Goal: Task Accomplishment & Management: Use online tool/utility

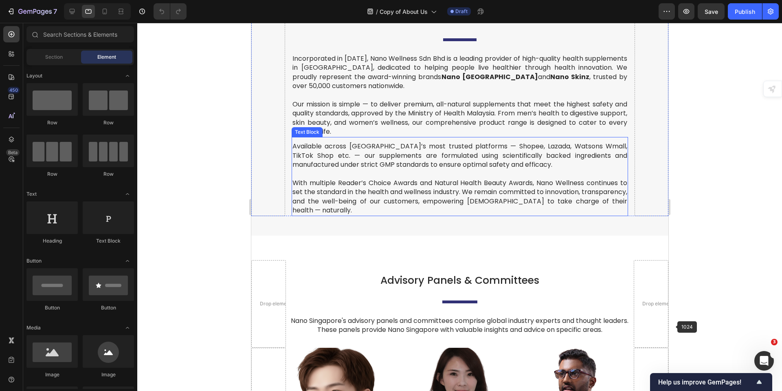
scroll to position [367, 0]
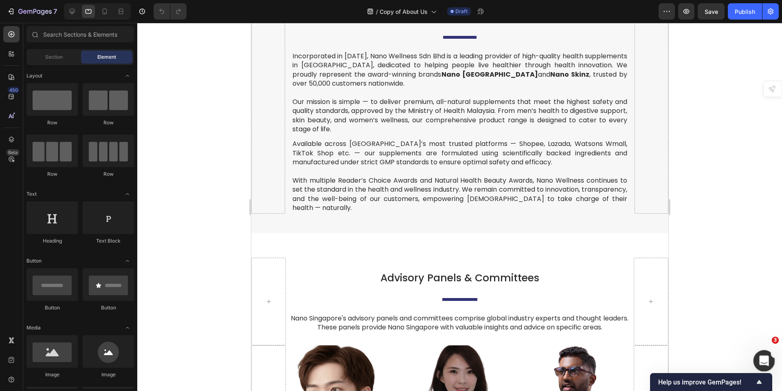
click at [753, 357] on html at bounding box center [763, 360] width 20 height 20
click at [764, 357] on icon "Open Intercom Messenger" at bounding box center [763, 359] width 6 height 7
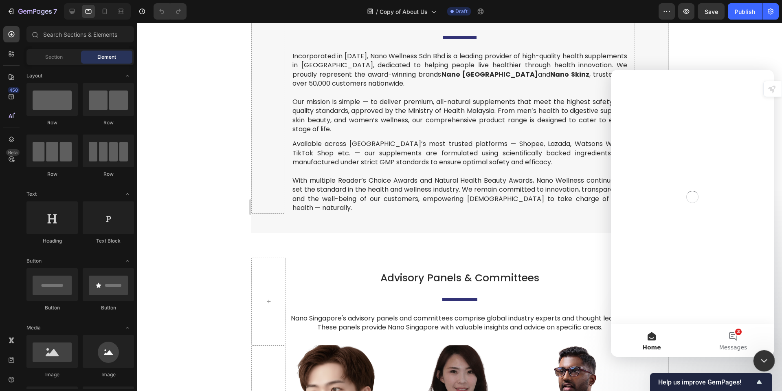
scroll to position [0, 0]
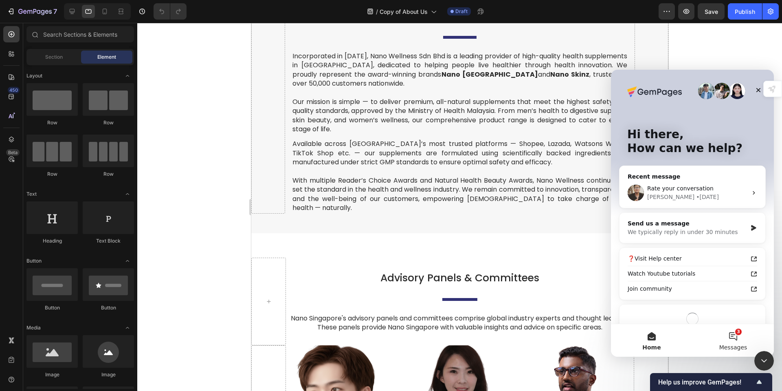
click at [740, 338] on button "3 Messages" at bounding box center [733, 340] width 81 height 33
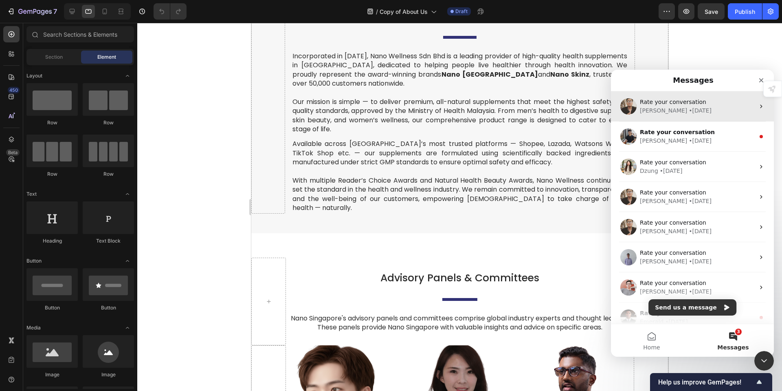
click at [689, 113] on div "• [DATE]" at bounding box center [700, 110] width 23 height 9
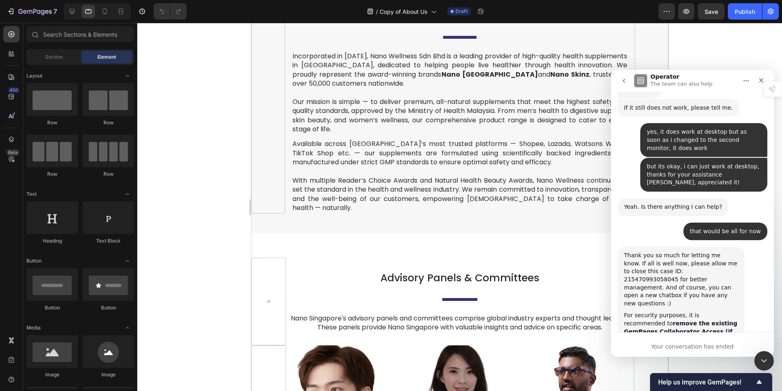
scroll to position [1954, 0]
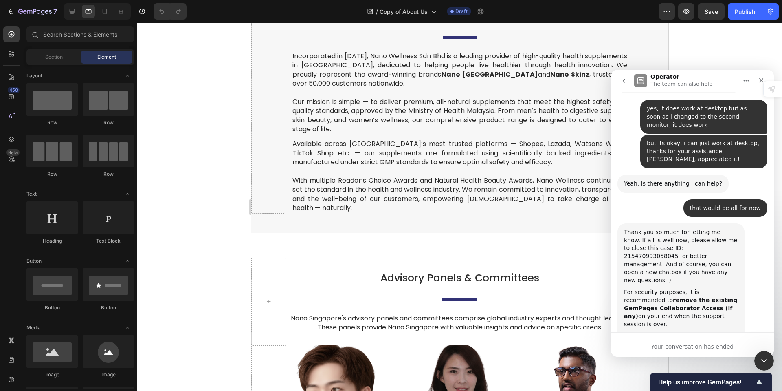
type textarea "Super Helpful"
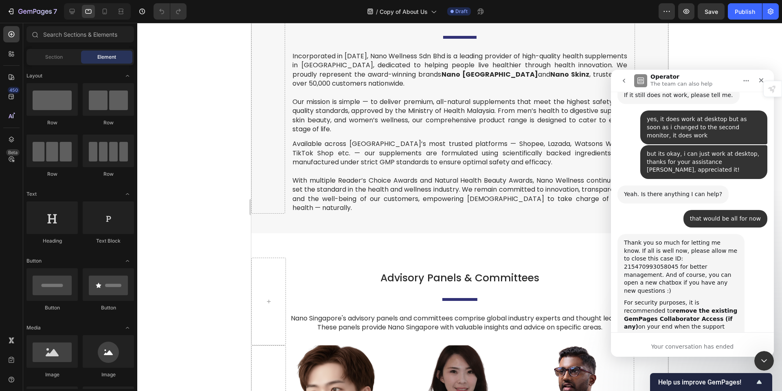
click at [623, 81] on icon "go back" at bounding box center [624, 80] width 7 height 7
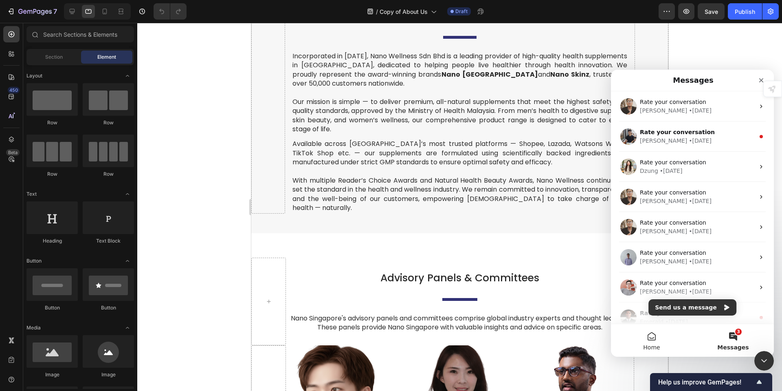
click at [664, 348] on button "Home" at bounding box center [651, 340] width 81 height 33
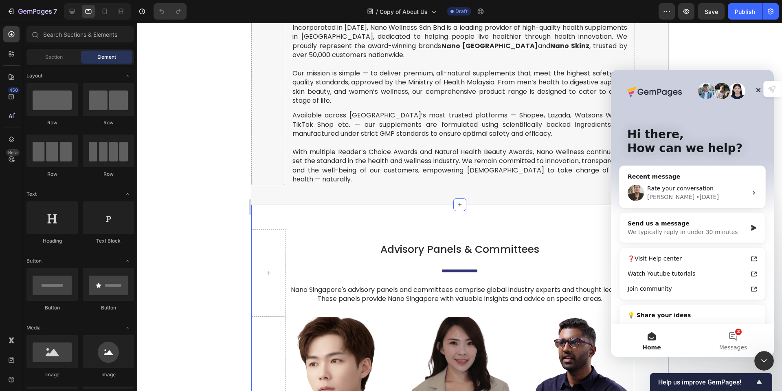
scroll to position [407, 0]
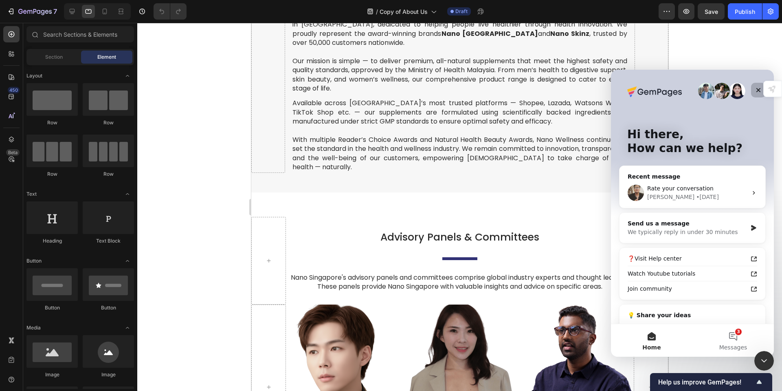
click at [760, 90] on icon "Close" at bounding box center [758, 90] width 7 height 7
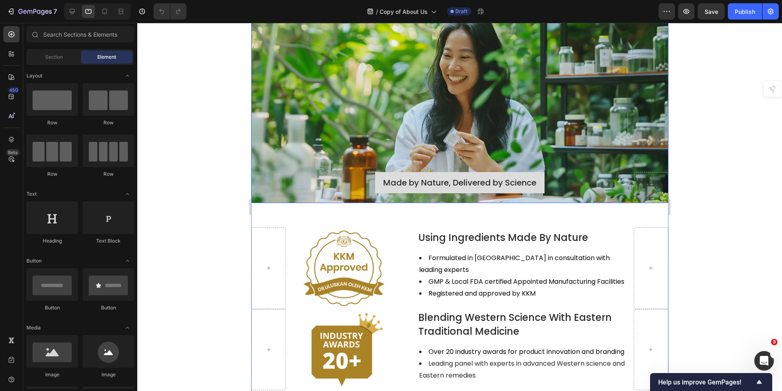
scroll to position [1059, 0]
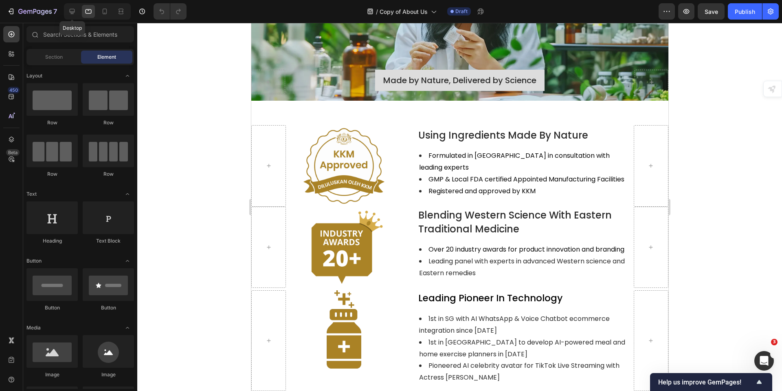
drag, startPoint x: 74, startPoint y: 10, endPoint x: 79, endPoint y: 17, distance: 8.8
click at [74, 10] on icon at bounding box center [72, 11] width 8 height 8
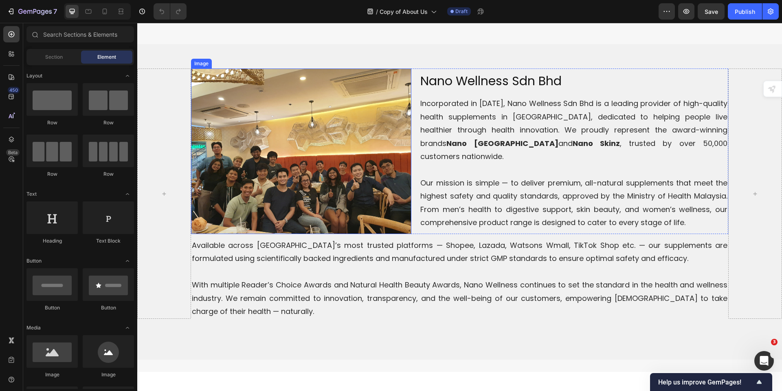
scroll to position [204, 0]
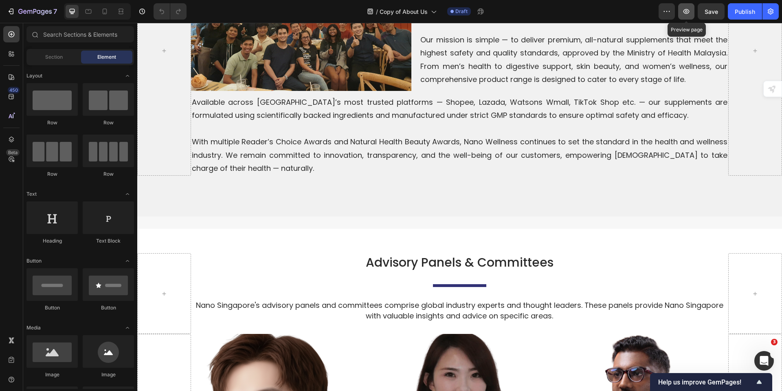
click at [683, 11] on icon "button" at bounding box center [687, 11] width 8 height 8
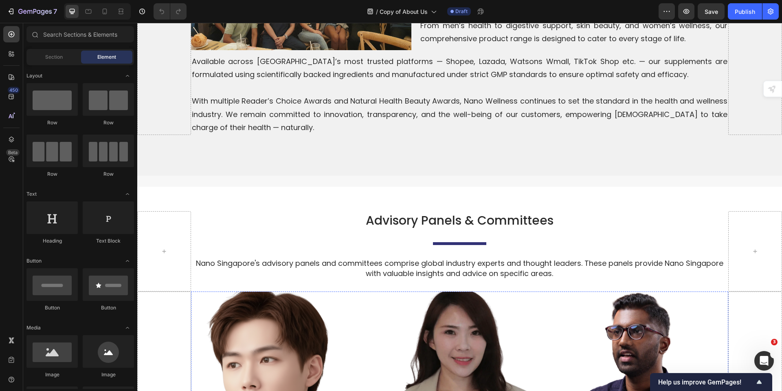
scroll to position [0, 0]
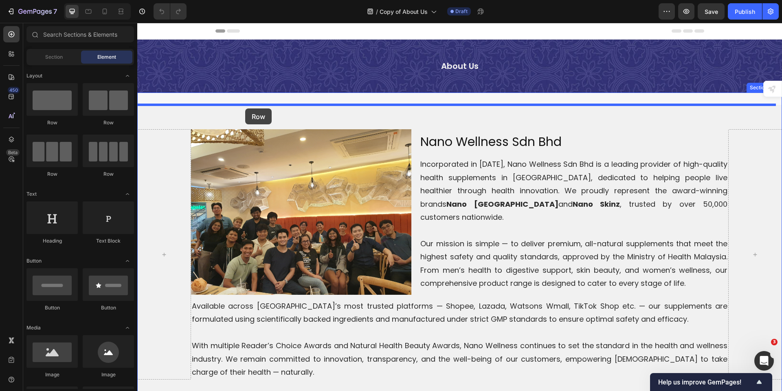
drag, startPoint x: 186, startPoint y: 181, endPoint x: 244, endPoint y: 108, distance: 92.9
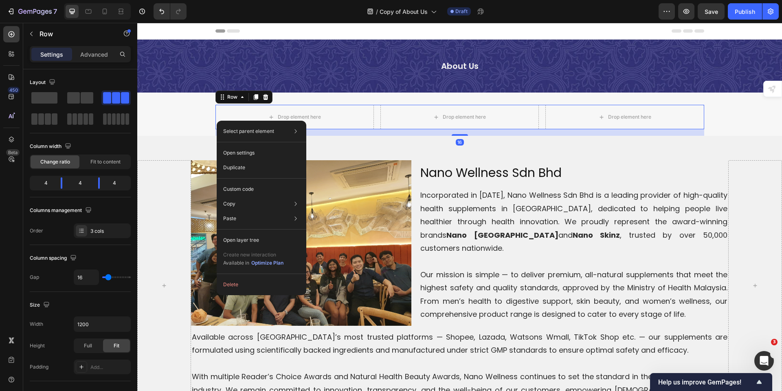
click at [217, 121] on div "Select parent element Section Row 3 cols Open settings Duplicate Custom code Co…" at bounding box center [262, 208] width 90 height 174
click at [120, 327] on icon "button" at bounding box center [123, 324] width 8 height 8
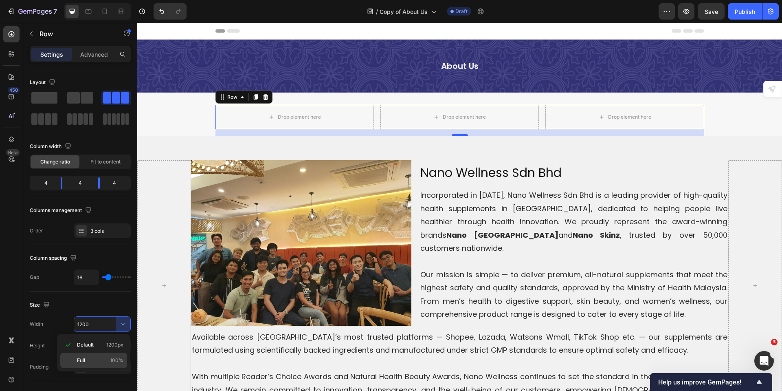
click at [95, 358] on p "Full 100%" at bounding box center [100, 360] width 46 height 7
type input "100%"
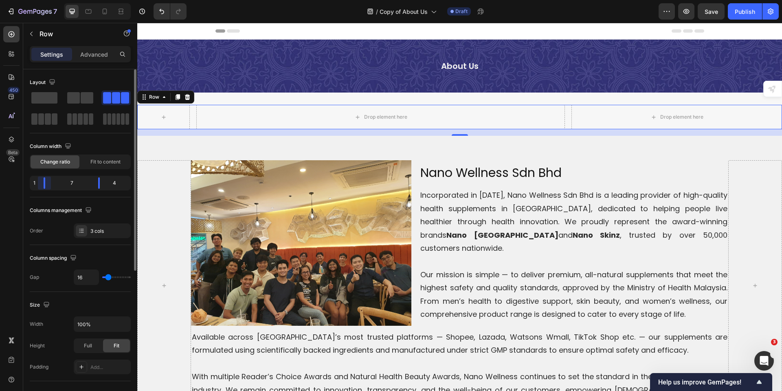
drag, startPoint x: 62, startPoint y: 185, endPoint x: 87, endPoint y: 190, distance: 26.1
click at [35, 0] on body "7 Version history / Copy of About Us Draft Preview Save Publish 450 Beta Sectio…" at bounding box center [391, 0] width 782 height 0
drag, startPoint x: 96, startPoint y: 184, endPoint x: 131, endPoint y: 186, distance: 35.1
click at [131, 0] on body "7 Version history / Copy of About Us Draft Preview Publish 450 Beta Sections(18…" at bounding box center [391, 0] width 782 height 0
type input "11"
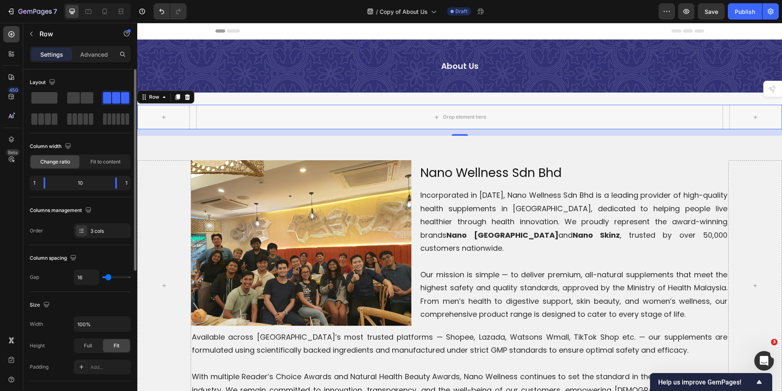
type input "11"
type input "0"
drag, startPoint x: 108, startPoint y: 279, endPoint x: 98, endPoint y: 268, distance: 15.3
type input "0"
click at [102, 278] on input "range" at bounding box center [116, 277] width 29 height 2
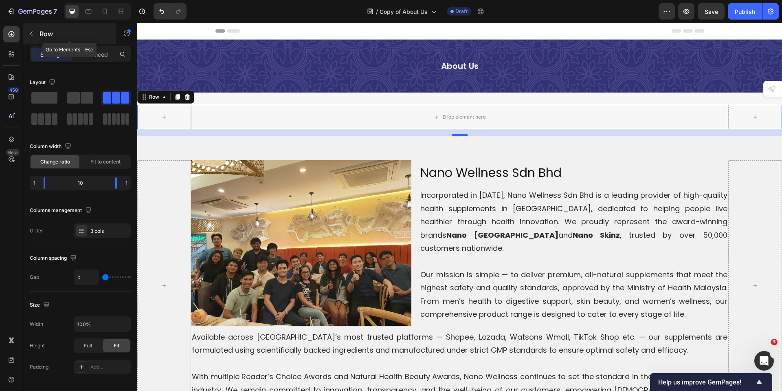
click at [35, 33] on button "button" at bounding box center [31, 33] width 13 height 13
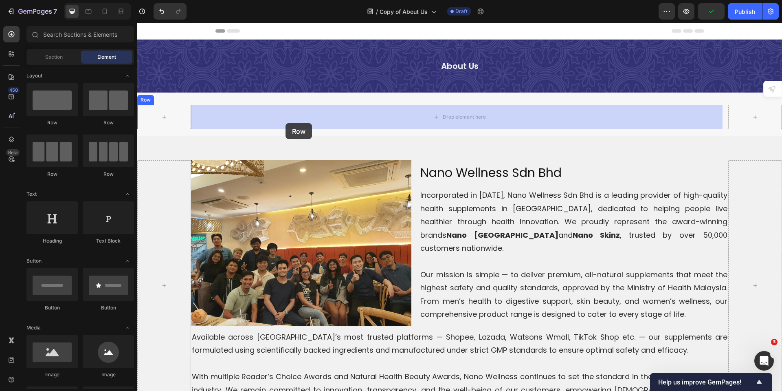
drag, startPoint x: 233, startPoint y: 133, endPoint x: 262, endPoint y: 133, distance: 28.9
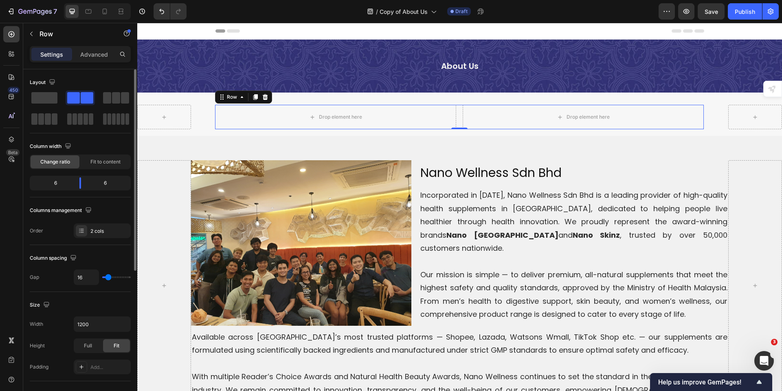
type input "7"
type input "0"
drag, startPoint x: 107, startPoint y: 278, endPoint x: 96, endPoint y: 278, distance: 11.0
type input "0"
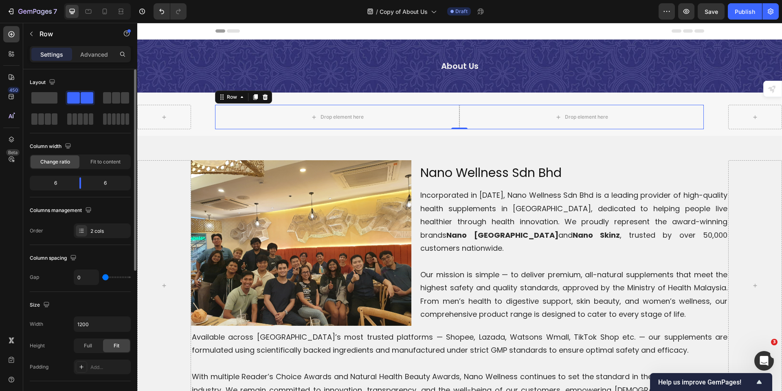
click at [102, 278] on input "range" at bounding box center [116, 277] width 29 height 2
click at [118, 330] on button "button" at bounding box center [123, 324] width 15 height 15
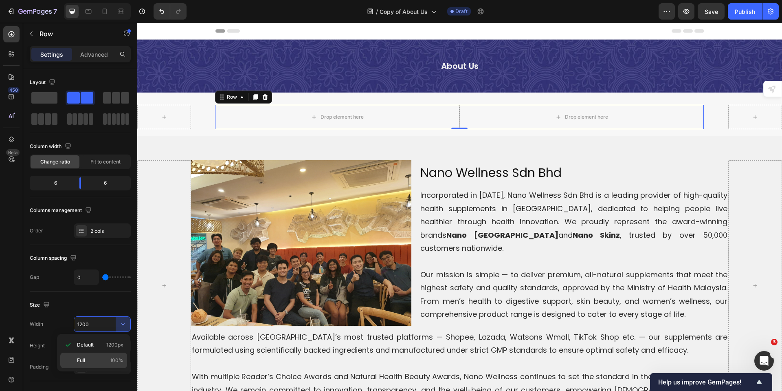
click at [100, 357] on p "Full 100%" at bounding box center [100, 360] width 46 height 7
type input "100%"
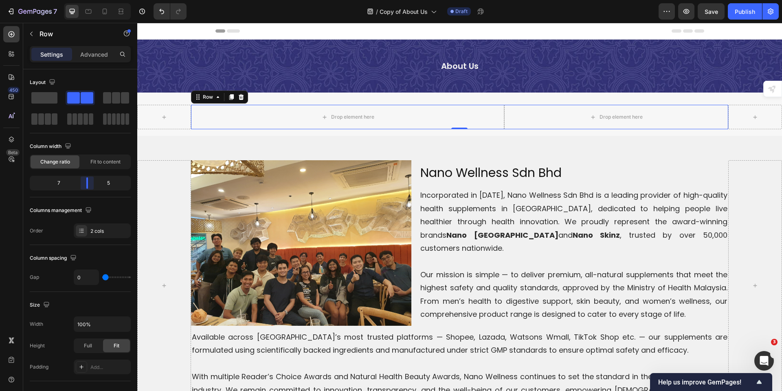
drag, startPoint x: 83, startPoint y: 184, endPoint x: 93, endPoint y: 189, distance: 11.5
click at [93, 0] on body "7 Version history / Copy of About Us Draft Preview Save Publish 450 Beta Sectio…" at bounding box center [391, 0] width 782 height 0
click at [535, 117] on div "Drop element here" at bounding box center [616, 117] width 224 height 24
click at [606, 118] on div "Drop element here" at bounding box center [621, 117] width 43 height 7
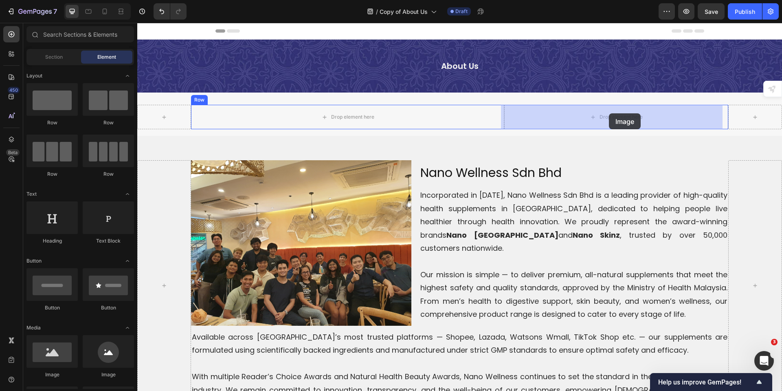
drag, startPoint x: 191, startPoint y: 388, endPoint x: 609, endPoint y: 113, distance: 500.0
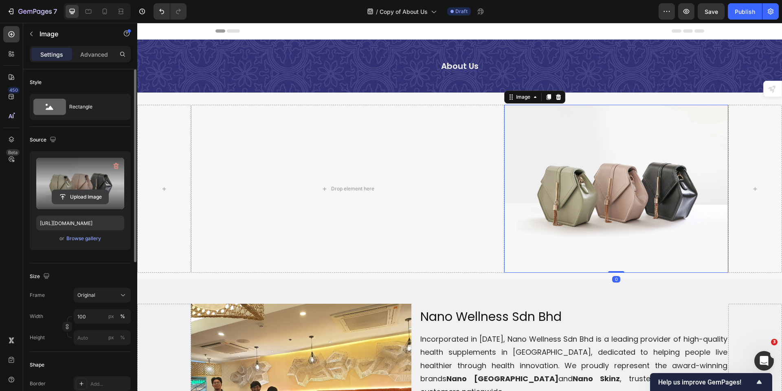
click at [68, 196] on input "file" at bounding box center [80, 197] width 56 height 14
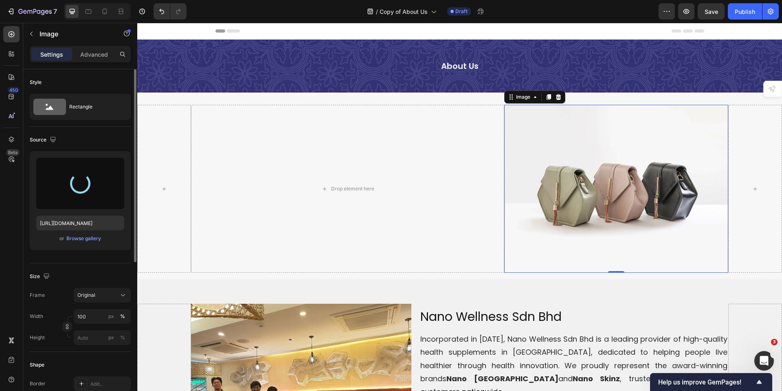
type input "[URL][DOMAIN_NAME]"
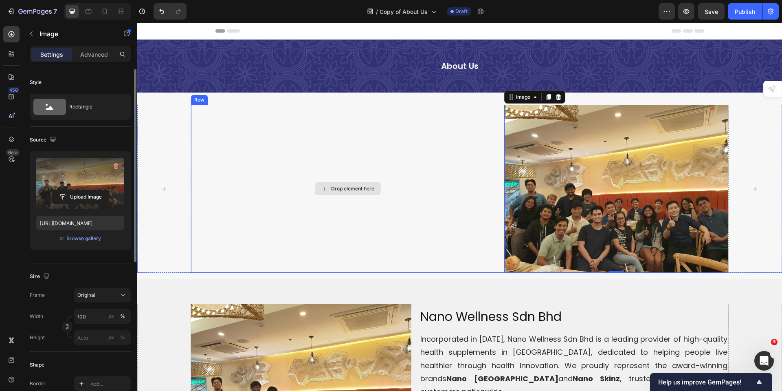
click at [461, 216] on div "Drop element here" at bounding box center [348, 189] width 314 height 168
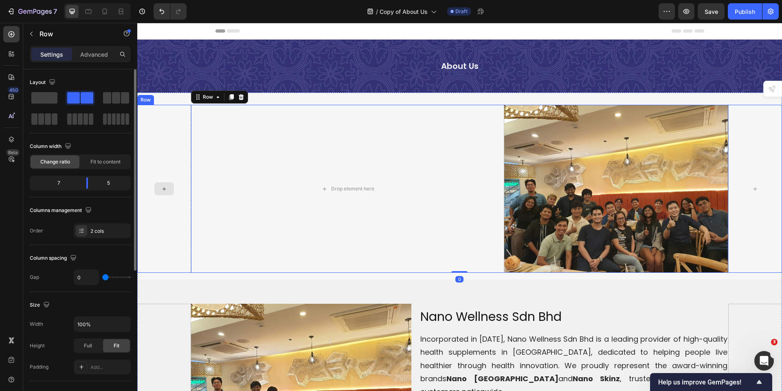
click at [175, 208] on div at bounding box center [164, 189] width 54 height 168
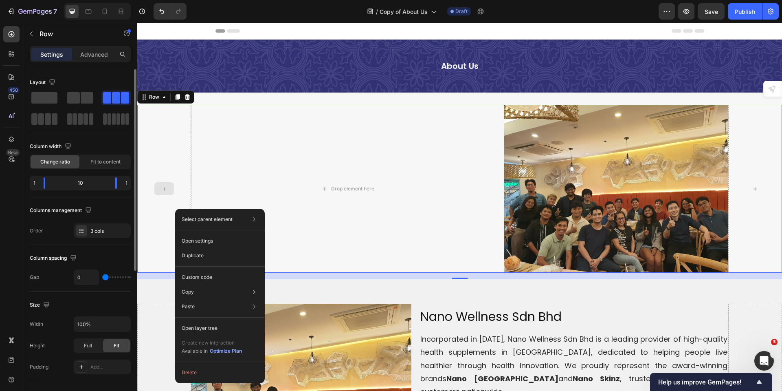
click at [174, 149] on div at bounding box center [164, 189] width 54 height 168
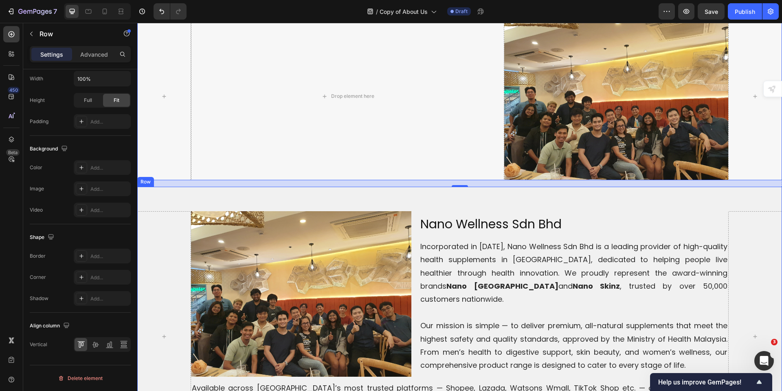
scroll to position [41, 0]
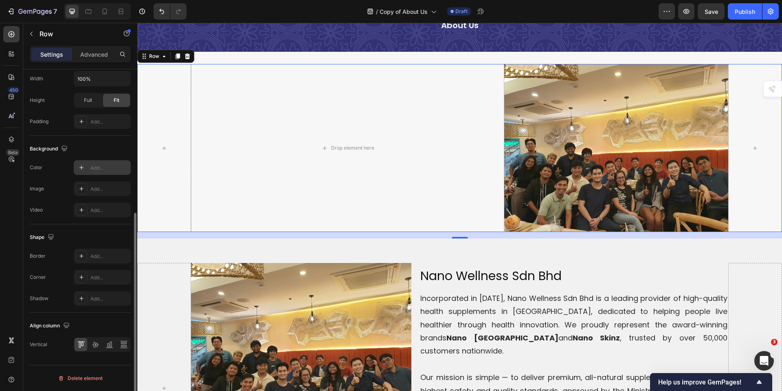
click at [97, 169] on div "Add..." at bounding box center [109, 167] width 38 height 7
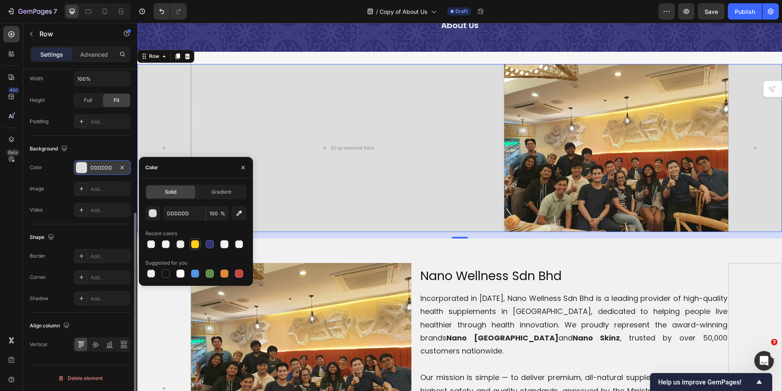
click at [196, 247] on div at bounding box center [195, 244] width 8 height 8
type input "FFCE1B"
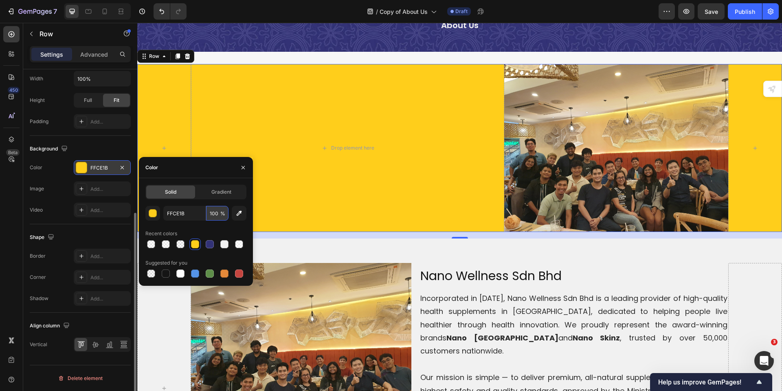
click at [213, 214] on input "100" at bounding box center [217, 213] width 22 height 15
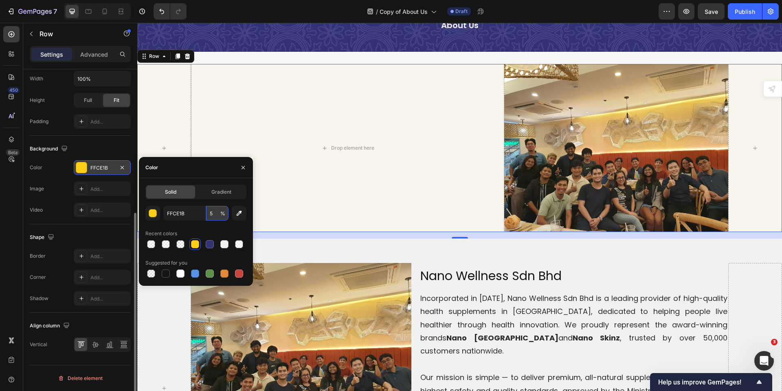
type input "50"
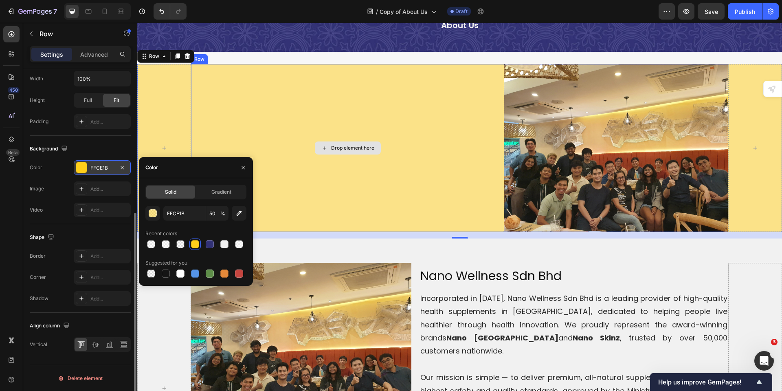
click at [297, 203] on div "Drop element here" at bounding box center [348, 148] width 314 height 168
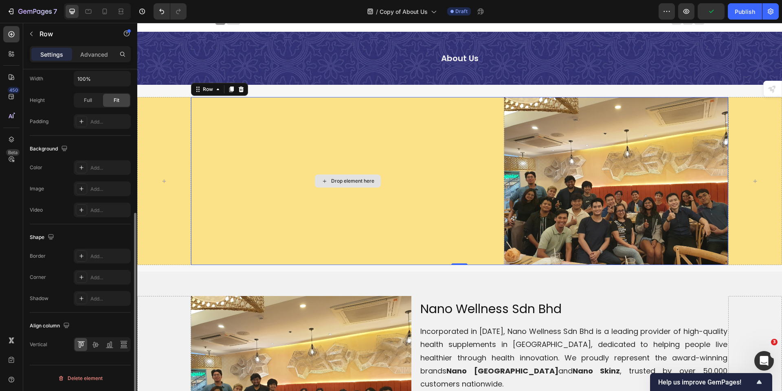
scroll to position [0, 0]
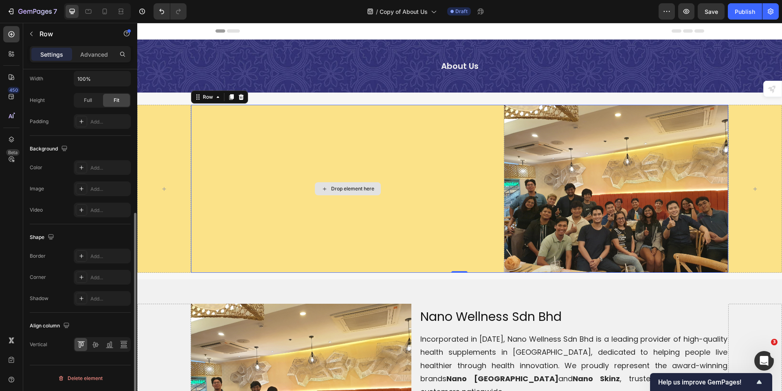
click at [234, 130] on div "Drop element here" at bounding box center [348, 189] width 314 height 168
click at [101, 53] on p "Advanced" at bounding box center [94, 54] width 28 height 9
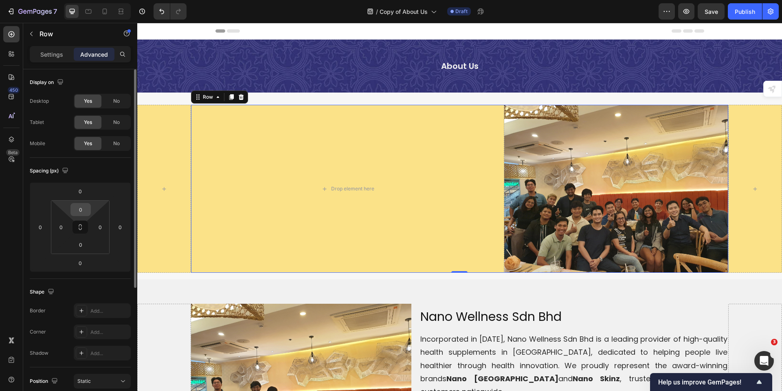
click at [83, 209] on input "0" at bounding box center [81, 209] width 16 height 12
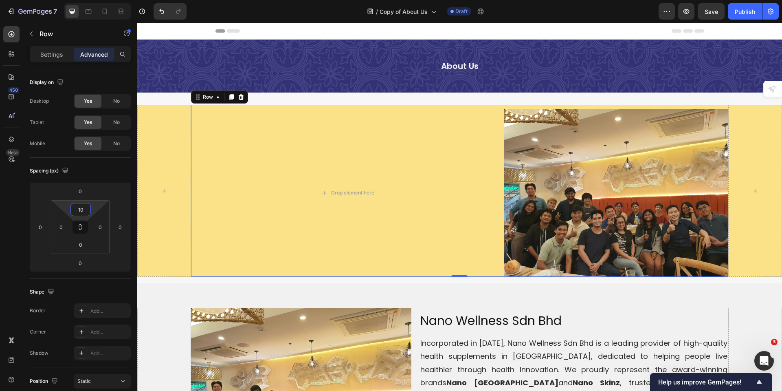
click at [80, 215] on input "10" at bounding box center [81, 209] width 16 height 12
click at [80, 214] on input "10" at bounding box center [81, 209] width 16 height 12
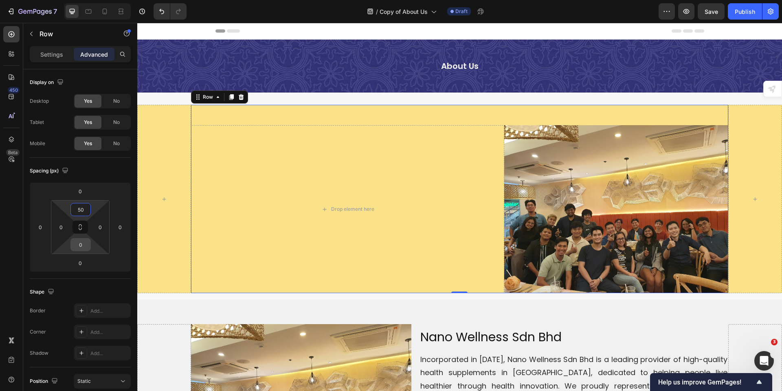
type input "50"
click at [82, 248] on input "0" at bounding box center [81, 244] width 16 height 12
type input "50"
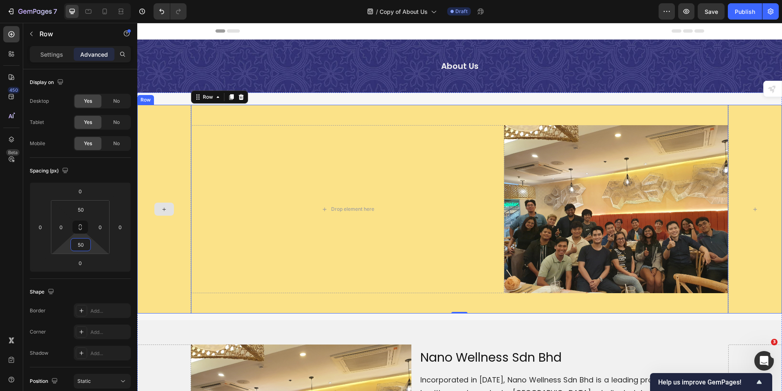
click at [169, 236] on div at bounding box center [164, 209] width 54 height 209
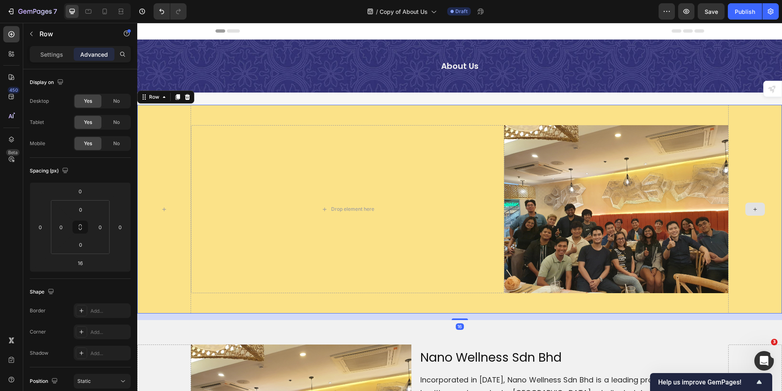
click at [752, 251] on div at bounding box center [756, 209] width 54 height 209
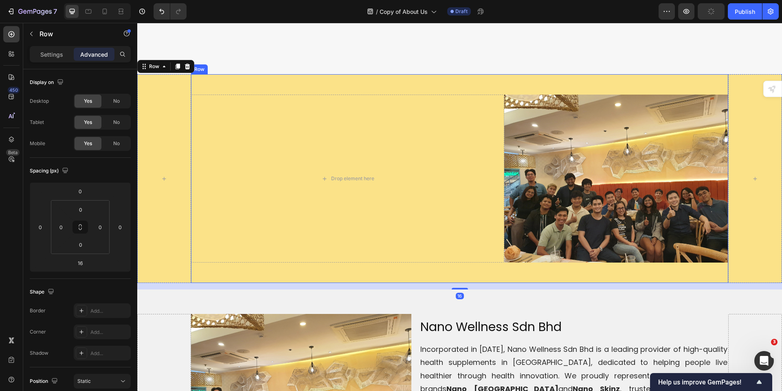
scroll to position [81, 0]
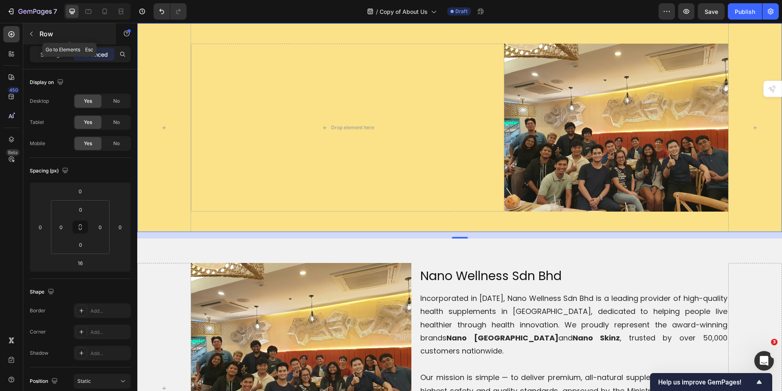
click at [31, 30] on button "button" at bounding box center [31, 33] width 13 height 13
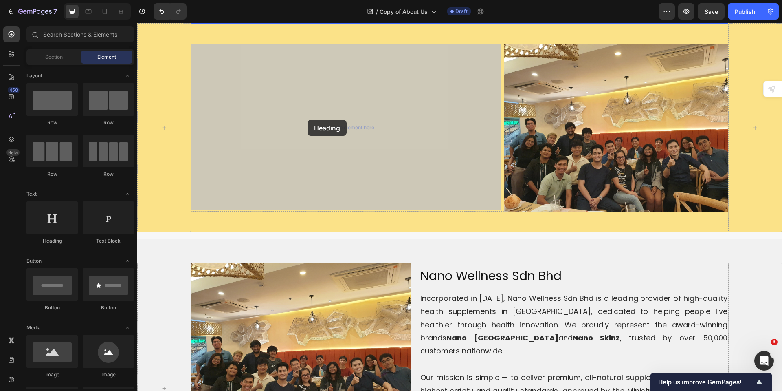
drag, startPoint x: 205, startPoint y: 250, endPoint x: 308, endPoint y: 120, distance: 166.0
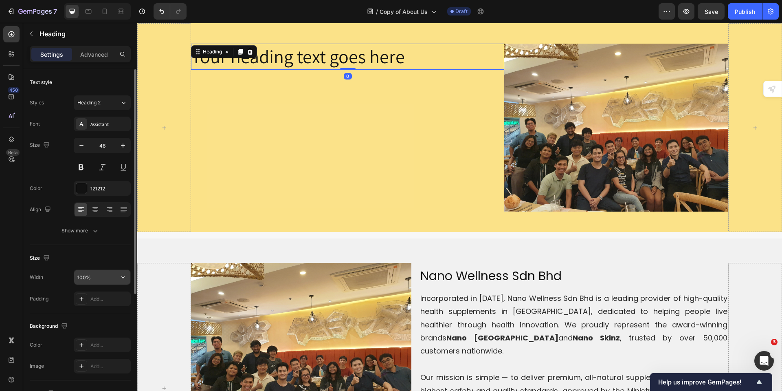
scroll to position [184, 0]
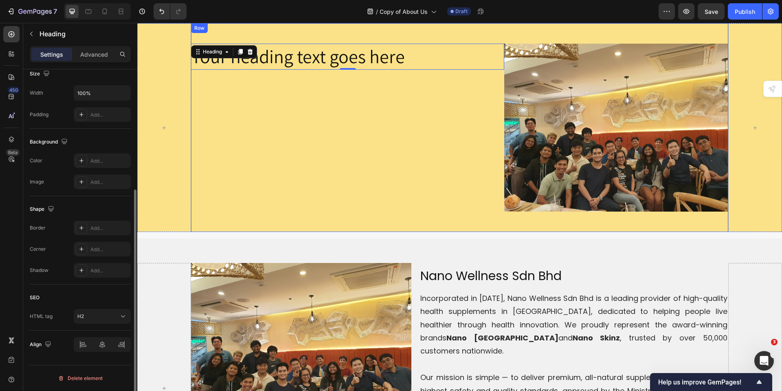
click at [269, 162] on div "Your heading text goes here Heading 0" at bounding box center [348, 128] width 314 height 168
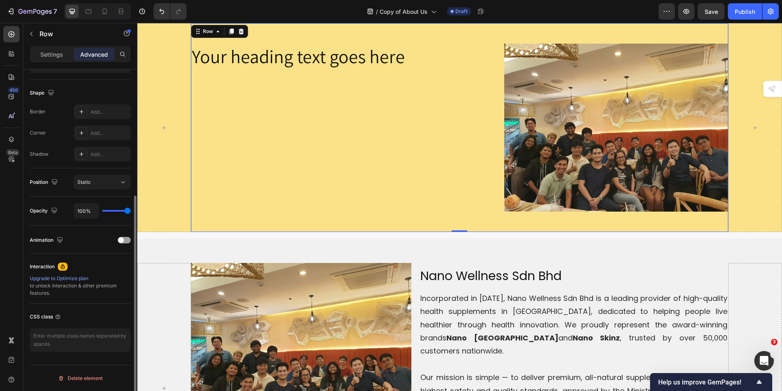
scroll to position [0, 0]
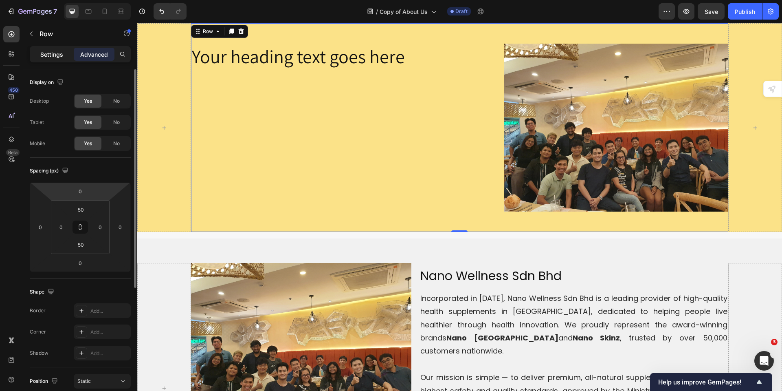
click at [50, 55] on p "Settings" at bounding box center [51, 54] width 23 height 9
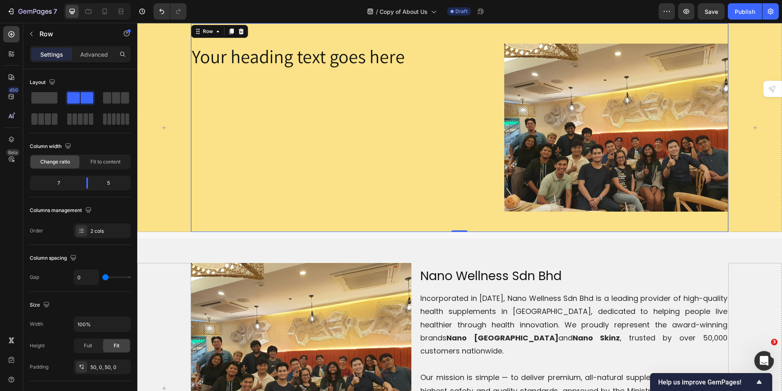
scroll to position [245, 0]
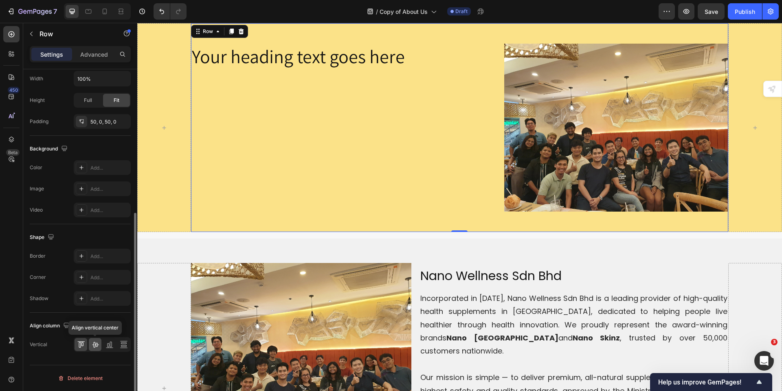
click at [95, 344] on icon at bounding box center [95, 344] width 8 height 8
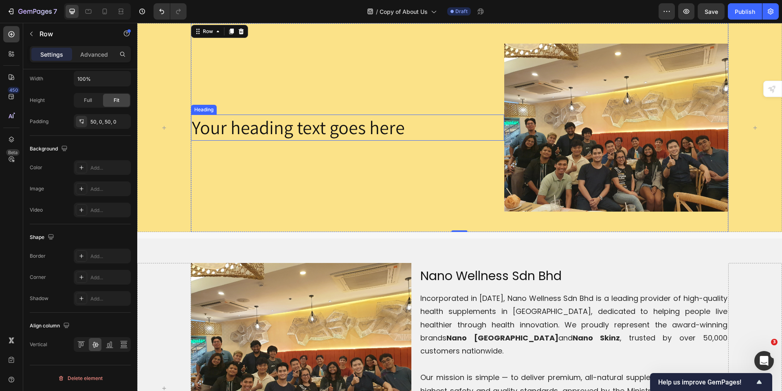
click at [285, 127] on h2 "Your heading text goes here" at bounding box center [348, 128] width 314 height 26
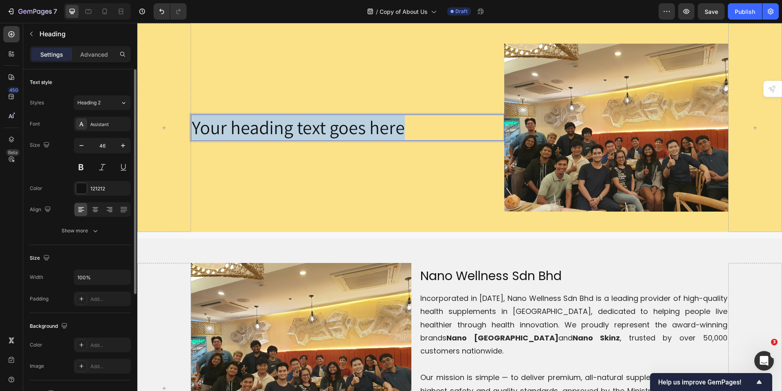
click at [285, 127] on p "Your heading text goes here" at bounding box center [348, 127] width 312 height 24
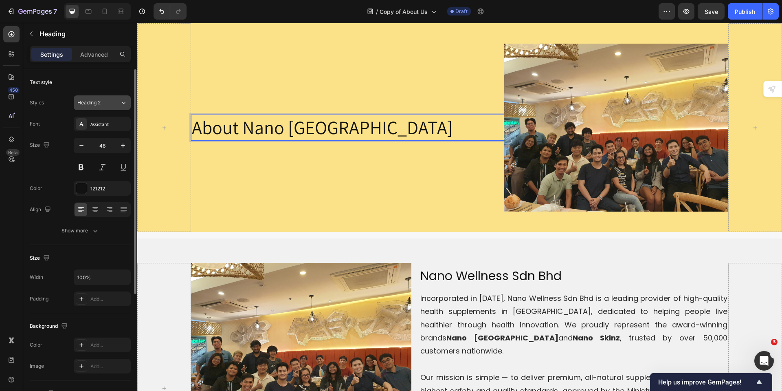
click at [89, 97] on button "Heading 2" at bounding box center [102, 102] width 57 height 15
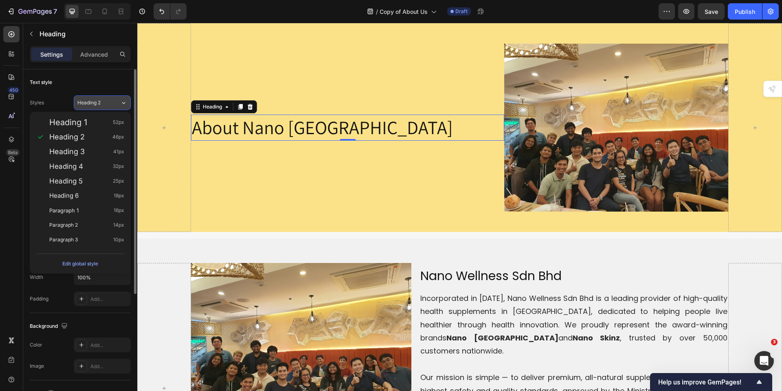
click at [101, 109] on button "Heading 2" at bounding box center [102, 102] width 57 height 15
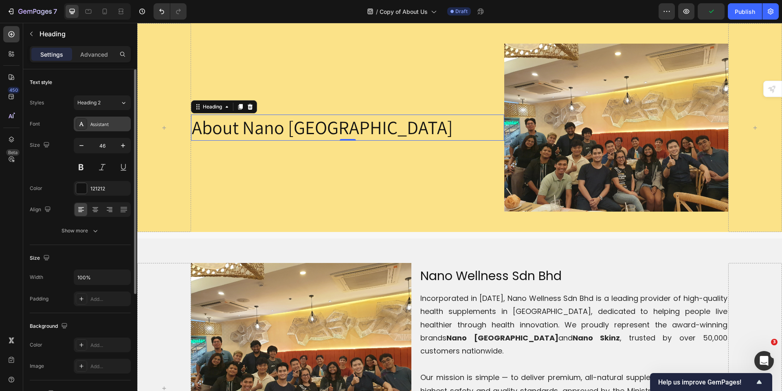
click at [109, 126] on div "Assistant" at bounding box center [109, 124] width 38 height 7
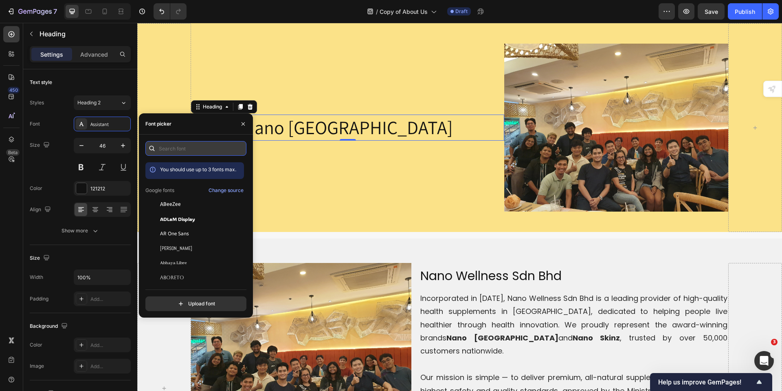
click at [169, 152] on input "text" at bounding box center [195, 148] width 101 height 15
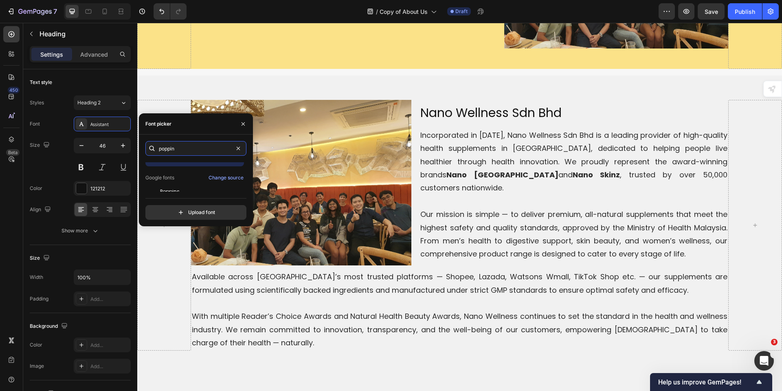
scroll to position [20, 0]
type input "poppin"
click at [178, 184] on span "Poppins" at bounding box center [170, 184] width 20 height 7
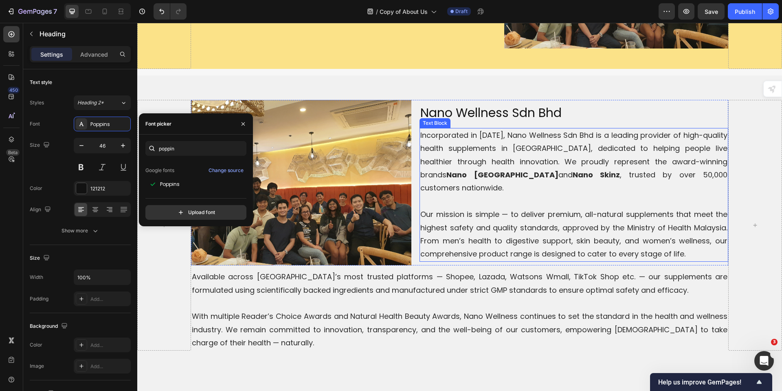
scroll to position [122, 0]
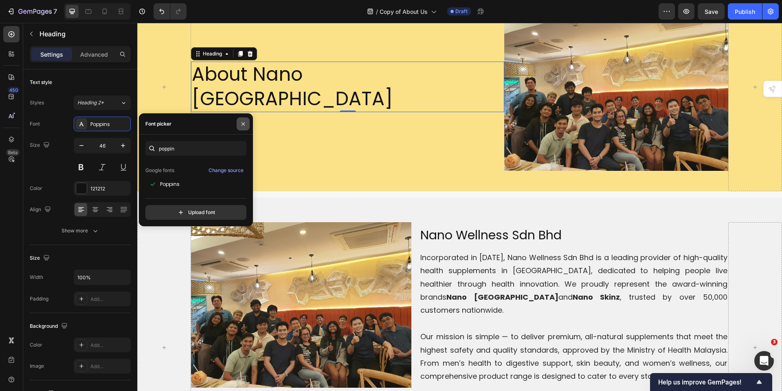
click at [242, 127] on button "button" at bounding box center [243, 123] width 13 height 13
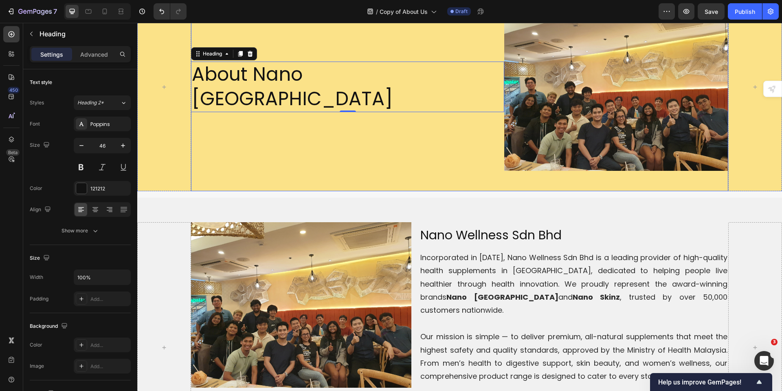
click at [397, 160] on div "About Nano Singapore Heading 0" at bounding box center [348, 87] width 314 height 168
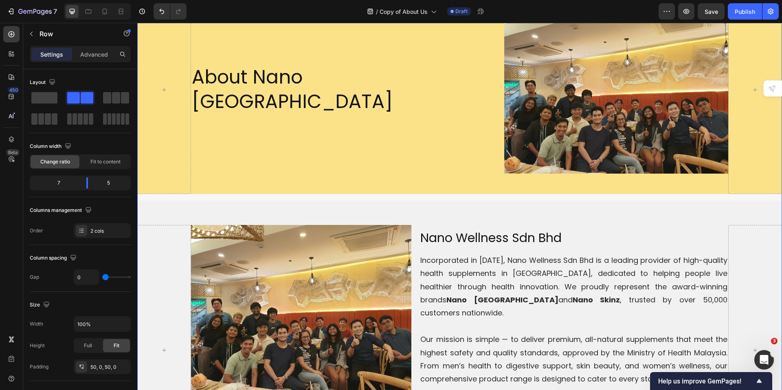
scroll to position [0, 0]
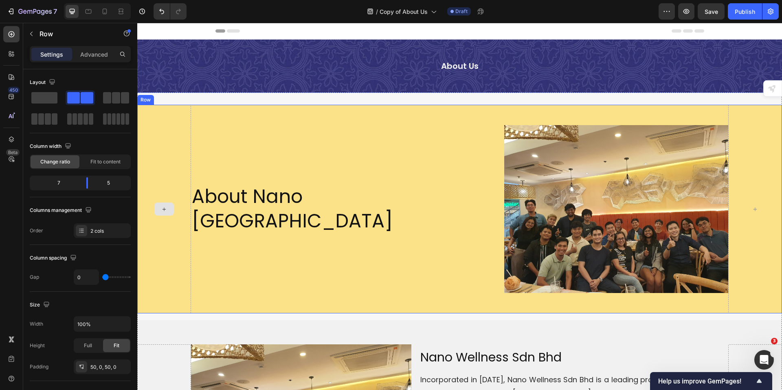
click at [177, 150] on div at bounding box center [164, 209] width 54 height 209
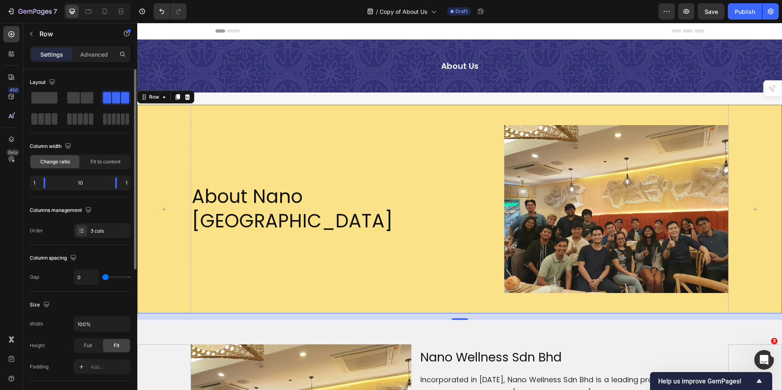
scroll to position [204, 0]
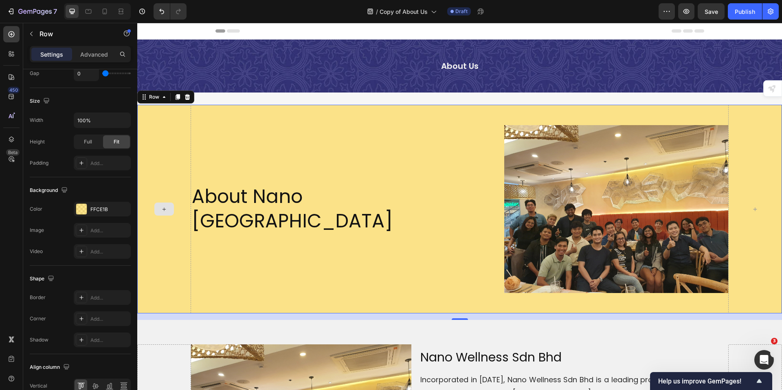
click at [176, 158] on div at bounding box center [164, 209] width 54 height 209
click at [101, 206] on div "FFCE1B" at bounding box center [102, 209] width 24 height 7
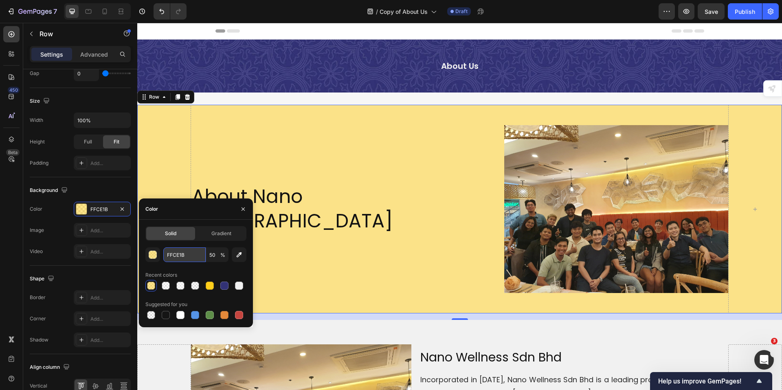
click at [174, 253] on input "FFCE1B" at bounding box center [184, 254] width 42 height 15
paste input "b9cdbe"
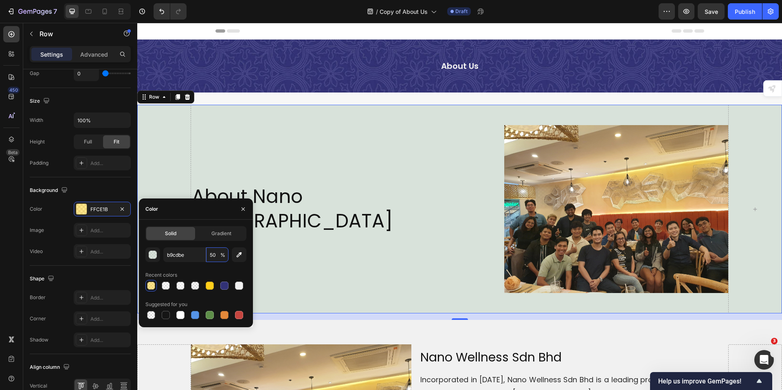
click at [215, 255] on input "50" at bounding box center [217, 254] width 22 height 15
type input "B9CDBE"
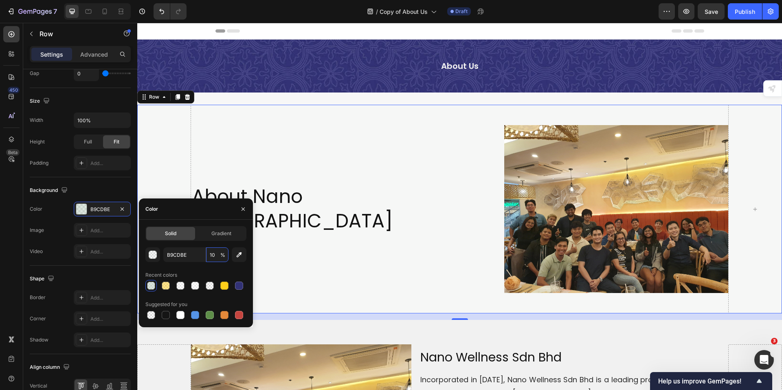
type input "100"
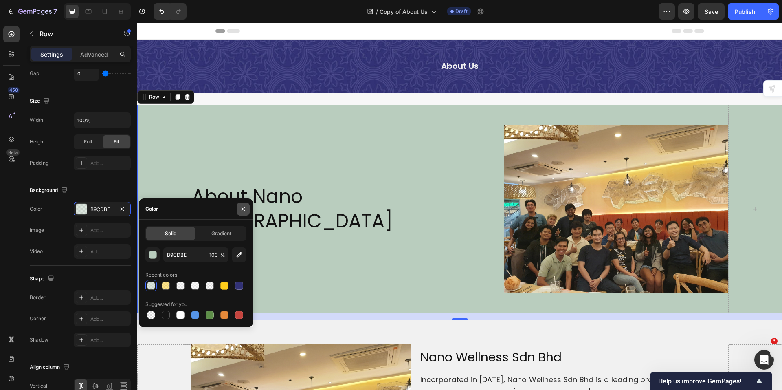
click at [244, 208] on icon "button" at bounding box center [243, 208] width 3 height 3
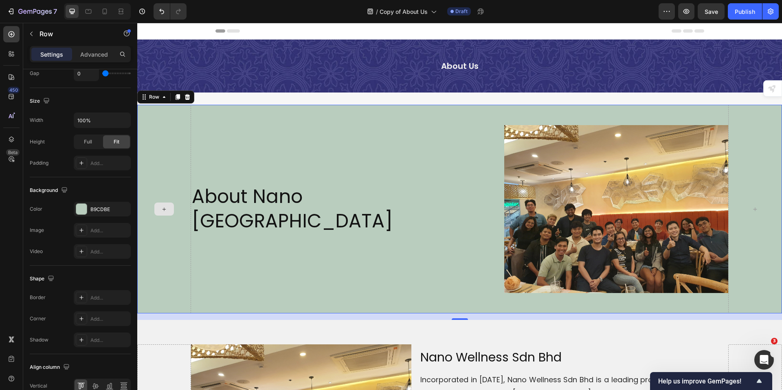
click at [177, 159] on div at bounding box center [164, 209] width 54 height 209
click at [106, 206] on div "B9CDBE" at bounding box center [102, 209] width 24 height 7
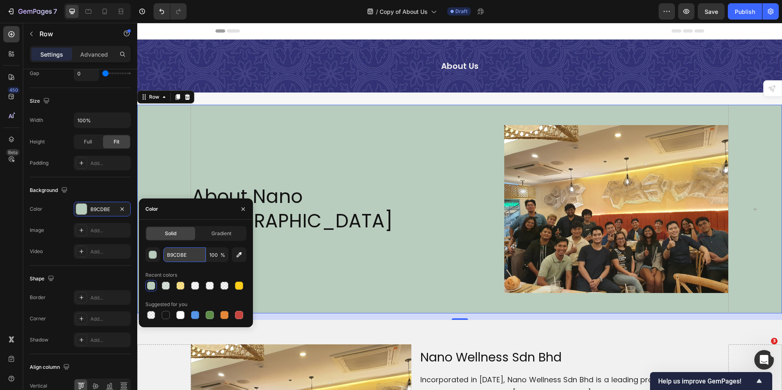
click at [180, 255] on input "B9CDBE" at bounding box center [184, 254] width 42 height 15
paste input "f8f5ee"
type input "f8f5ee"
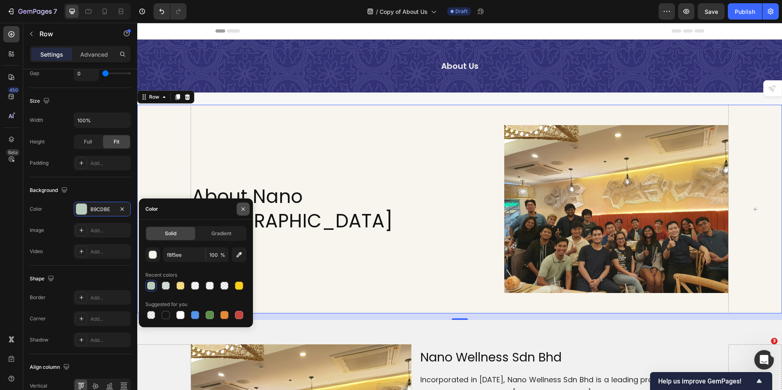
click at [247, 211] on button "button" at bounding box center [243, 209] width 13 height 13
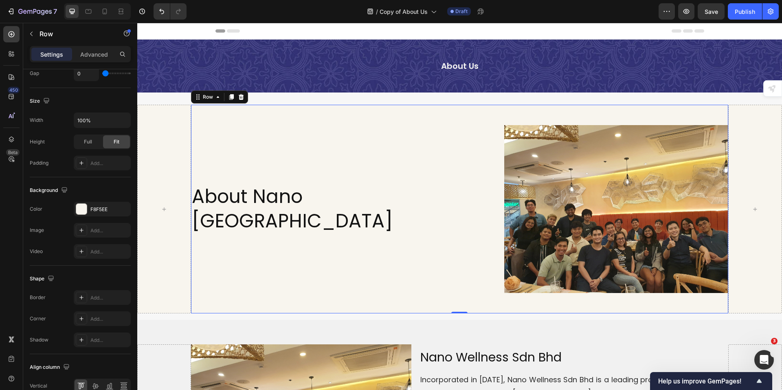
click at [415, 243] on div "About Nano Singapore Heading" at bounding box center [348, 209] width 314 height 168
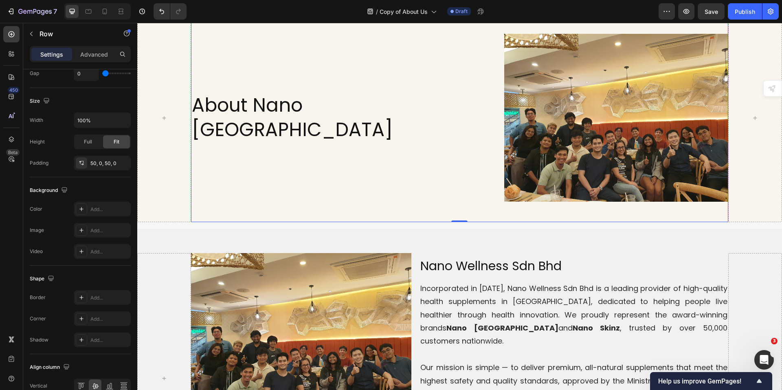
scroll to position [122, 0]
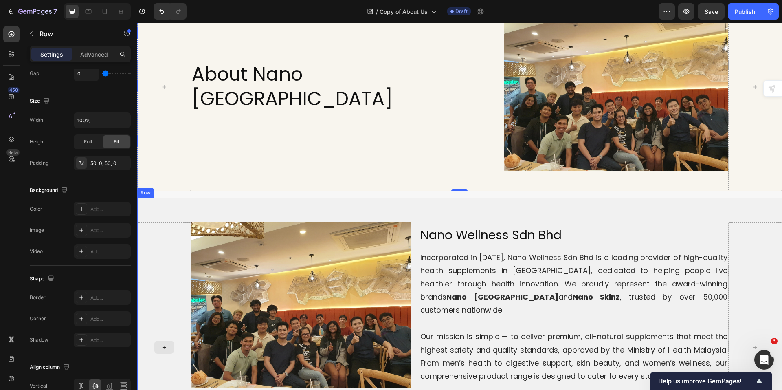
click at [173, 252] on div at bounding box center [164, 347] width 54 height 250
click at [456, 210] on div "Image Nano Wellness Sdn Bhd Heading Incorporated in [DATE], Nano Wellness Sdn B…" at bounding box center [459, 355] width 645 height 315
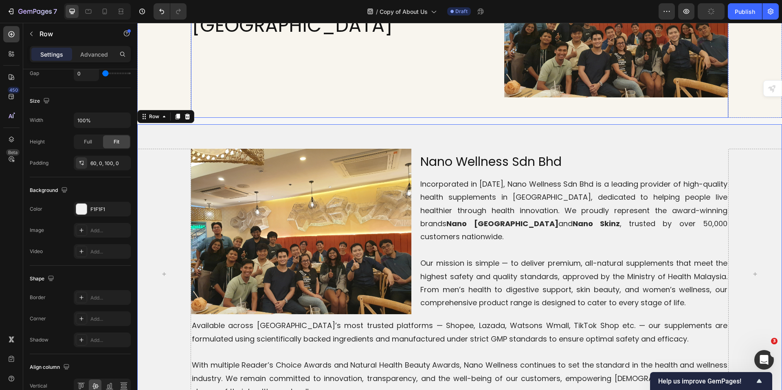
scroll to position [326, 0]
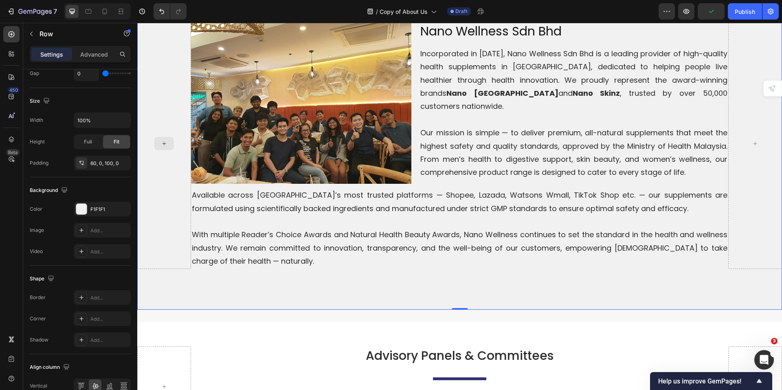
click at [168, 196] on div at bounding box center [164, 143] width 54 height 250
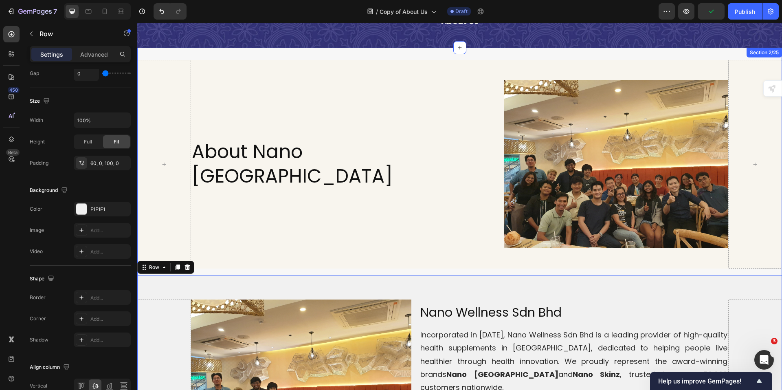
scroll to position [0, 0]
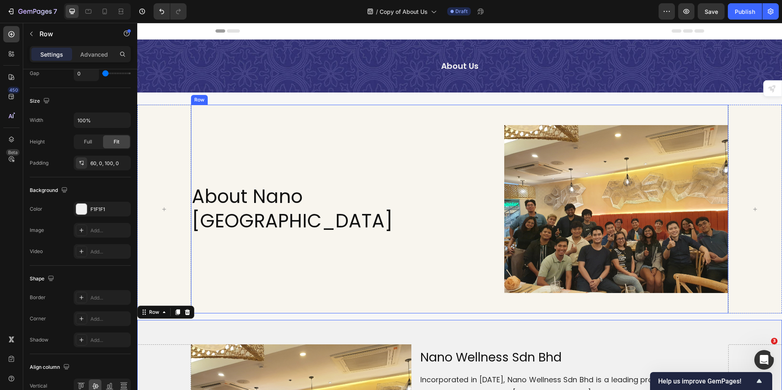
click at [407, 255] on div "About Nano Singapore Heading" at bounding box center [348, 209] width 314 height 168
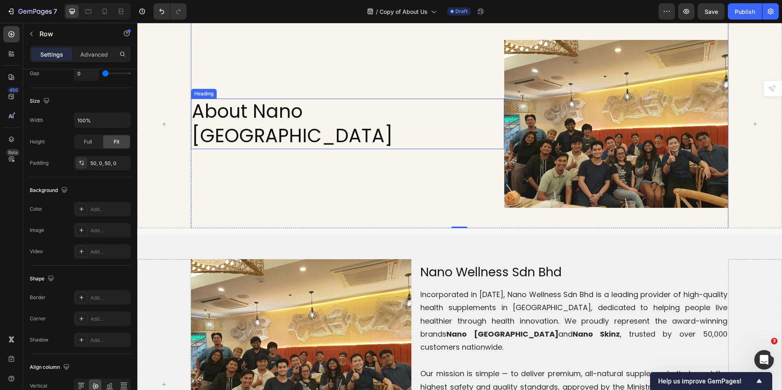
scroll to position [81, 0]
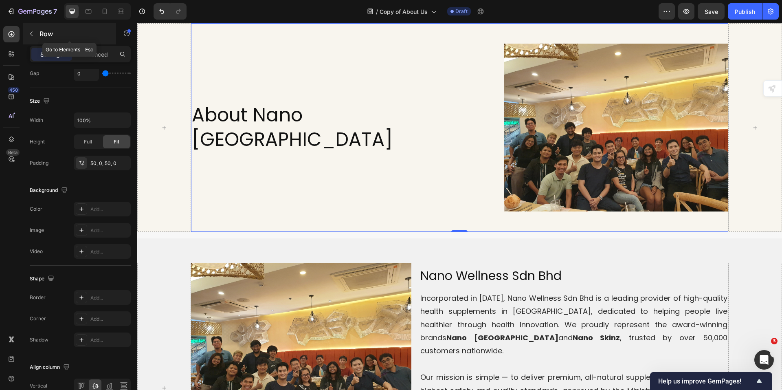
click at [30, 34] on icon "button" at bounding box center [31, 34] width 7 height 7
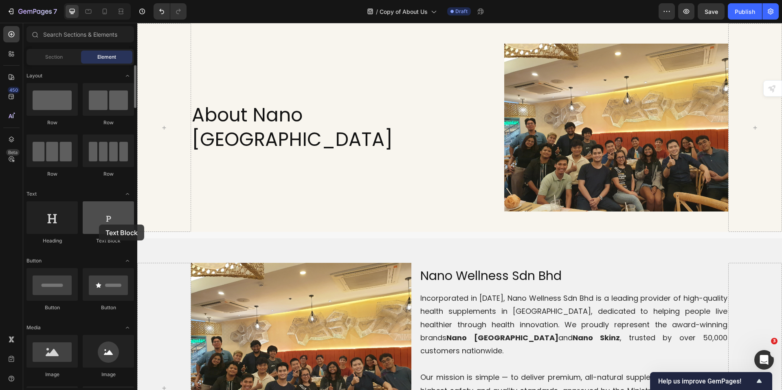
click at [99, 225] on div at bounding box center [108, 217] width 51 height 33
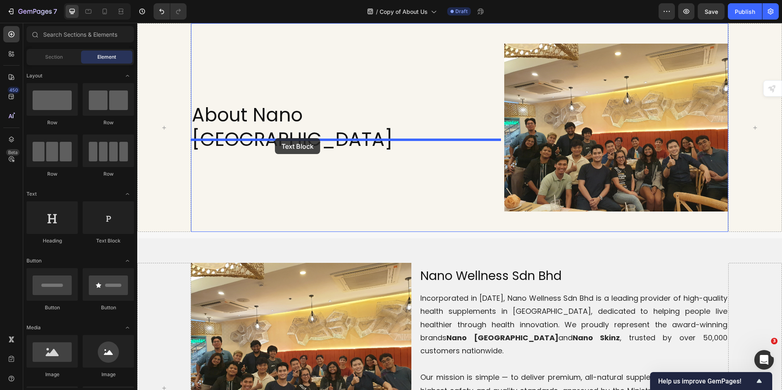
drag, startPoint x: 236, startPoint y: 247, endPoint x: 262, endPoint y: 154, distance: 96.8
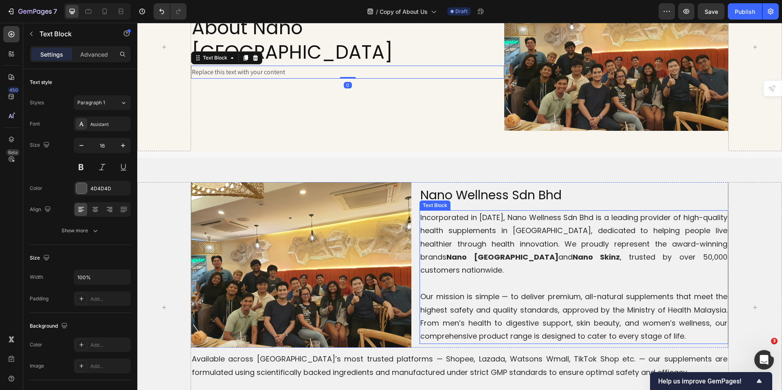
scroll to position [163, 0]
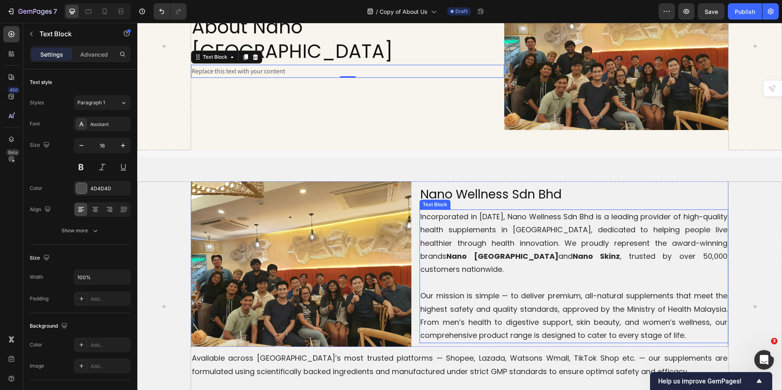
click at [422, 218] on p "Incorporated in [DATE], Nano Wellness Sdn Bhd is a leading provider of high-qua…" at bounding box center [574, 243] width 307 height 66
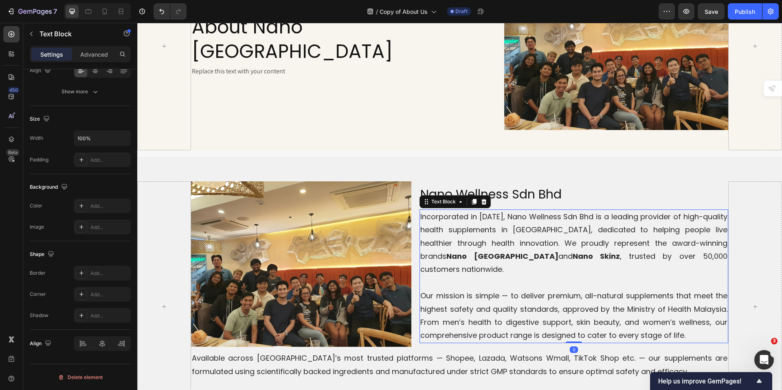
click at [422, 218] on p "Incorporated in [DATE], Nano Wellness Sdn Bhd is a leading provider of high-qua…" at bounding box center [574, 243] width 307 height 66
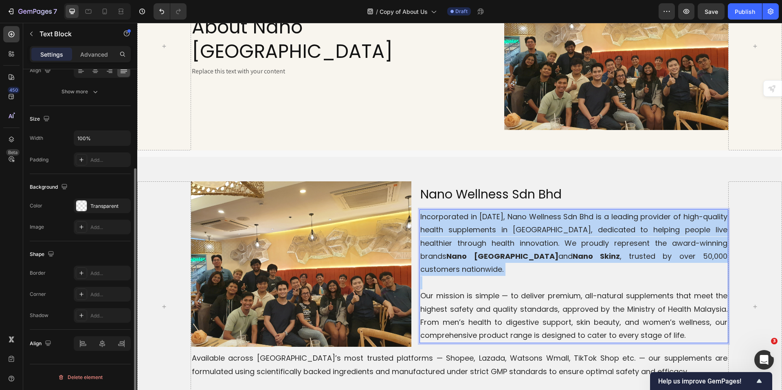
click at [422, 218] on p "Incorporated in [DATE], Nano Wellness Sdn Bhd is a leading provider of high-qua…" at bounding box center [574, 243] width 307 height 66
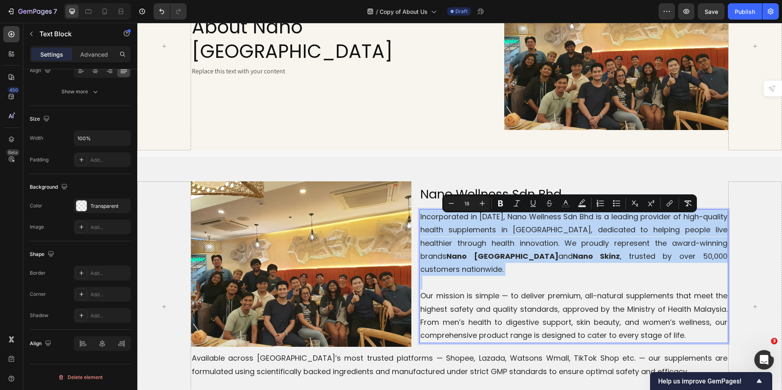
click at [523, 242] on p "Incorporated in [DATE], Nano Wellness Sdn Bhd is a leading provider of high-qua…" at bounding box center [574, 243] width 307 height 66
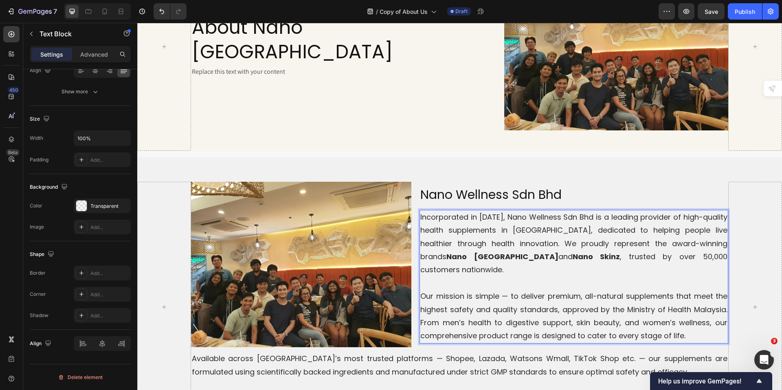
scroll to position [122, 0]
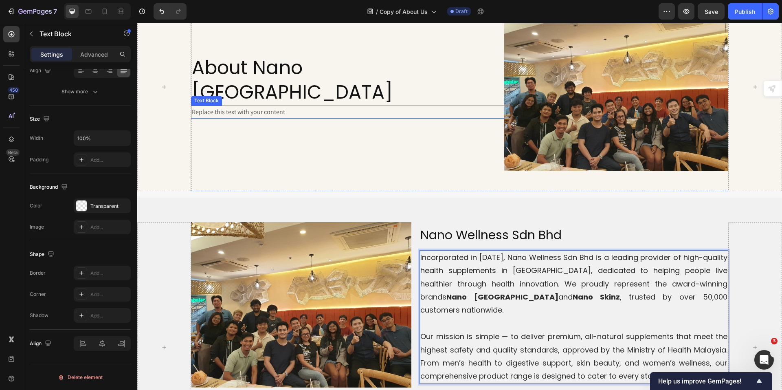
click at [244, 106] on div "Replace this text with your content" at bounding box center [348, 112] width 314 height 13
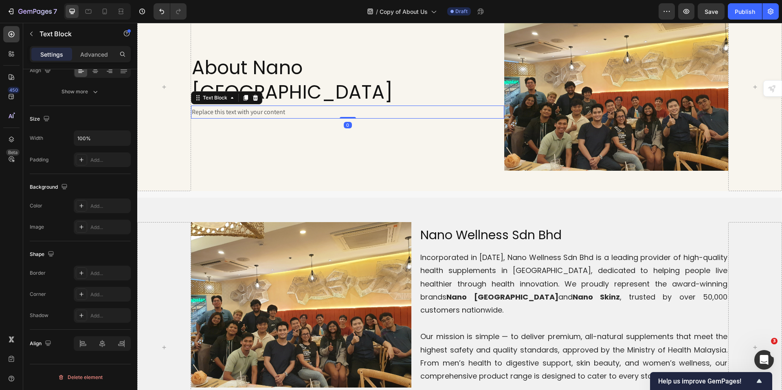
click at [244, 106] on div "Replace this text with your content" at bounding box center [348, 112] width 314 height 13
click at [244, 106] on p "Replace this text with your content" at bounding box center [348, 112] width 312 height 12
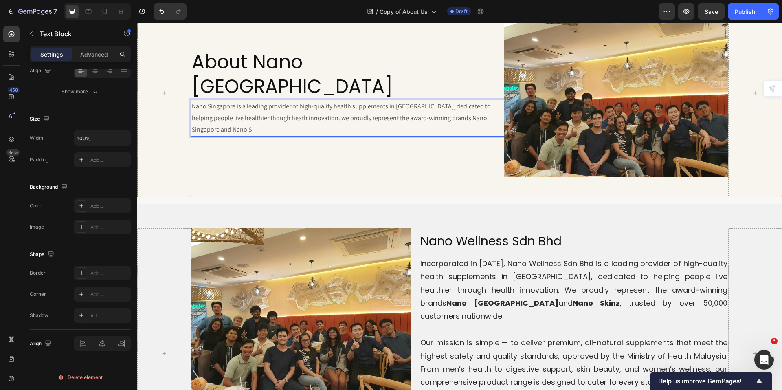
scroll to position [110, 0]
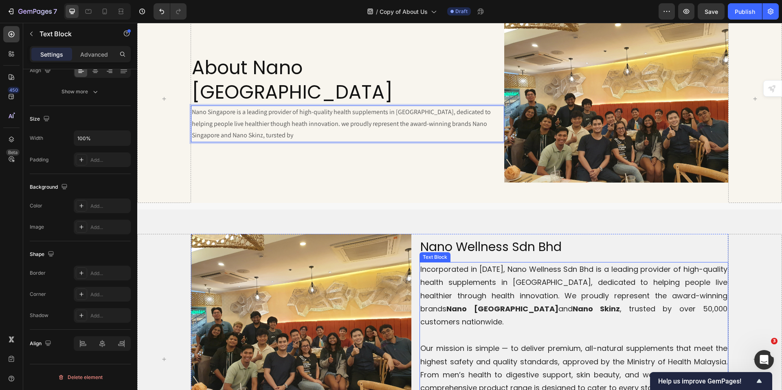
click at [441, 289] on p "Incorporated in [DATE], Nano Wellness Sdn Bhd is a leading provider of high-qua…" at bounding box center [574, 296] width 307 height 66
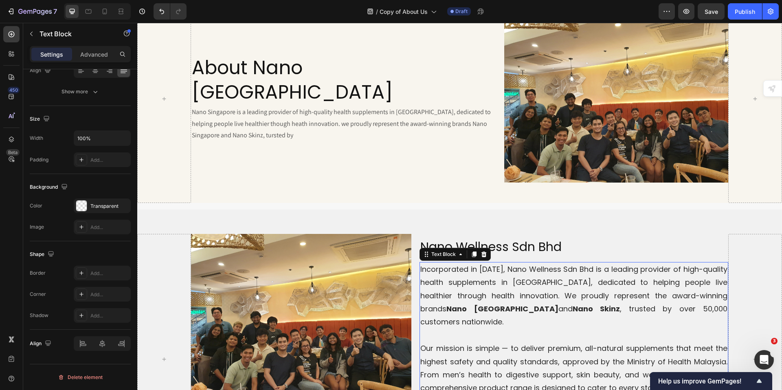
click at [443, 289] on p "Incorporated in [DATE], Nano Wellness Sdn Bhd is a leading provider of high-qua…" at bounding box center [574, 296] width 307 height 66
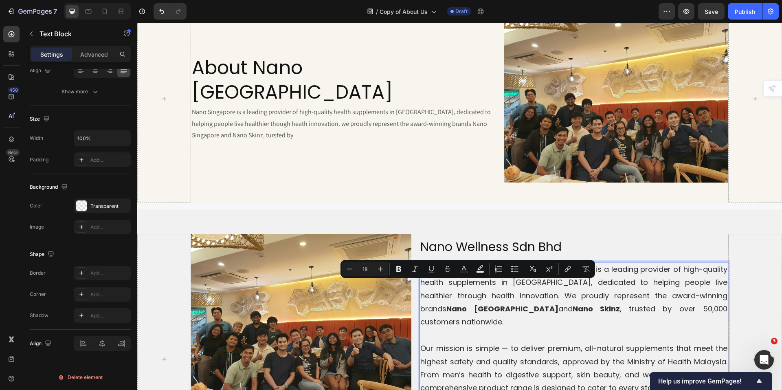
click at [652, 308] on p "Incorporated in [DATE], Nano Wellness Sdn Bhd is a leading provider of high-qua…" at bounding box center [574, 296] width 307 height 66
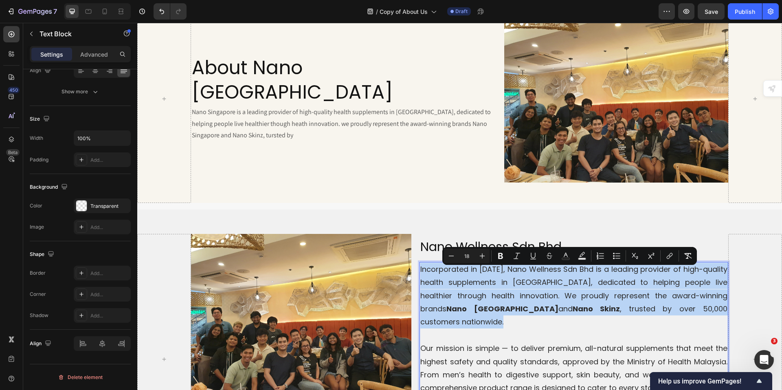
drag, startPoint x: 694, startPoint y: 311, endPoint x: 414, endPoint y: 272, distance: 282.7
click at [421, 271] on p "Incorporated in [DATE], Nano Wellness Sdn Bhd is a leading provider of high-qua…" at bounding box center [574, 296] width 307 height 66
copy p "Incorporated in [DATE], Nano Wellness Sdn Bhd is a leading provider of high-qua…"
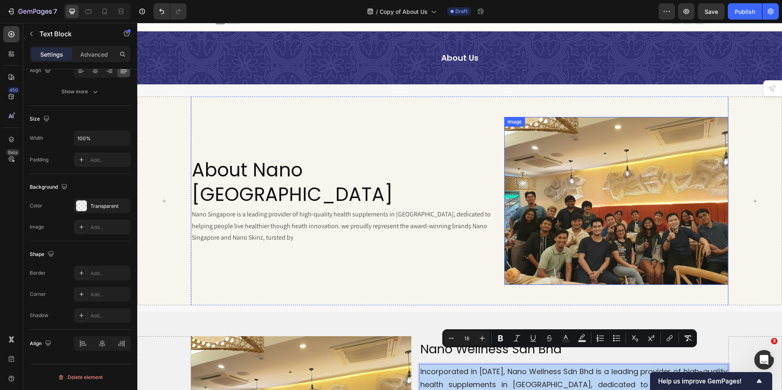
scroll to position [0, 0]
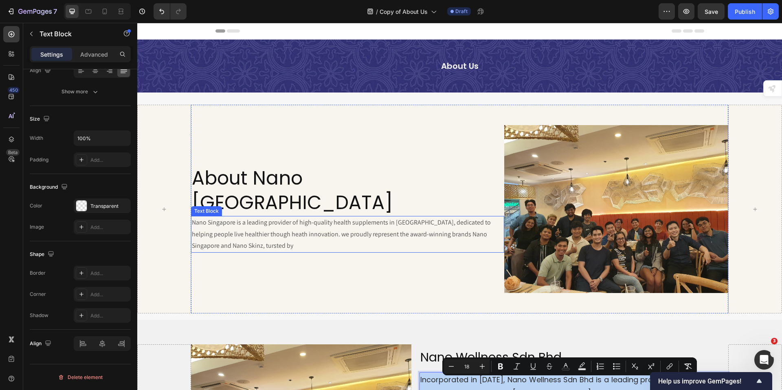
click at [229, 217] on p "Nano Singapore is a leading provider of high-quality health supplements in [GEO…" at bounding box center [348, 234] width 312 height 35
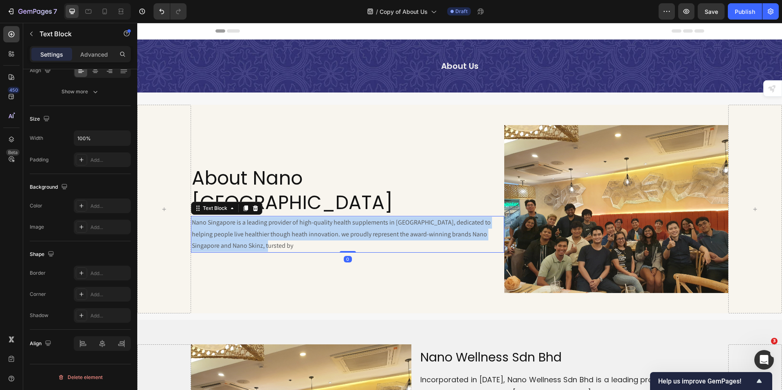
click at [229, 217] on p "Nano Singapore is a leading provider of high-quality health supplements in [GEO…" at bounding box center [348, 234] width 312 height 35
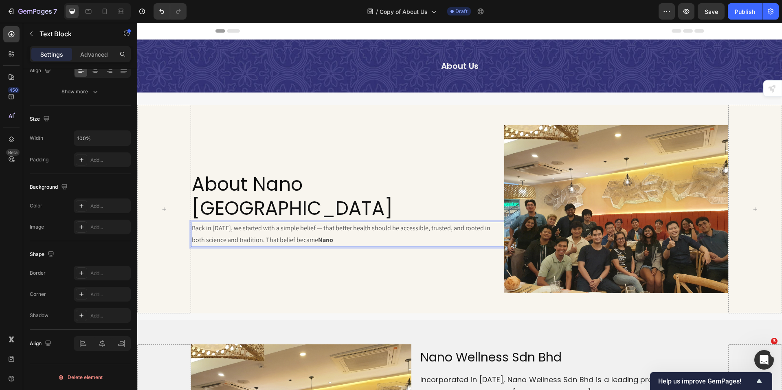
click at [321, 225] on p "Back in [DATE], we started with a simple belief — that better health should be …" at bounding box center [348, 234] width 312 height 24
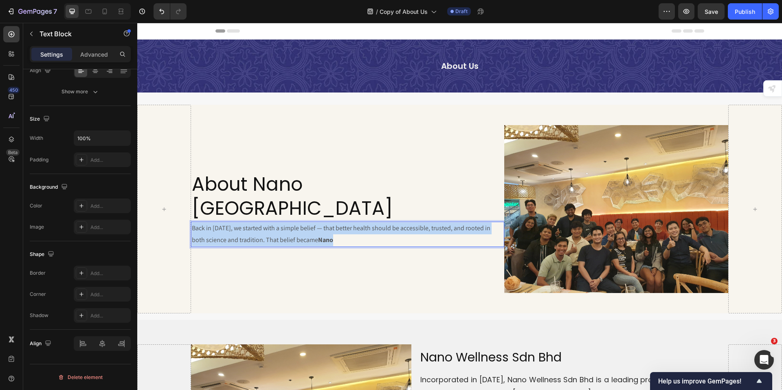
drag, startPoint x: 321, startPoint y: 225, endPoint x: 302, endPoint y: 221, distance: 19.5
click at [320, 225] on p "Back in [DATE], we started with a simple belief — that better health should be …" at bounding box center [348, 234] width 312 height 24
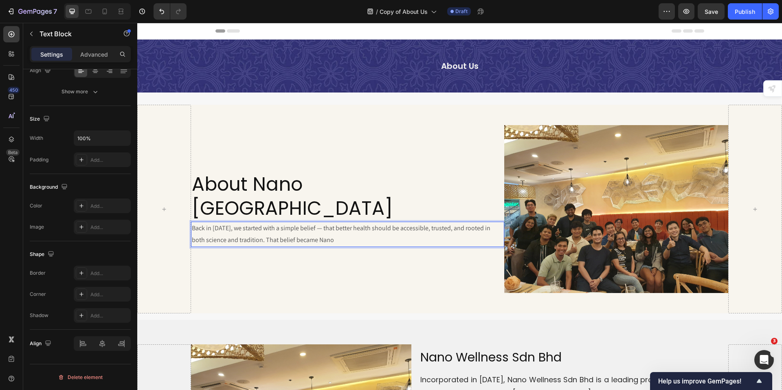
click at [344, 226] on p "Back in [DATE], we started with a simple belief — that better health should be …" at bounding box center [348, 234] width 312 height 24
click at [315, 222] on p "Back in [DATE], we started with a simple belief — that better health should be …" at bounding box center [348, 234] width 312 height 24
click at [379, 227] on p "Back in [DATE], we started with a simple belief that better health should be ac…" at bounding box center [348, 234] width 312 height 24
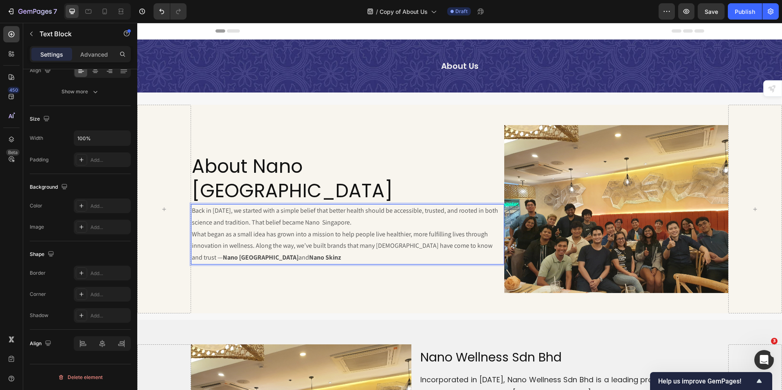
click at [488, 232] on p "What began as a small idea has grown into a mission to help people live healthi…" at bounding box center [348, 246] width 312 height 35
click at [315, 236] on p "What began as a small idea has grown into a mission to help people live healthi…" at bounding box center [348, 246] width 312 height 35
click at [285, 244] on p "What began as a small idea has grown into a mission to help people live healthi…" at bounding box center [348, 246] width 312 height 35
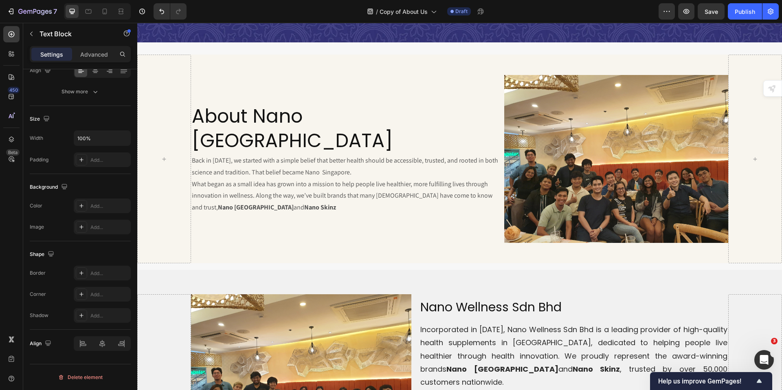
scroll to position [41, 0]
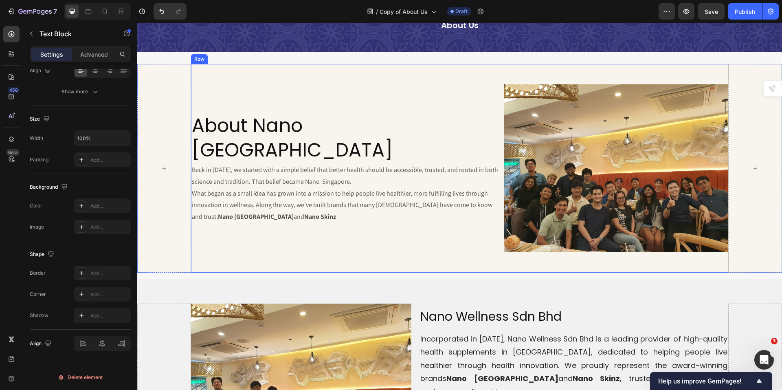
click at [288, 219] on div "About Nano Singapore Heading Back in [DATE], we started with a simple belief th…" at bounding box center [348, 168] width 314 height 168
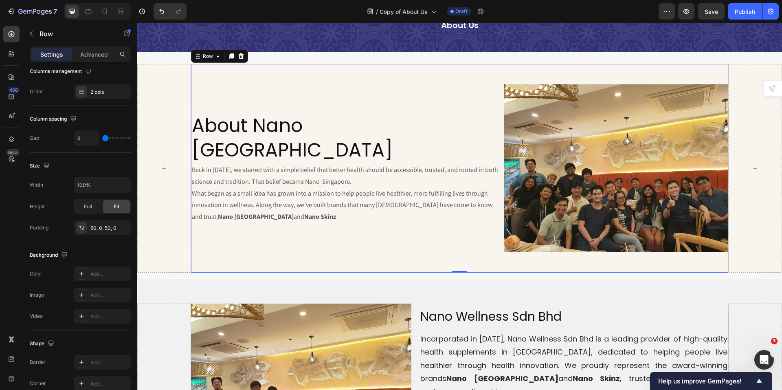
scroll to position [0, 0]
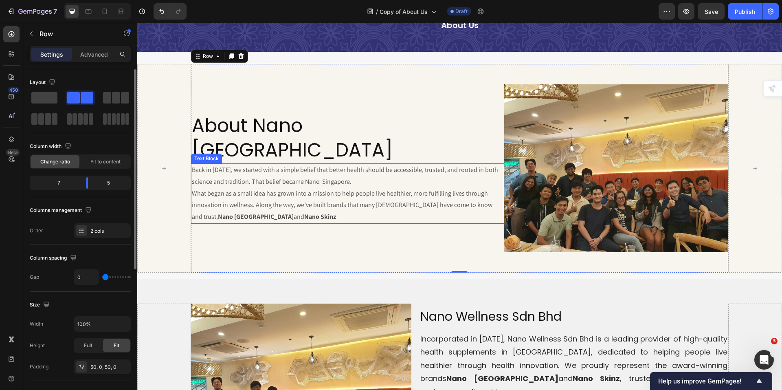
click at [293, 204] on p "What began as a small idea has grown into a mission to help people live healthi…" at bounding box center [348, 205] width 312 height 35
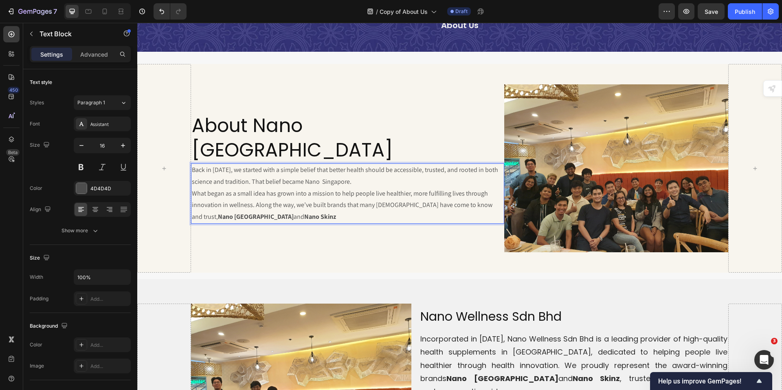
click at [296, 203] on p "What began as a small idea has grown into a mission to help people live healthi…" at bounding box center [348, 205] width 312 height 35
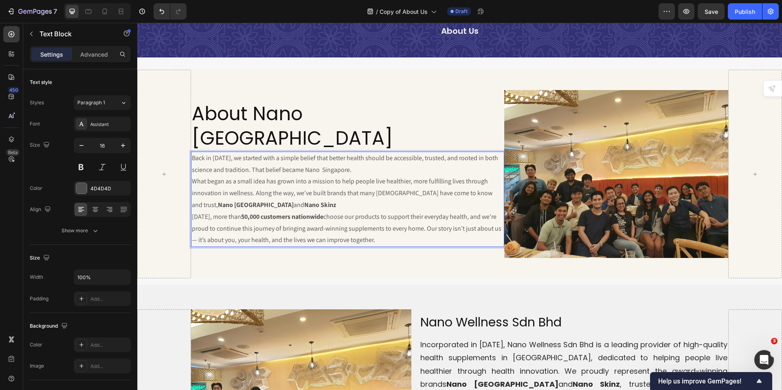
scroll to position [23, 0]
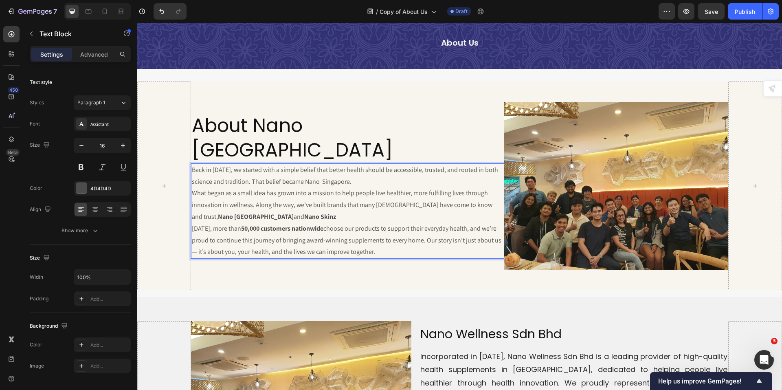
drag, startPoint x: 311, startPoint y: 204, endPoint x: 241, endPoint y: 215, distance: 70.5
click at [311, 204] on p "What began as a small idea has grown into a mission to help people live healthi…" at bounding box center [348, 204] width 312 height 35
click at [241, 224] on strong "50,000 customers nationwide" at bounding box center [282, 228] width 82 height 9
click at [243, 224] on strong "50,000 customers nationwide" at bounding box center [282, 228] width 82 height 9
click at [297, 204] on p "What began as a small idea has grown into a mission to help people live healthi…" at bounding box center [348, 204] width 312 height 35
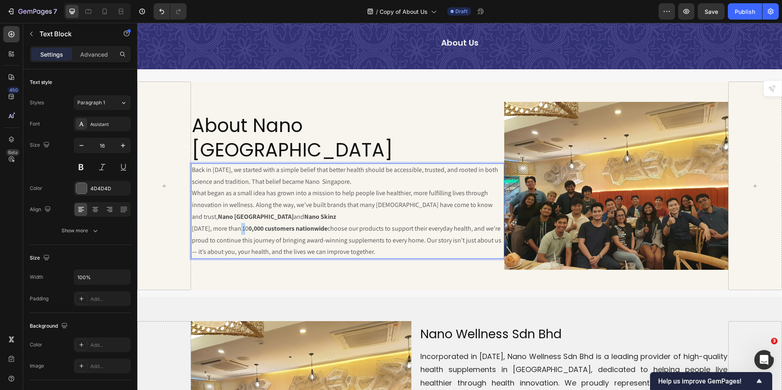
click at [241, 223] on p "[DATE], more than 10 0,000 customers nationwide choose our products to support …" at bounding box center [348, 240] width 312 height 35
click at [322, 224] on strong "0,000 customers nationwide" at bounding box center [288, 228] width 79 height 9
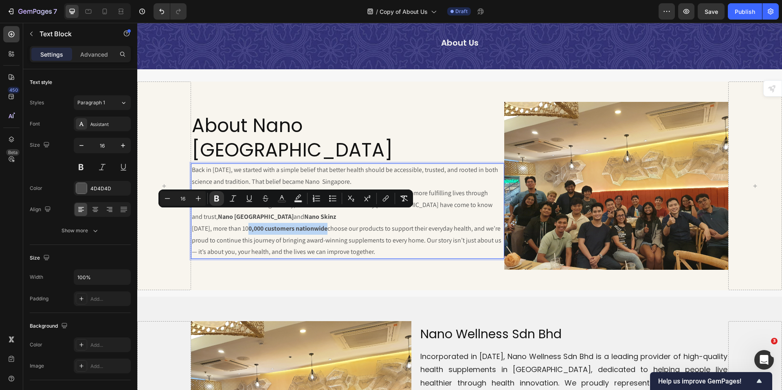
drag, startPoint x: 326, startPoint y: 215, endPoint x: 245, endPoint y: 217, distance: 81.1
click at [245, 223] on p "[DATE], more than 10 0,000 customers nationwide choose our products to support …" at bounding box center [348, 240] width 312 height 35
click at [218, 201] on icon "Editor contextual toolbar" at bounding box center [216, 199] width 5 height 6
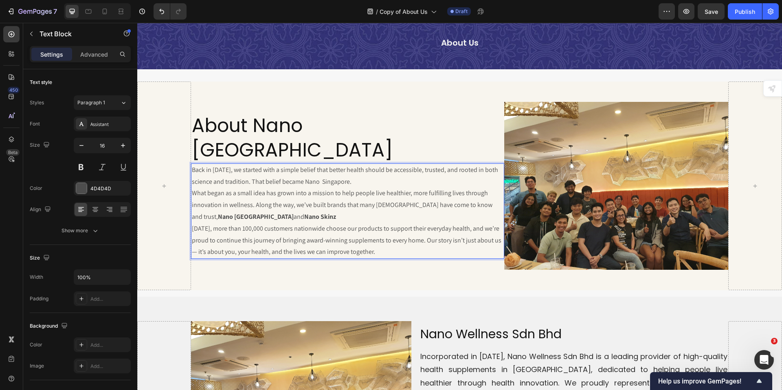
click at [303, 223] on p "[DATE], more than 100,000 customers nationwide choose our products to support t…" at bounding box center [348, 240] width 312 height 35
drag, startPoint x: 239, startPoint y: 214, endPoint x: 321, endPoint y: 216, distance: 81.9
click at [321, 223] on p "[DATE], more than 100,000 customers nationwide choose our products to support t…" at bounding box center [348, 240] width 312 height 35
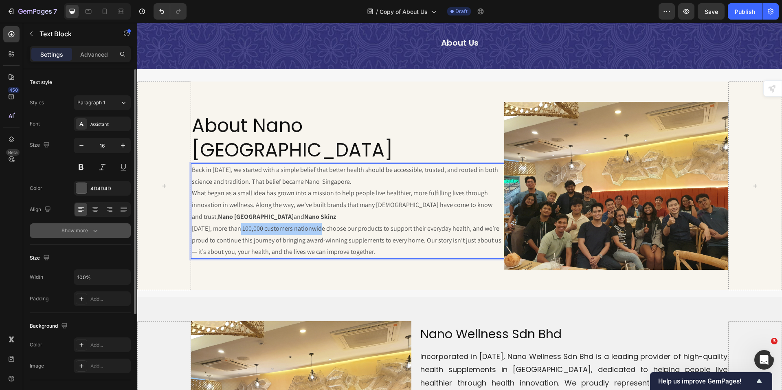
click at [86, 229] on div "Show more" at bounding box center [81, 231] width 38 height 8
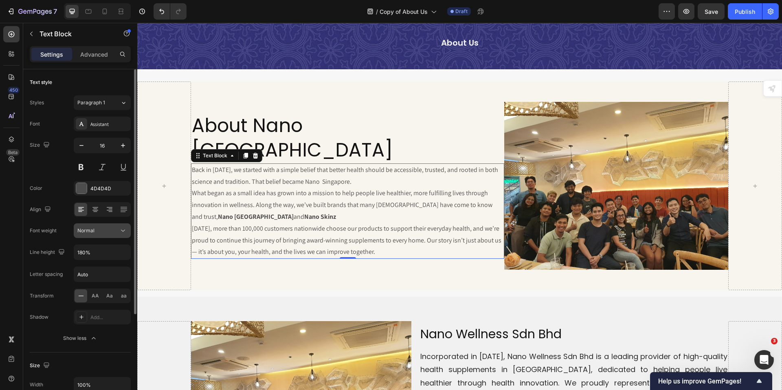
click at [118, 229] on div "Normal" at bounding box center [98, 230] width 42 height 7
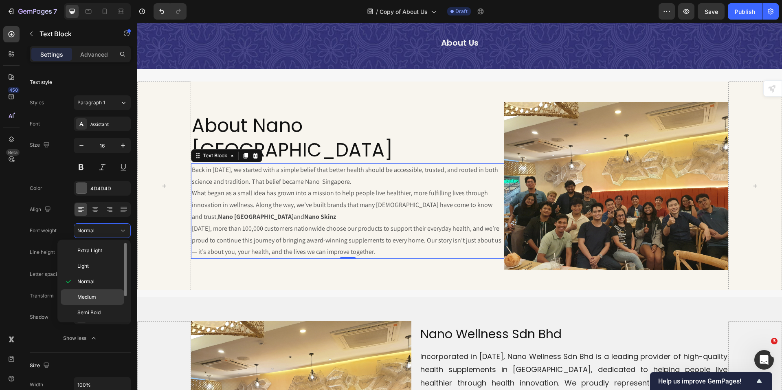
click at [91, 294] on span "Medium" at bounding box center [86, 296] width 19 height 7
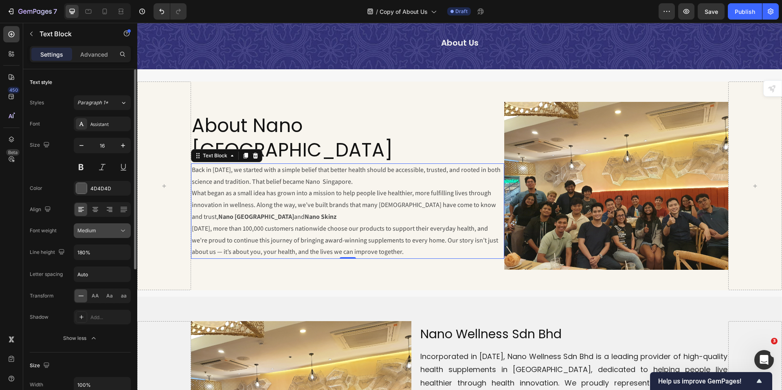
click at [123, 232] on icon at bounding box center [123, 231] width 8 height 8
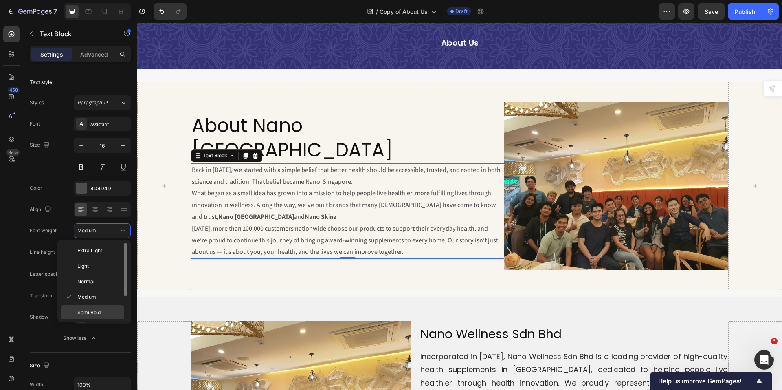
click at [97, 307] on div "Semi Bold" at bounding box center [93, 312] width 64 height 15
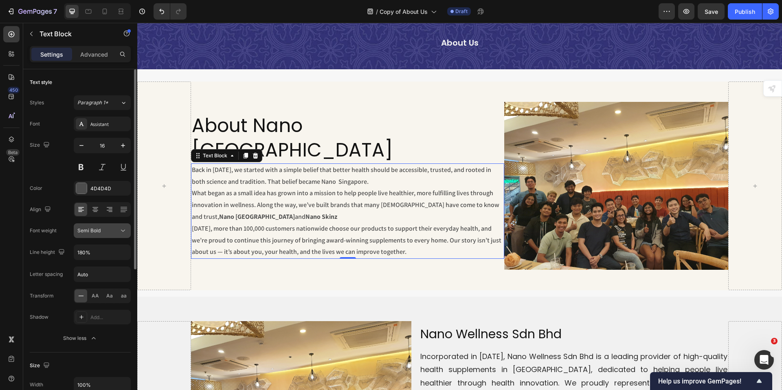
click at [119, 229] on icon at bounding box center [123, 231] width 8 height 8
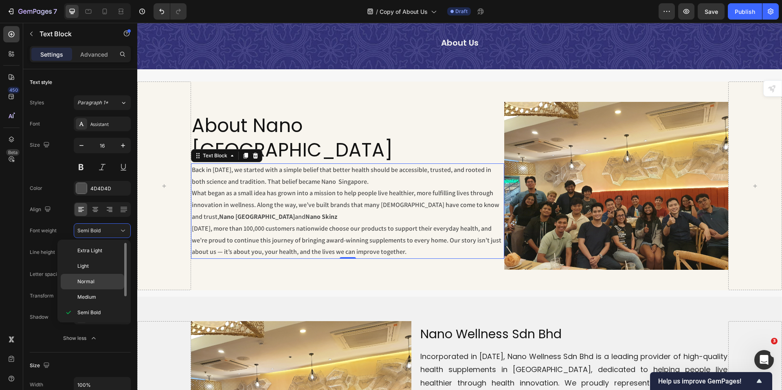
drag, startPoint x: 93, startPoint y: 279, endPoint x: 102, endPoint y: 279, distance: 8.6
click at [94, 279] on span "Normal" at bounding box center [85, 281] width 17 height 7
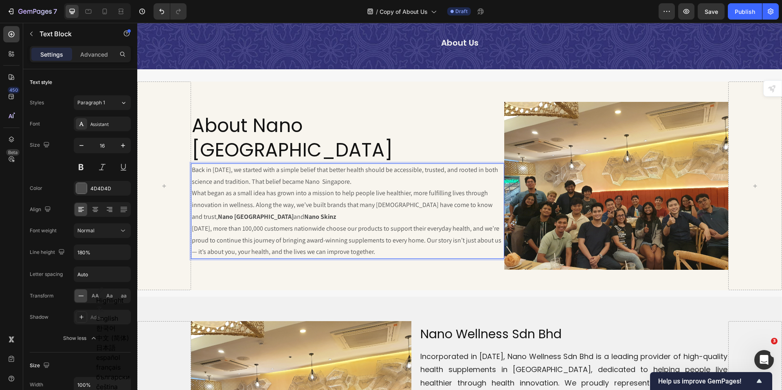
click at [239, 223] on p "[DATE], more than 100,000 customers nationwide choose our products to support t…" at bounding box center [348, 240] width 312 height 35
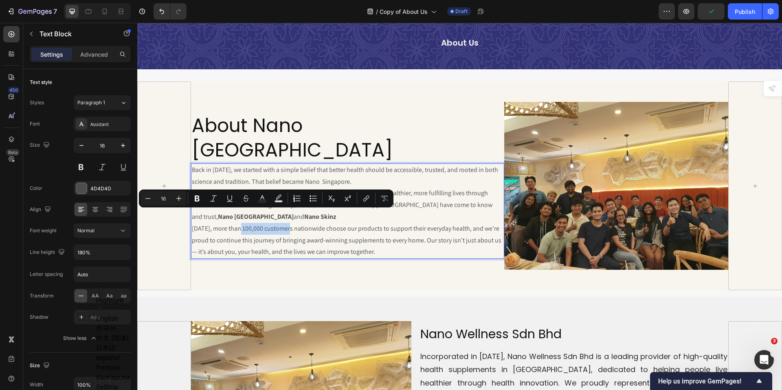
drag, startPoint x: 239, startPoint y: 215, endPoint x: 282, endPoint y: 215, distance: 42.4
click at [282, 223] on p "[DATE], more than 100,000 customers nationwide choose our products to support t…" at bounding box center [348, 240] width 312 height 35
click at [195, 201] on icon "Editor contextual toolbar" at bounding box center [197, 198] width 8 height 8
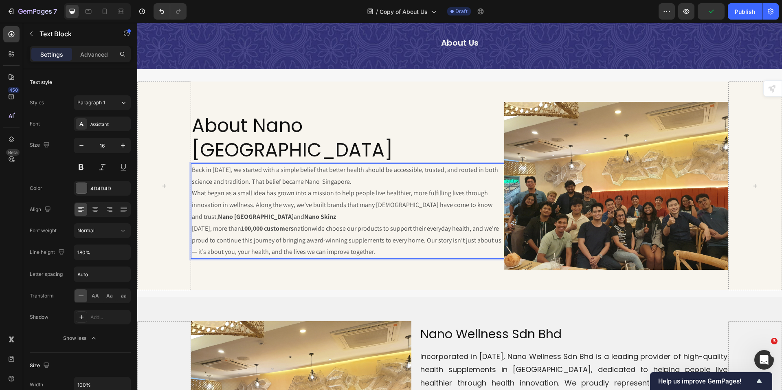
click at [285, 232] on p "[DATE], more than 100,000 customers nationwide choose our products to support t…" at bounding box center [348, 240] width 312 height 35
click at [362, 262] on div "About Nano Singapore Heading Back in [DATE], we started with a simple belief th…" at bounding box center [348, 186] width 314 height 168
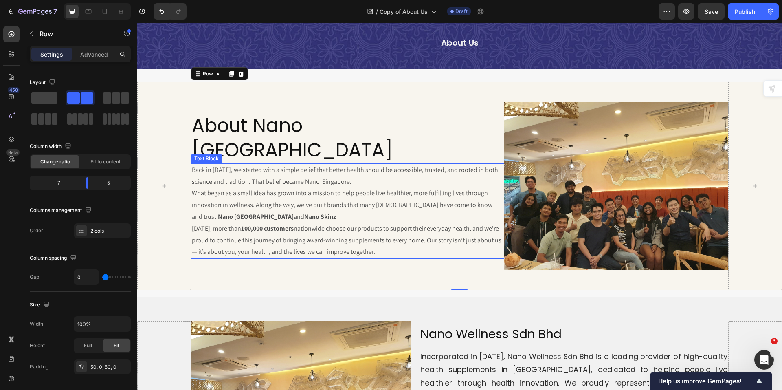
drag, startPoint x: 292, startPoint y: 201, endPoint x: 299, endPoint y: 204, distance: 7.1
click at [294, 201] on p "What began as a small idea has grown into a mission to help people live healthi…" at bounding box center [348, 204] width 312 height 35
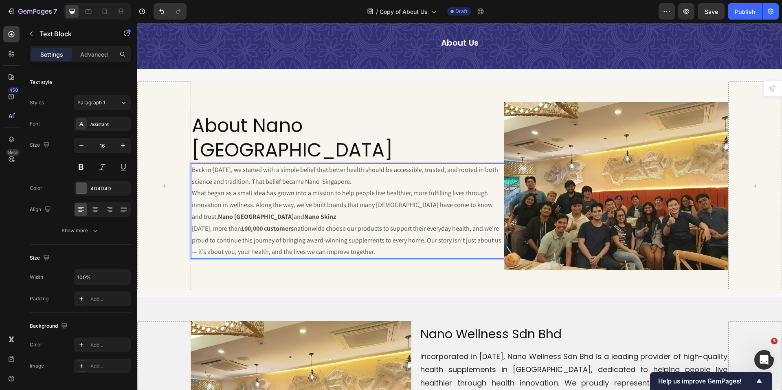
click at [361, 169] on p "Back in [DATE], we started with a simple belief that better health should be ac…" at bounding box center [348, 176] width 312 height 24
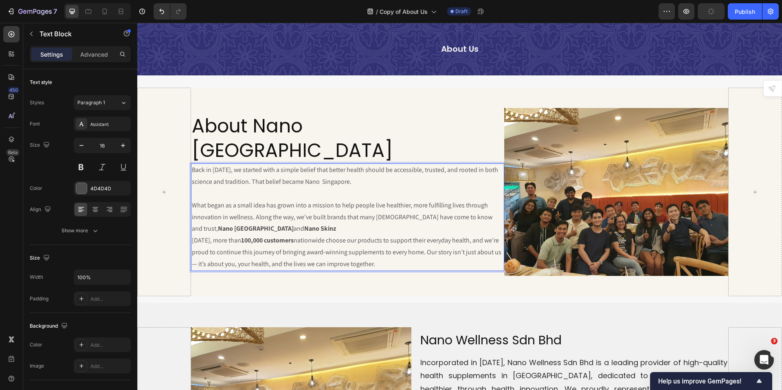
click at [325, 218] on p "What began as a small idea has grown into a mission to help people live healthi…" at bounding box center [348, 217] width 312 height 35
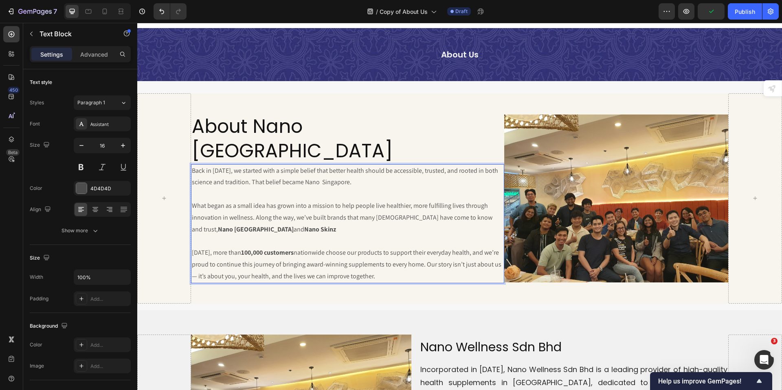
drag, startPoint x: 405, startPoint y: 180, endPoint x: 424, endPoint y: 205, distance: 30.9
click at [406, 188] on p "Rich Text Editor. Editing area: main" at bounding box center [348, 194] width 312 height 12
click at [470, 259] on p "[DATE], more than 100,000 customers nationwide choose our products to support t…" at bounding box center [348, 264] width 312 height 35
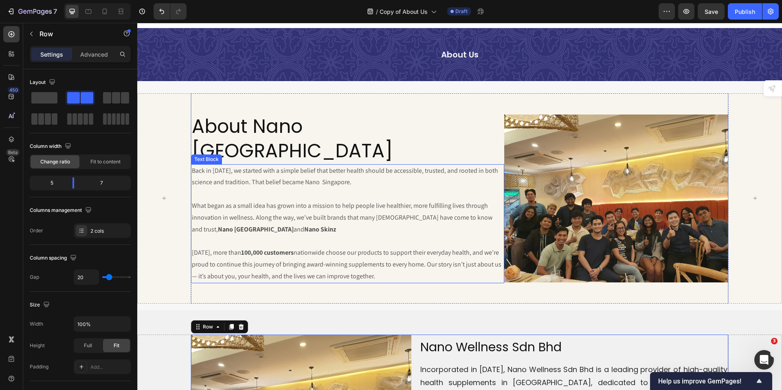
scroll to position [134, 0]
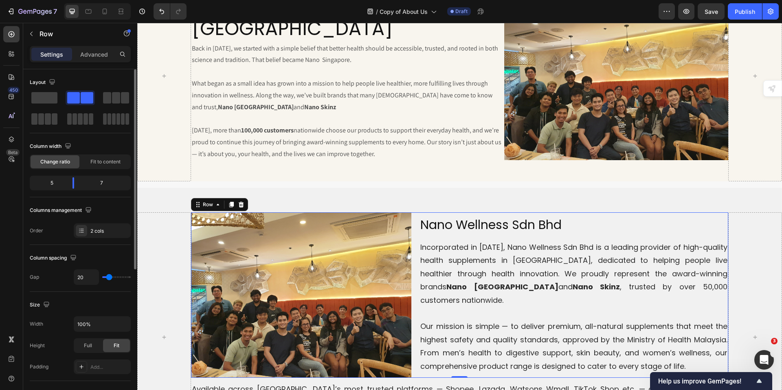
drag, startPoint x: 119, startPoint y: 99, endPoint x: 77, endPoint y: 95, distance: 42.1
click at [69, 95] on div at bounding box center [80, 108] width 101 height 36
click at [33, 35] on icon "button" at bounding box center [31, 34] width 7 height 7
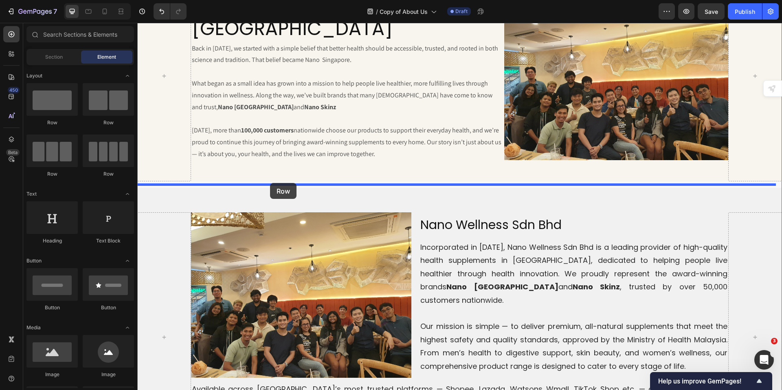
drag, startPoint x: 200, startPoint y: 172, endPoint x: 270, endPoint y: 183, distance: 70.5
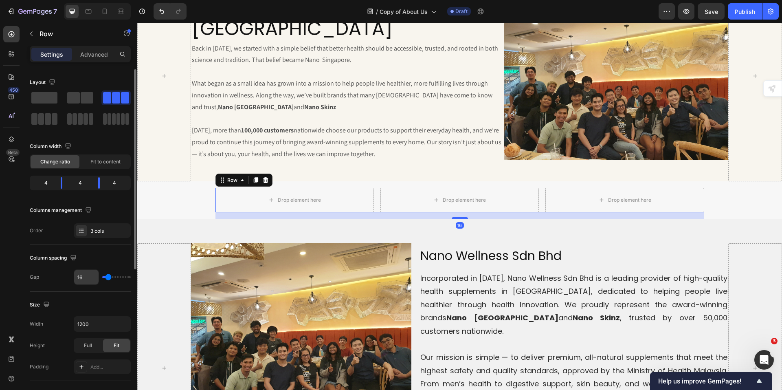
drag, startPoint x: 108, startPoint y: 273, endPoint x: 92, endPoint y: 281, distance: 17.7
click at [95, 275] on div "16" at bounding box center [102, 276] width 57 height 15
type input "2"
type input "0"
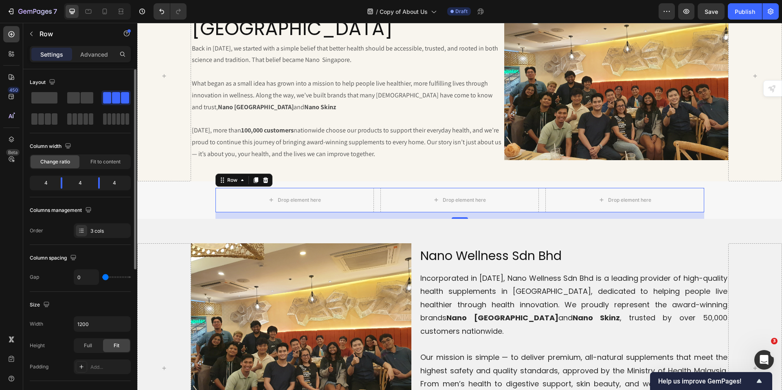
drag, startPoint x: 109, startPoint y: 274, endPoint x: 98, endPoint y: 293, distance: 21.7
type input "0"
click at [102, 276] on input "range" at bounding box center [116, 277] width 29 height 2
click at [116, 325] on button "button" at bounding box center [123, 324] width 15 height 15
click at [91, 355] on div "Full 100%" at bounding box center [93, 359] width 67 height 15
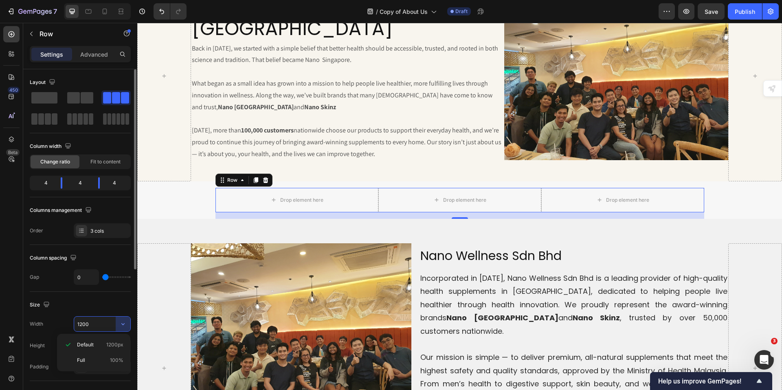
type input "100%"
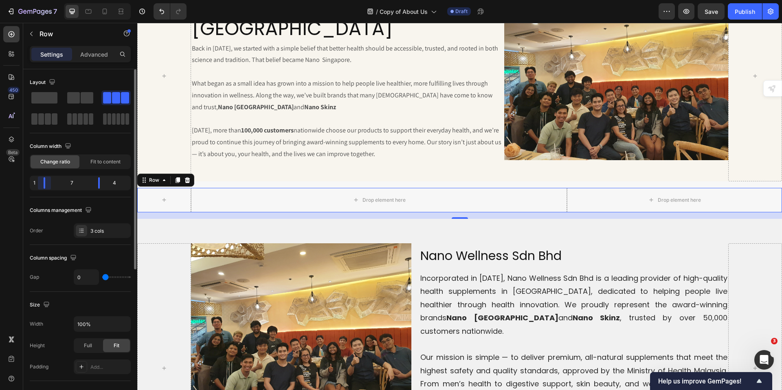
drag, startPoint x: 59, startPoint y: 184, endPoint x: 90, endPoint y: 187, distance: 30.7
click at [33, 0] on body "7 Version history / Copy of About Us Draft Preview Save Publish 450 Beta Sectio…" at bounding box center [391, 0] width 782 height 0
drag, startPoint x: 102, startPoint y: 186, endPoint x: 133, endPoint y: 186, distance: 30.6
click at [133, 0] on body "7 Version history / Copy of About Us Draft Preview Save Publish 450 Beta Sectio…" at bounding box center [391, 0] width 782 height 0
drag, startPoint x: 219, startPoint y: 121, endPoint x: 287, endPoint y: 198, distance: 103.4
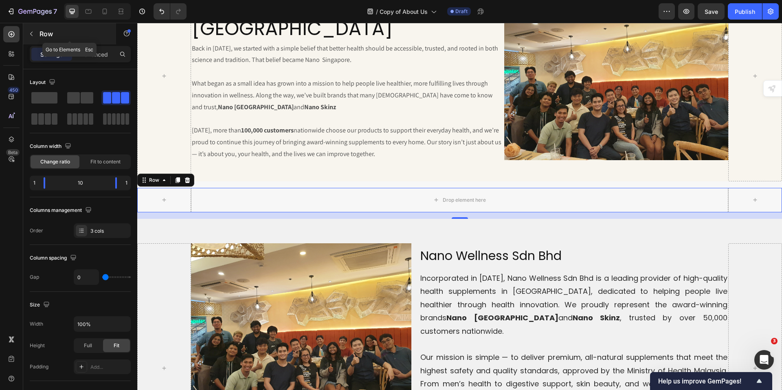
click at [33, 33] on icon "button" at bounding box center [31, 34] width 7 height 7
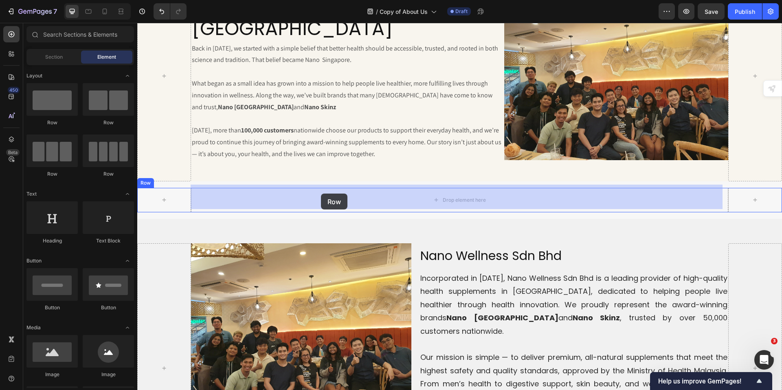
drag, startPoint x: 264, startPoint y: 139, endPoint x: 321, endPoint y: 194, distance: 79.3
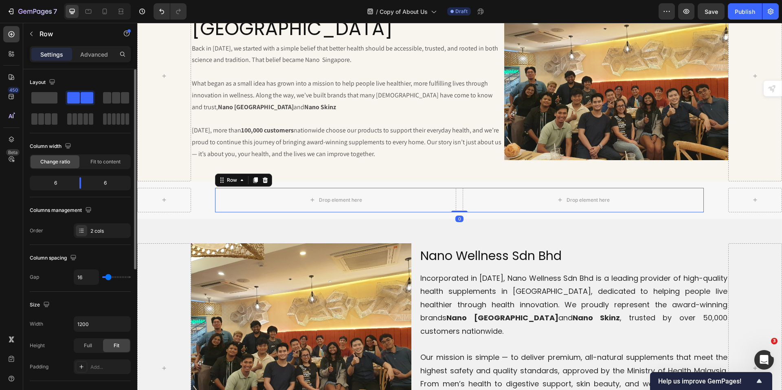
drag, startPoint x: 107, startPoint y: 277, endPoint x: 95, endPoint y: 286, distance: 14.5
click at [98, 280] on div "16" at bounding box center [102, 276] width 57 height 15
type input "22"
type input "7"
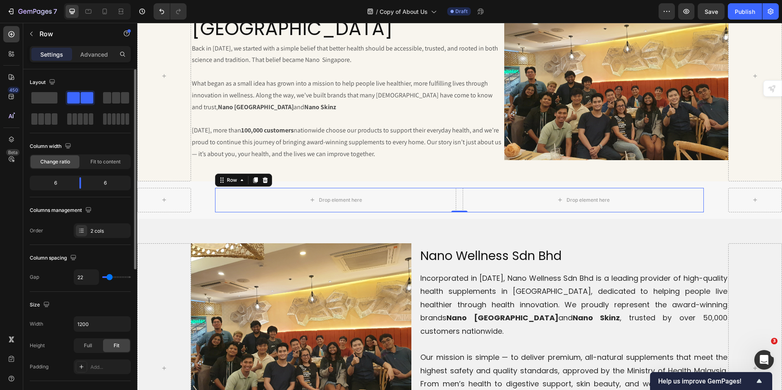
type input "7"
type input "0"
drag, startPoint x: 110, startPoint y: 278, endPoint x: 89, endPoint y: 290, distance: 24.1
type input "0"
click at [102, 278] on input "range" at bounding box center [116, 277] width 29 height 2
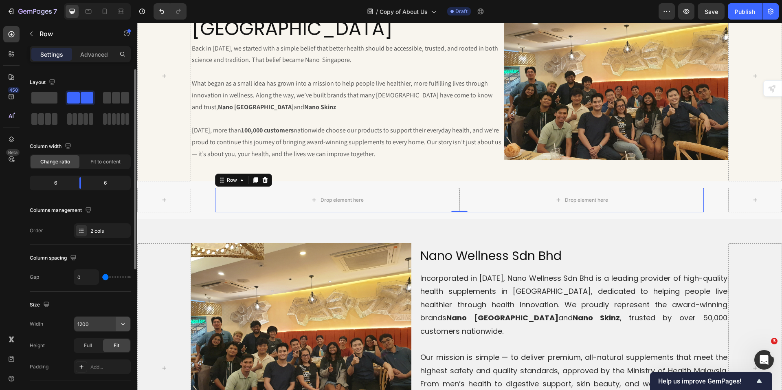
click at [122, 325] on icon "button" at bounding box center [123, 324] width 8 height 8
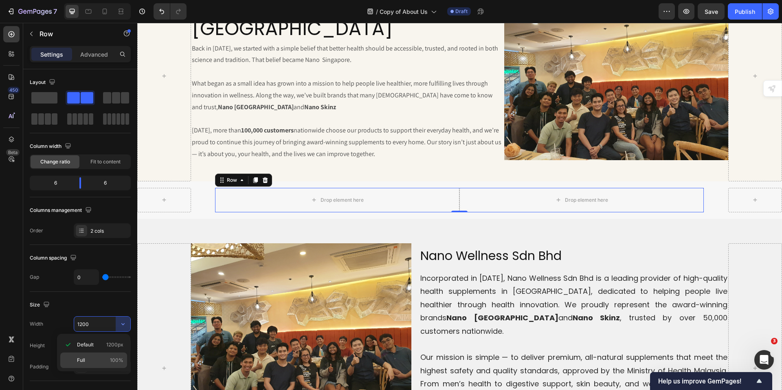
click at [90, 359] on p "Full 100%" at bounding box center [100, 360] width 46 height 7
type input "100%"
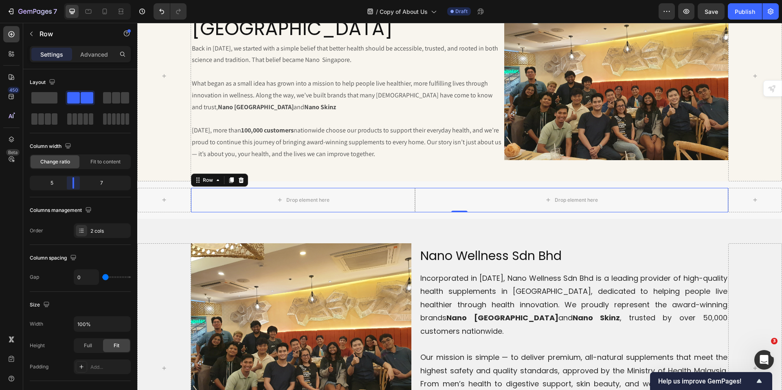
drag, startPoint x: 77, startPoint y: 186, endPoint x: 73, endPoint y: 191, distance: 6.9
click at [73, 0] on body "7 Version history / Copy of About Us Draft Preview Save Publish 450 Beta Sectio…" at bounding box center [391, 0] width 782 height 0
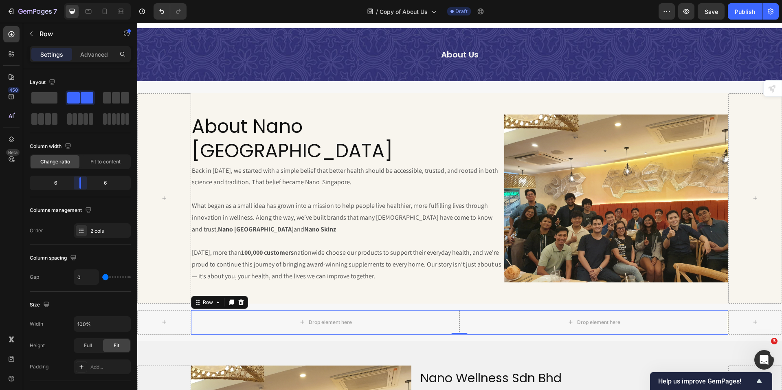
drag, startPoint x: 73, startPoint y: 182, endPoint x: 81, endPoint y: 183, distance: 7.8
click at [81, 0] on body "7 Version history / Copy of About Us Draft Preview Save Publish 450 Beta Sectio…" at bounding box center [391, 0] width 782 height 0
drag, startPoint x: 83, startPoint y: 184, endPoint x: 74, endPoint y: 183, distance: 9.5
click at [74, 0] on body "7 Version history / Copy of About Us Draft Preview Save Publish 450 Beta Sectio…" at bounding box center [391, 0] width 782 height 0
drag, startPoint x: 59, startPoint y: 182, endPoint x: 68, endPoint y: 198, distance: 18.2
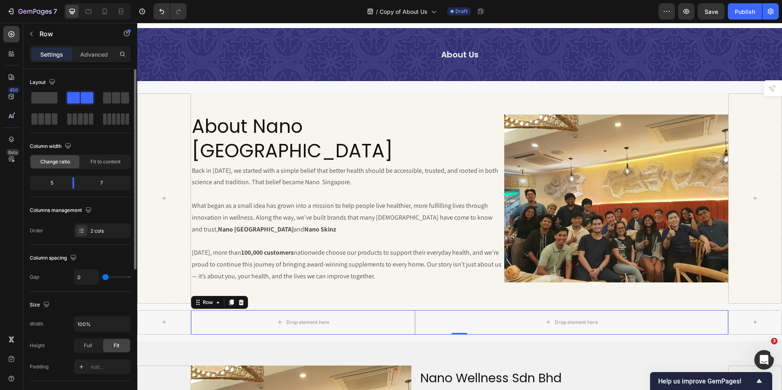
click at [58, 182] on div "5" at bounding box center [48, 182] width 35 height 11
click at [33, 34] on icon "button" at bounding box center [31, 34] width 7 height 7
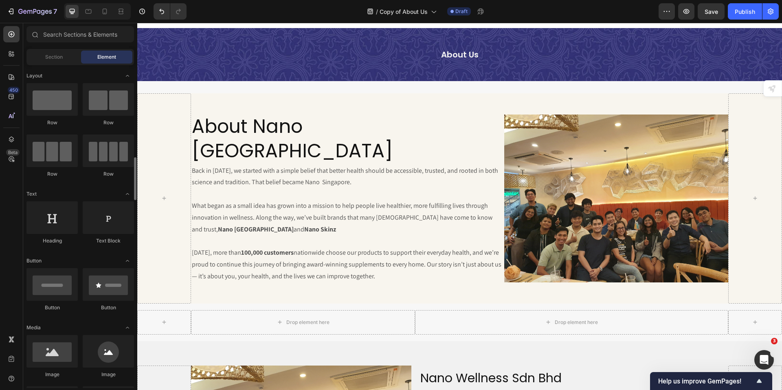
scroll to position [122, 0]
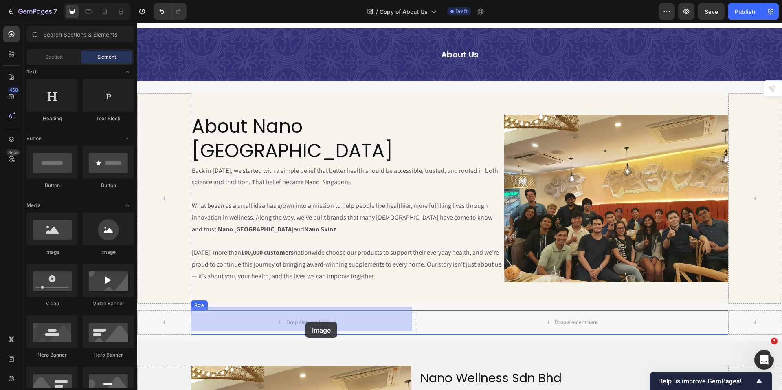
drag, startPoint x: 192, startPoint y: 259, endPoint x: 306, endPoint y: 322, distance: 130.1
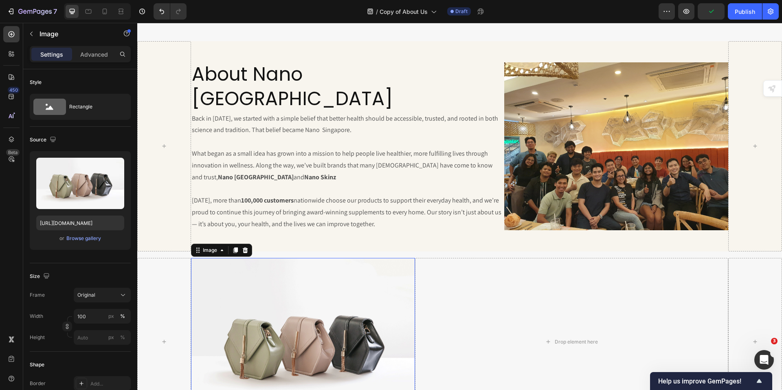
scroll to position [93, 0]
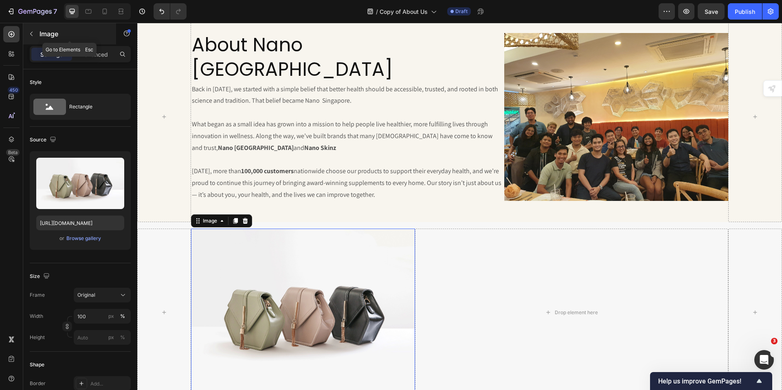
click at [34, 34] on icon "button" at bounding box center [31, 34] width 7 height 7
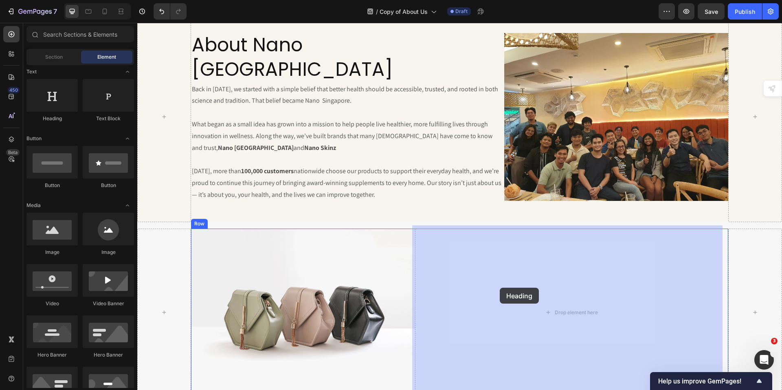
drag, startPoint x: 244, startPoint y: 145, endPoint x: 468, endPoint y: 287, distance: 265.0
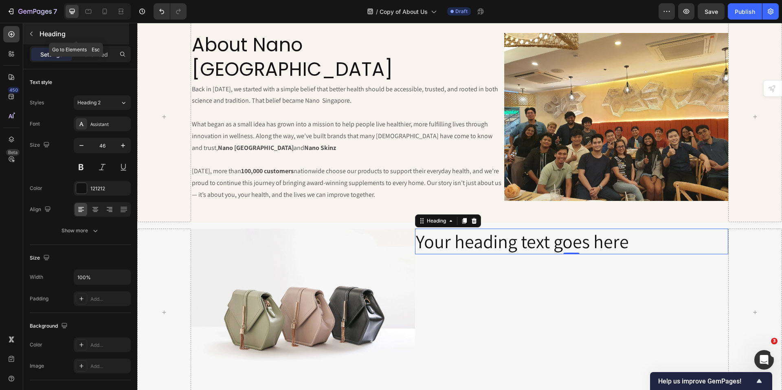
click at [32, 31] on icon "button" at bounding box center [31, 34] width 7 height 7
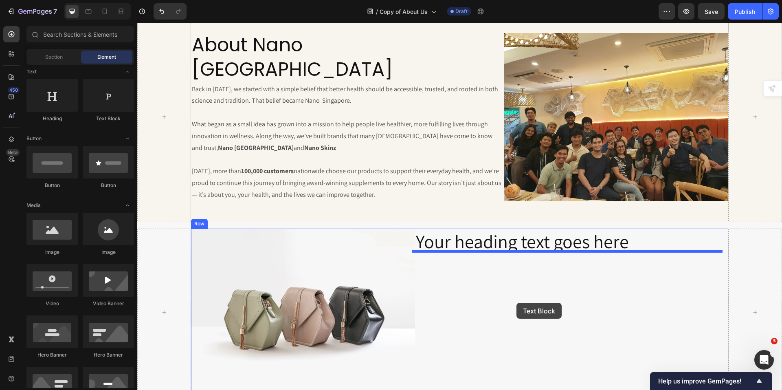
drag, startPoint x: 236, startPoint y: 130, endPoint x: 517, endPoint y: 300, distance: 328.0
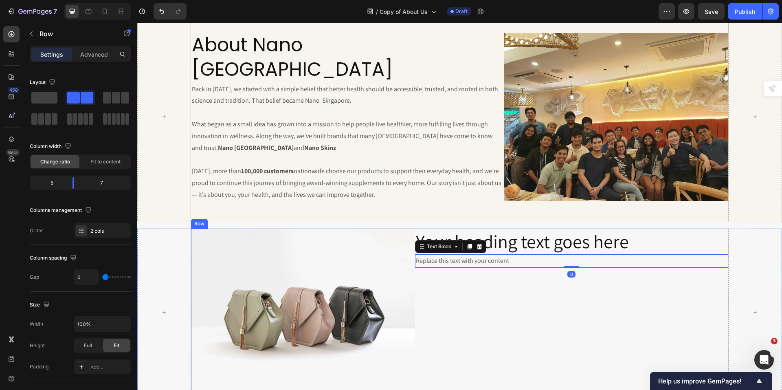
click at [510, 307] on div "Your heading text goes here Heading Replace this text with your content Text Bl…" at bounding box center [572, 313] width 314 height 168
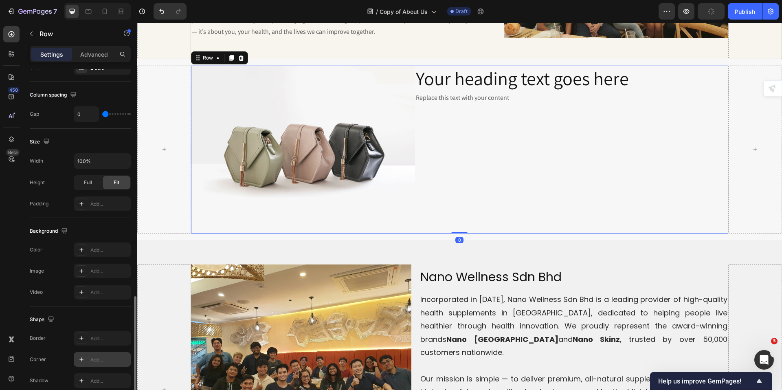
scroll to position [246, 0]
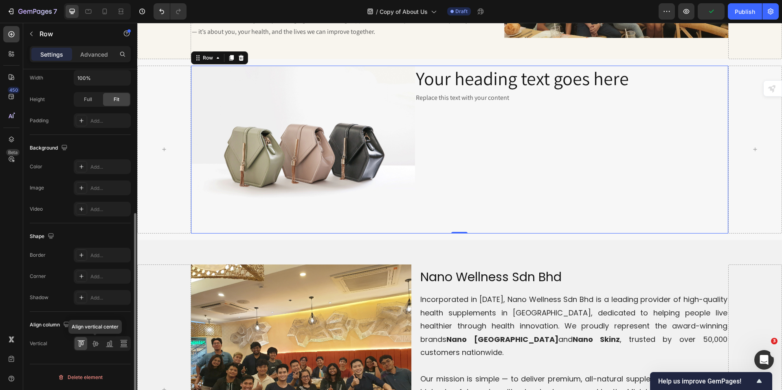
drag, startPoint x: 94, startPoint y: 343, endPoint x: 102, endPoint y: 342, distance: 8.6
click at [94, 342] on icon at bounding box center [95, 344] width 7 height 6
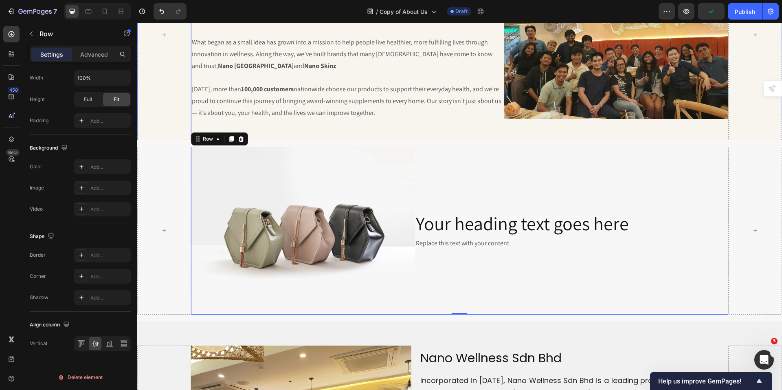
scroll to position [93, 0]
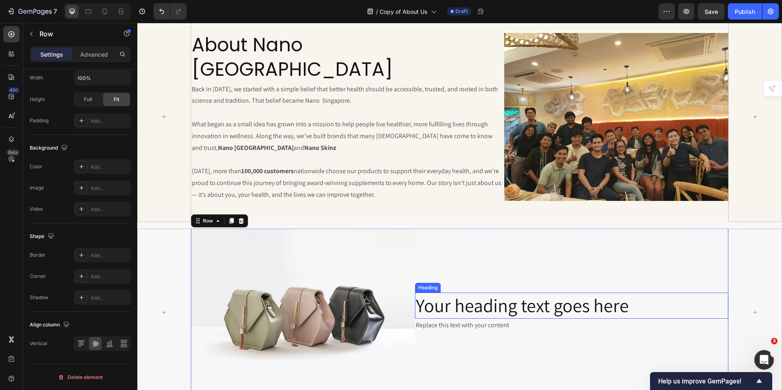
click at [487, 304] on h2 "Your heading text goes here" at bounding box center [572, 306] width 314 height 26
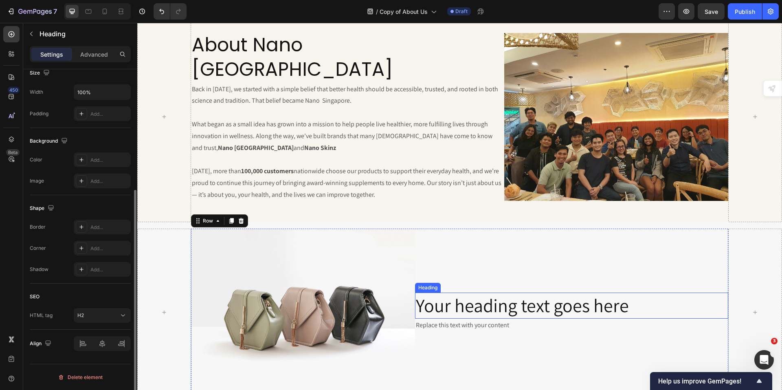
scroll to position [0, 0]
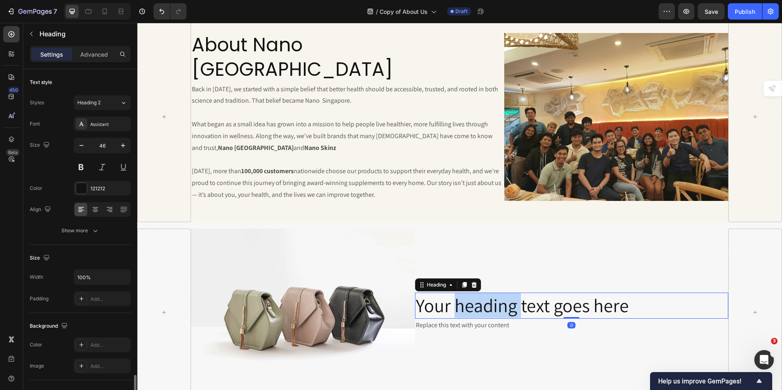
click at [487, 304] on h2 "Your heading text goes here" at bounding box center [572, 306] width 314 height 26
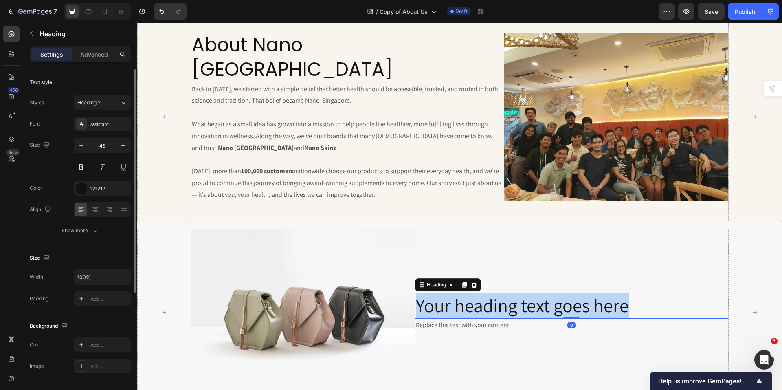
click at [487, 304] on p "Your heading text goes here" at bounding box center [572, 305] width 312 height 24
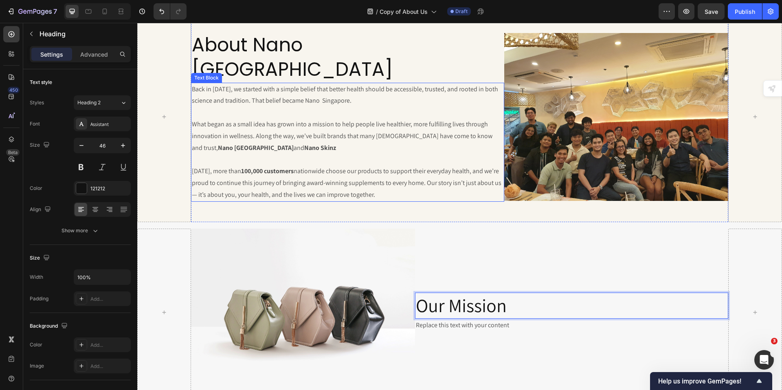
click at [237, 119] on p "What began as a small idea has grown into a mission to help people live healthi…" at bounding box center [348, 136] width 312 height 35
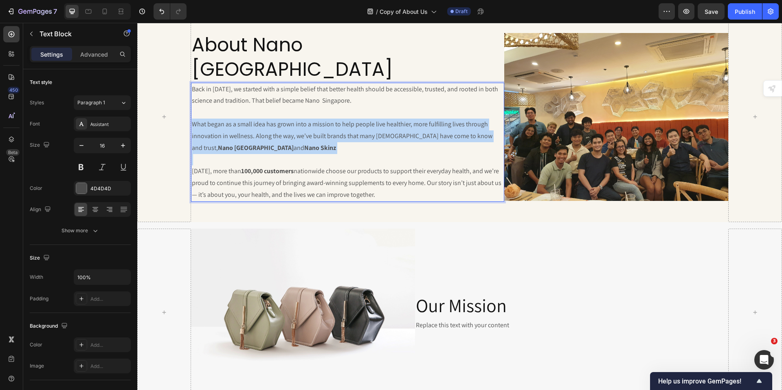
click at [237, 119] on p "What began as a small idea has grown into a mission to help people live healthi…" at bounding box center [348, 136] width 312 height 35
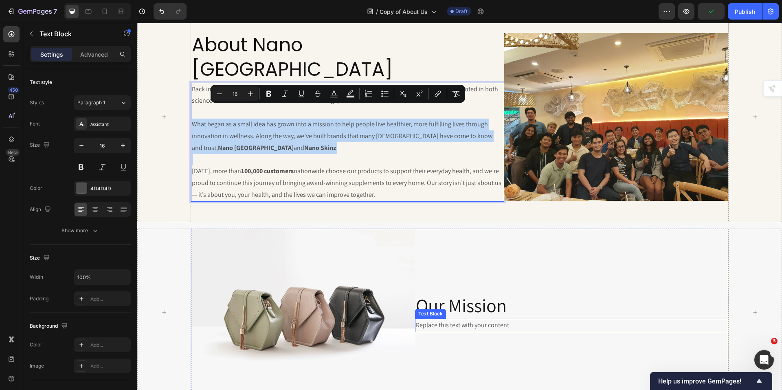
click at [472, 322] on div "Replace this text with your content" at bounding box center [572, 325] width 314 height 13
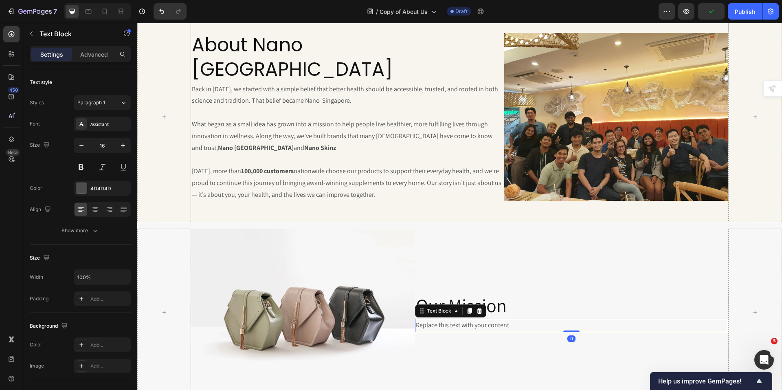
click at [472, 324] on div "Replace this text with your content" at bounding box center [572, 325] width 314 height 13
click at [472, 324] on p "Replace this text with your content" at bounding box center [572, 325] width 312 height 12
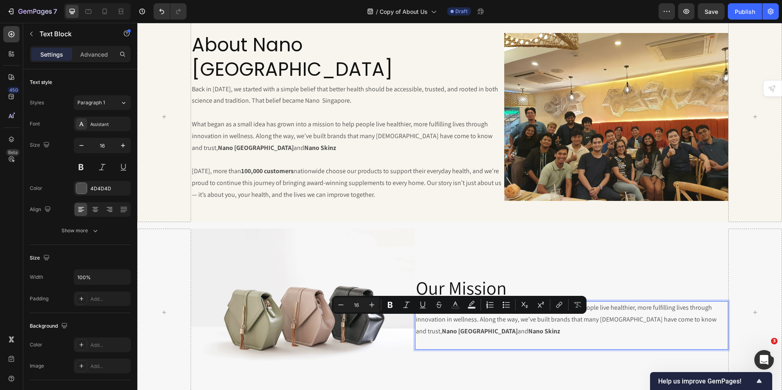
scroll to position [75, 0]
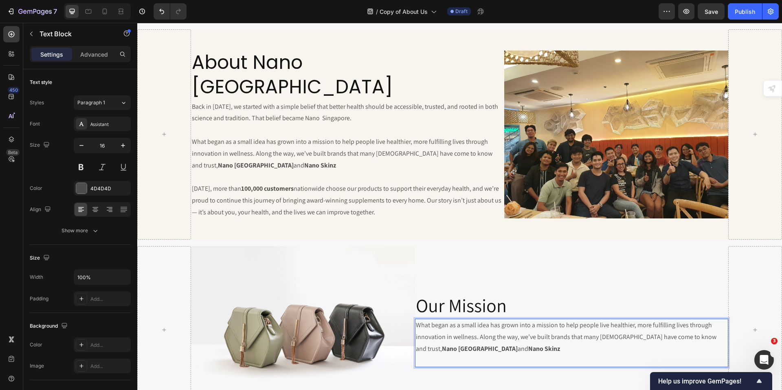
click at [533, 348] on p "What began as a small idea has grown into a mission to help people live healthi…" at bounding box center [572, 336] width 312 height 35
click at [481, 356] on p "Rich Text Editor. Editing area: main" at bounding box center [572, 361] width 312 height 12
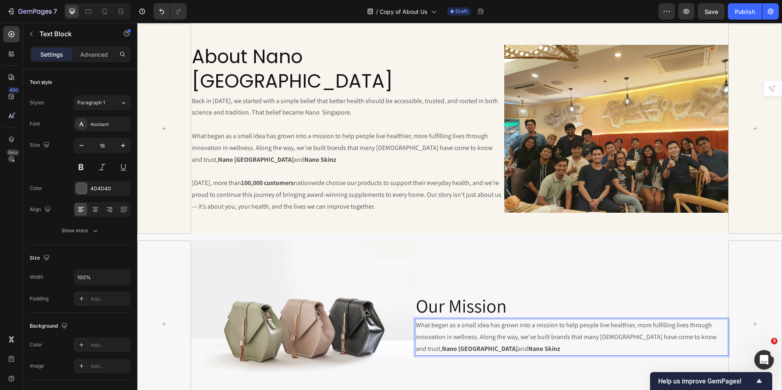
click at [538, 344] on p "What began as a small idea has grown into a mission to help people live healthi…" at bounding box center [572, 336] width 312 height 35
click at [558, 273] on div "Our Mission Heading What began as a small idea has grown into a mission to help…" at bounding box center [572, 324] width 314 height 168
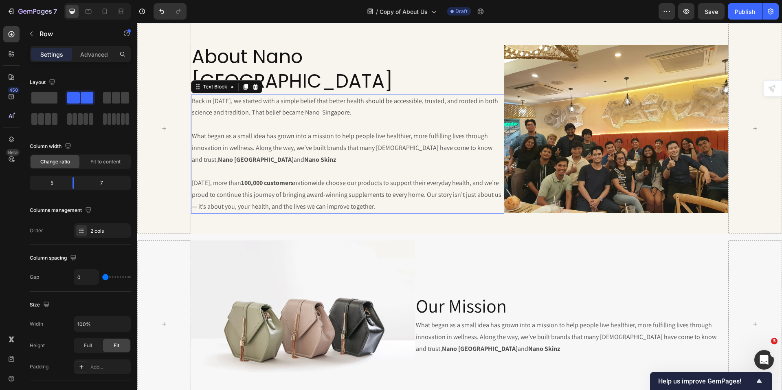
click at [265, 141] on p "What began as a small idea has grown into a mission to help people live healthi…" at bounding box center [348, 147] width 312 height 35
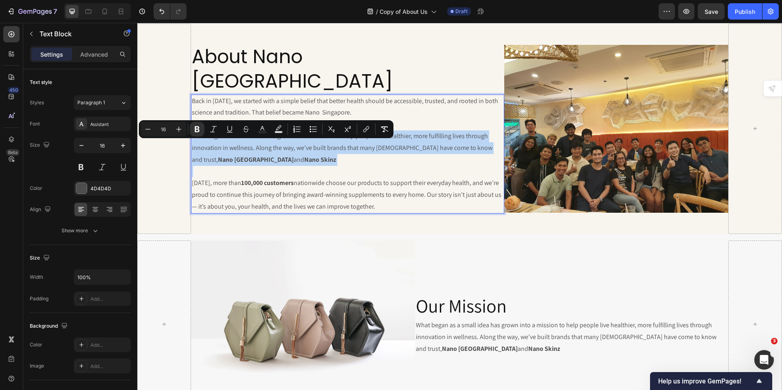
click at [264, 141] on p "What began as a small idea has grown into a mission to help people live healthi…" at bounding box center [348, 147] width 312 height 35
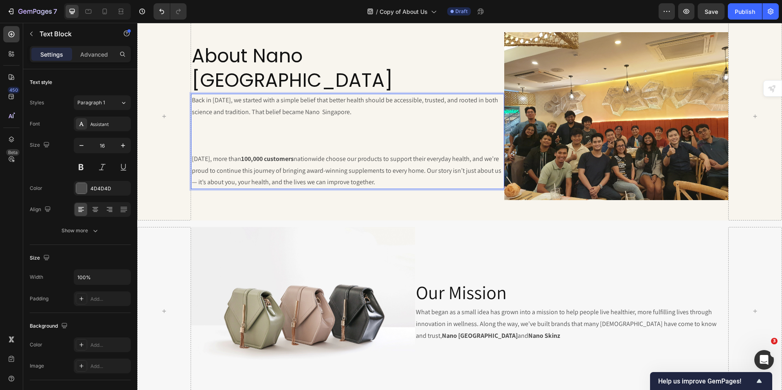
scroll to position [99, 0]
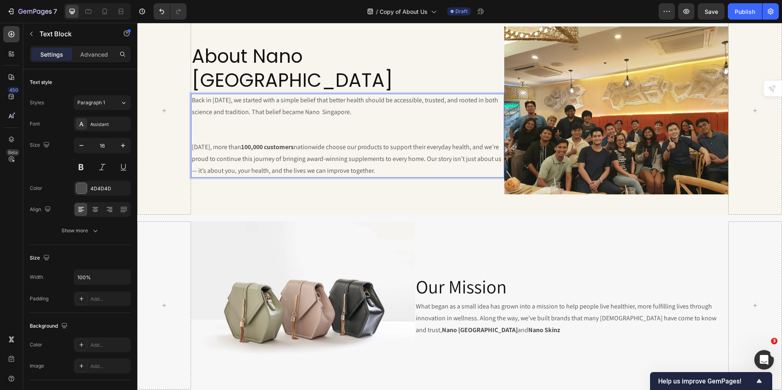
click at [329, 144] on p "[DATE], more than 100,000 customers nationwide choose our products to support t…" at bounding box center [348, 158] width 312 height 35
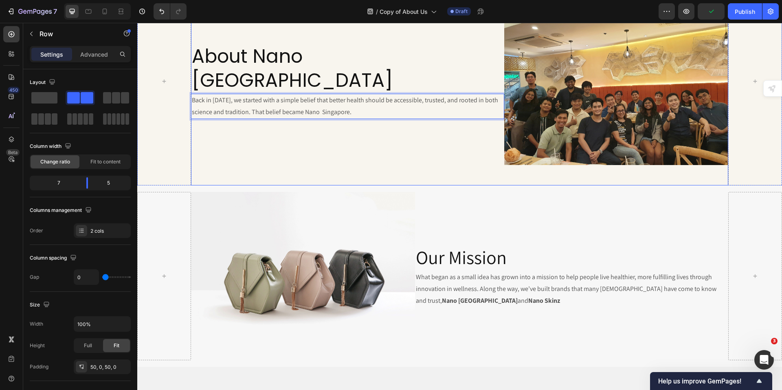
click at [305, 144] on div "About Nano Singapore Heading Back in [DATE], we started with a simple belief th…" at bounding box center [348, 81] width 314 height 168
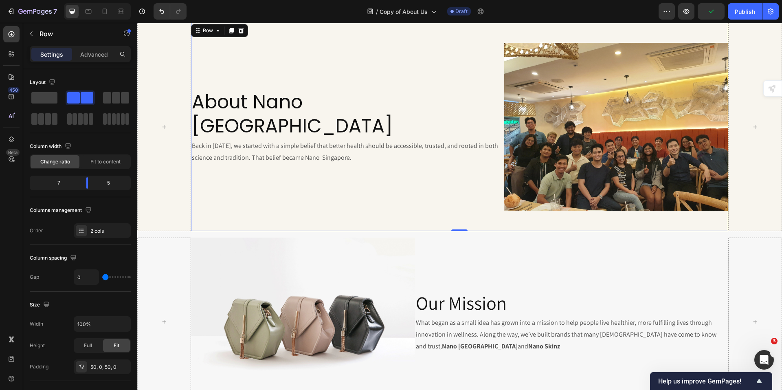
scroll to position [6, 0]
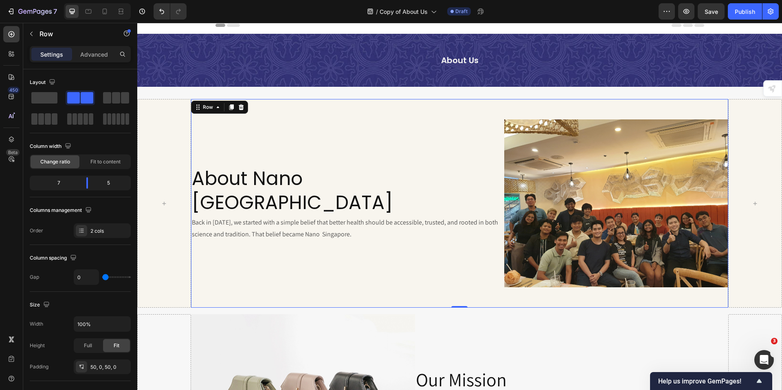
drag, startPoint x: 393, startPoint y: 247, endPoint x: 382, endPoint y: 255, distance: 12.9
click at [392, 248] on div "About Nano Singapore Heading Back in [DATE], we started with a simple belief th…" at bounding box center [348, 203] width 314 height 168
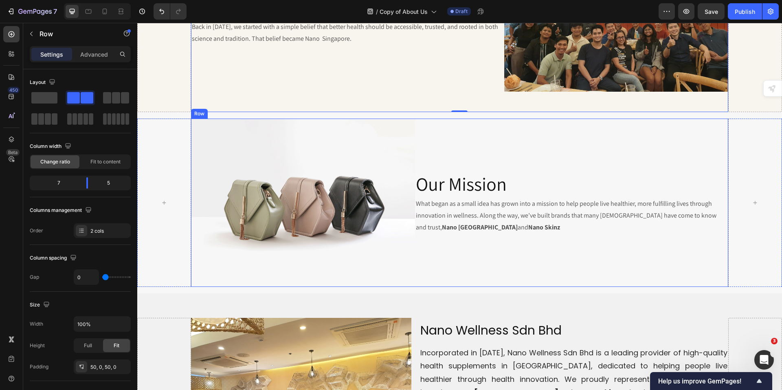
scroll to position [209, 0]
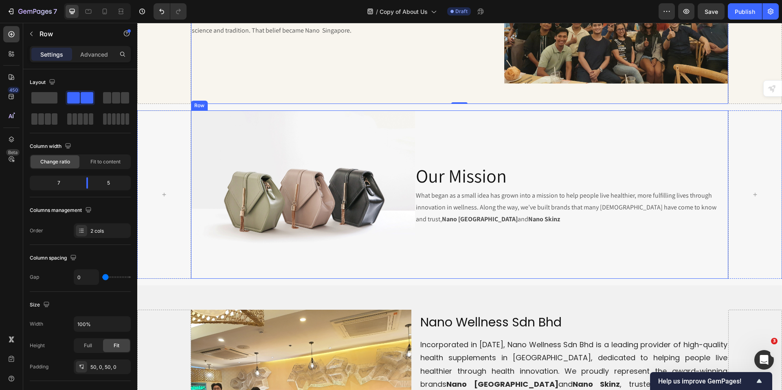
click at [461, 208] on p "What began as a small idea has grown into a mission to help people live healthi…" at bounding box center [572, 207] width 312 height 35
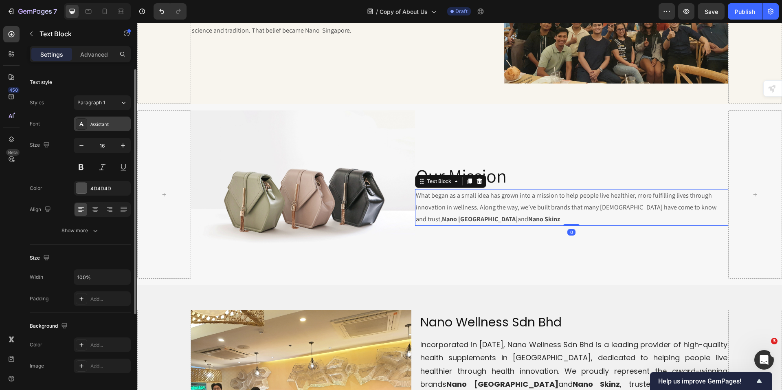
click at [106, 124] on div "Assistant" at bounding box center [109, 124] width 38 height 7
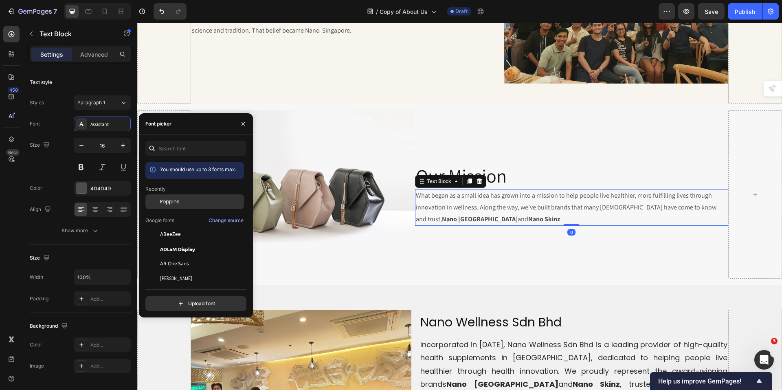
click at [178, 201] on span "Poppins" at bounding box center [170, 201] width 20 height 7
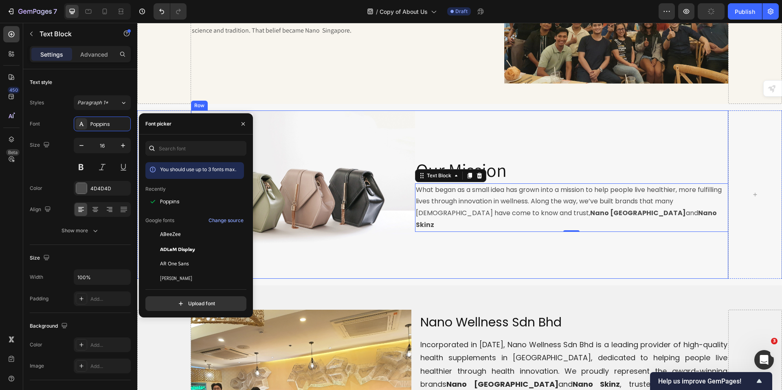
click at [522, 238] on div "Our Mission Heading What began as a small idea has grown into a mission to help…" at bounding box center [572, 194] width 314 height 168
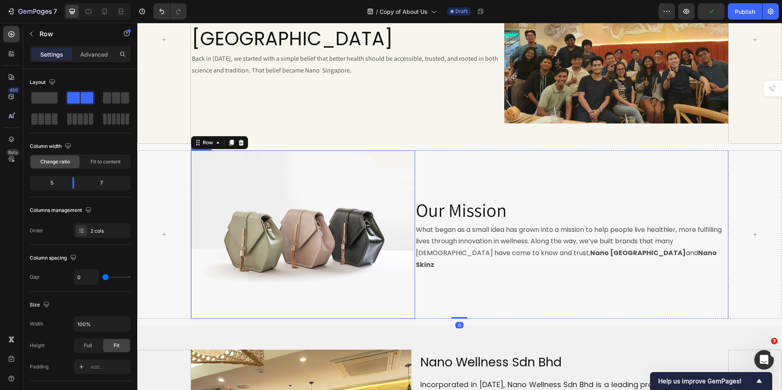
scroll to position [87, 0]
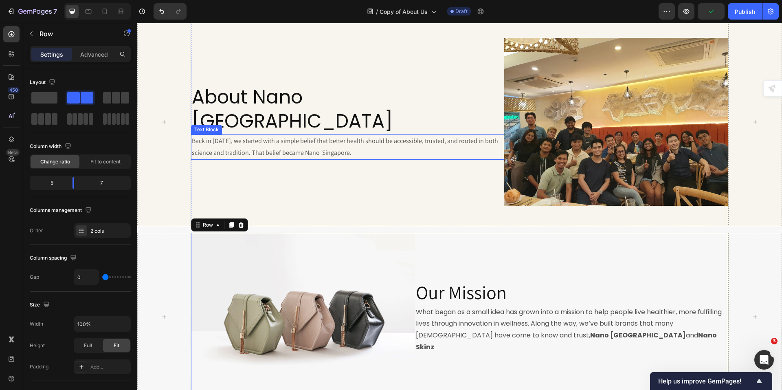
click at [300, 134] on div "Back in [DATE], we started with a simple belief that better health should be ac…" at bounding box center [348, 146] width 314 height 25
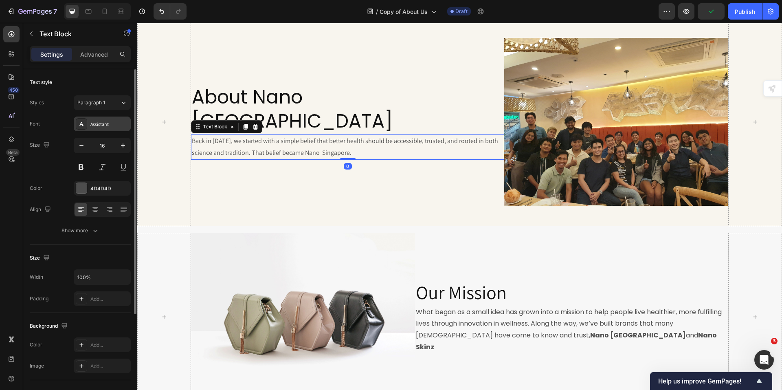
click at [108, 125] on div "Assistant" at bounding box center [109, 124] width 38 height 7
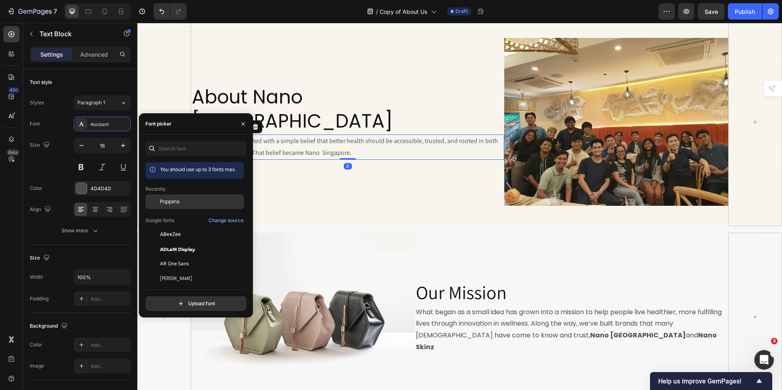
click at [174, 199] on span "Poppins" at bounding box center [170, 201] width 20 height 7
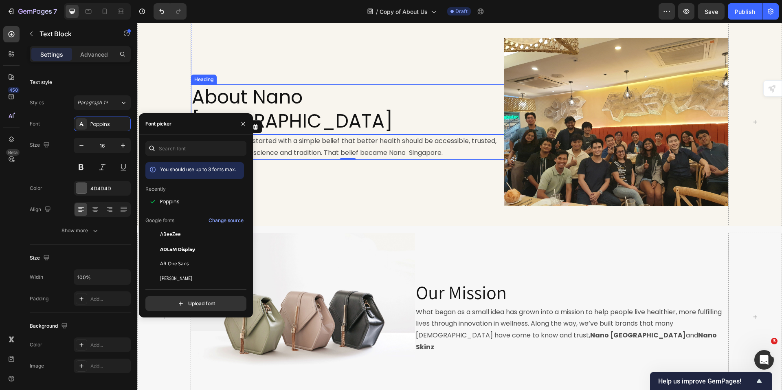
click at [405, 104] on h2 "About Nano [GEOGRAPHIC_DATA]" at bounding box center [348, 109] width 314 height 51
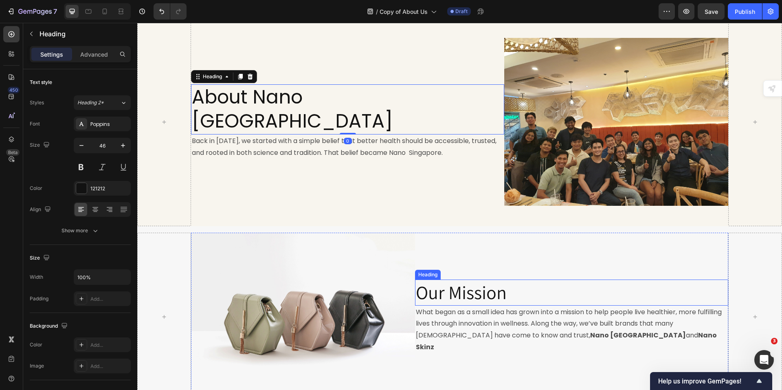
click at [467, 300] on p "Our Mission" at bounding box center [572, 292] width 312 height 24
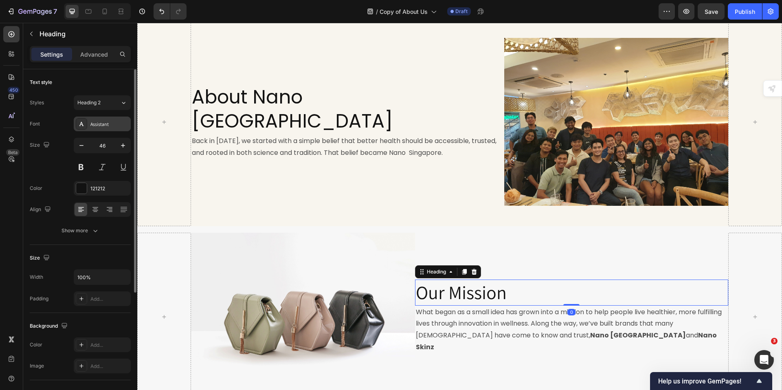
click at [93, 122] on div "Assistant" at bounding box center [109, 124] width 38 height 7
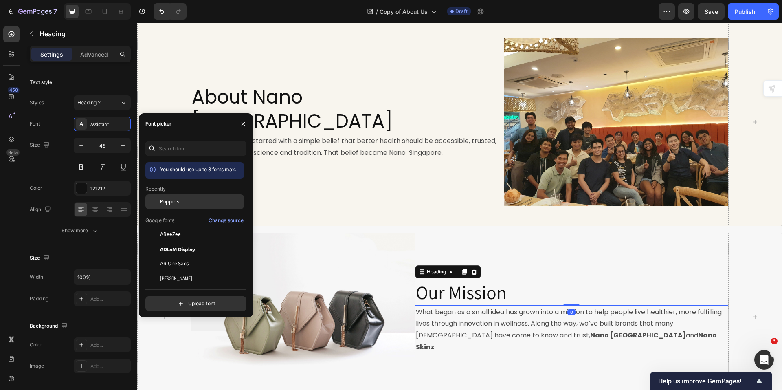
click at [185, 201] on div "Poppins" at bounding box center [201, 201] width 82 height 7
click at [350, 139] on p "Back in [DATE], we started with a simple belief that better health should be ac…" at bounding box center [348, 147] width 312 height 24
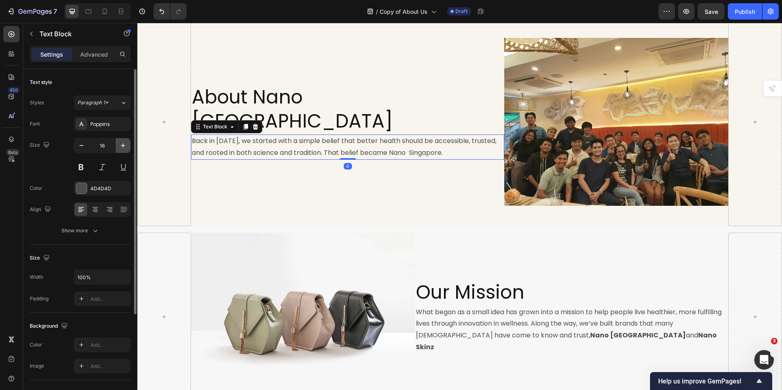
click at [121, 143] on icon "button" at bounding box center [123, 145] width 8 height 8
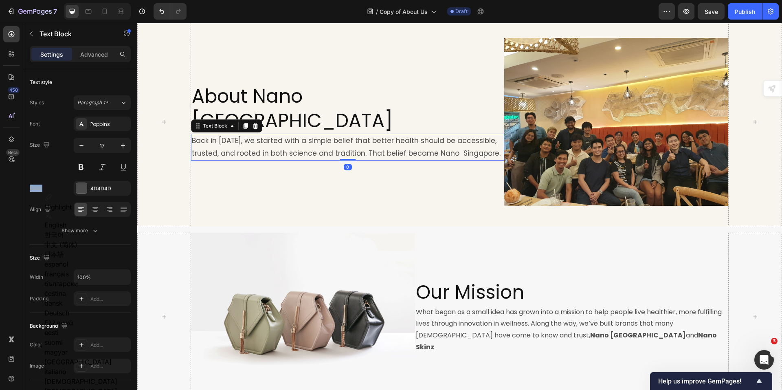
type input "18"
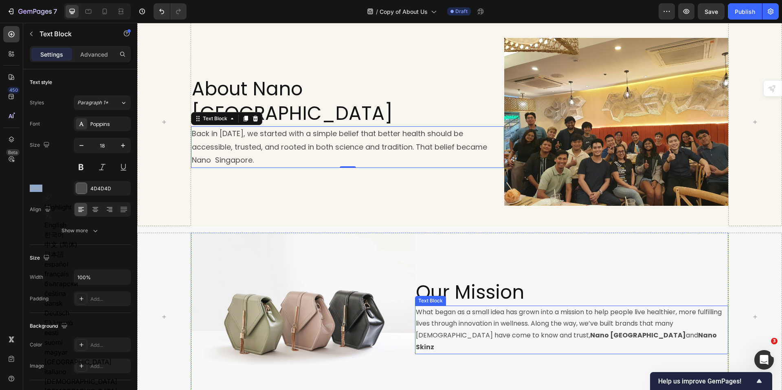
click at [515, 324] on p "What began as a small idea has grown into a mission to help people live healthi…" at bounding box center [572, 329] width 312 height 47
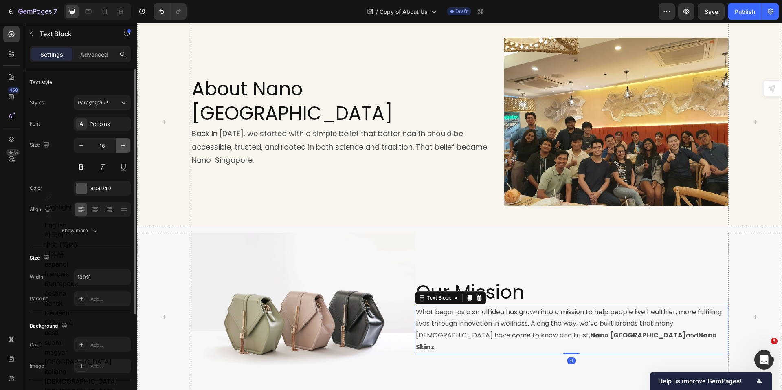
click at [119, 147] on icon "button" at bounding box center [123, 145] width 8 height 8
click at [120, 147] on icon "button" at bounding box center [123, 145] width 8 height 8
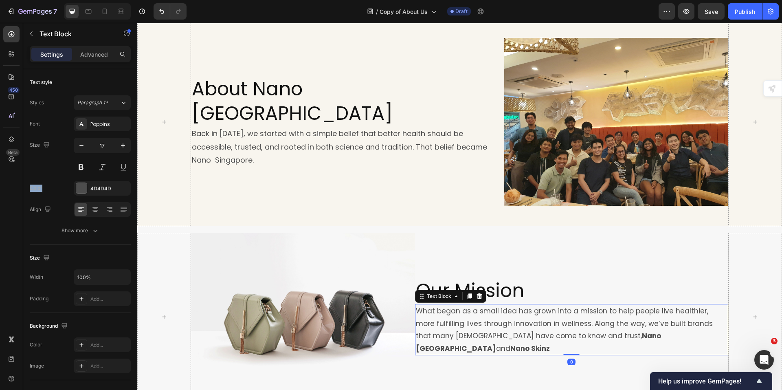
type input "18"
click at [566, 251] on div "Our Mission Heading What began as a small idea has grown into a mission to help…" at bounding box center [572, 317] width 314 height 168
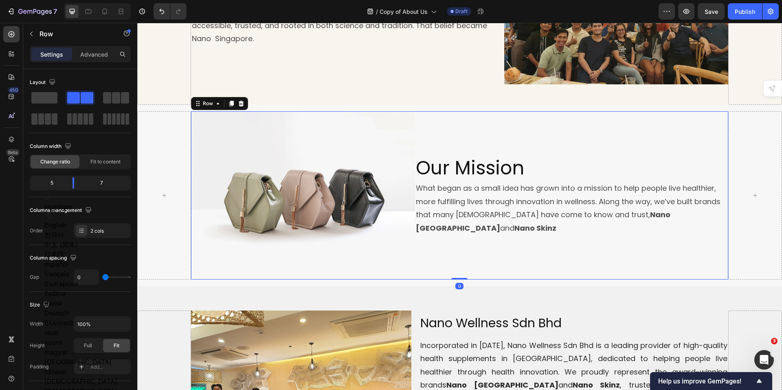
scroll to position [209, 0]
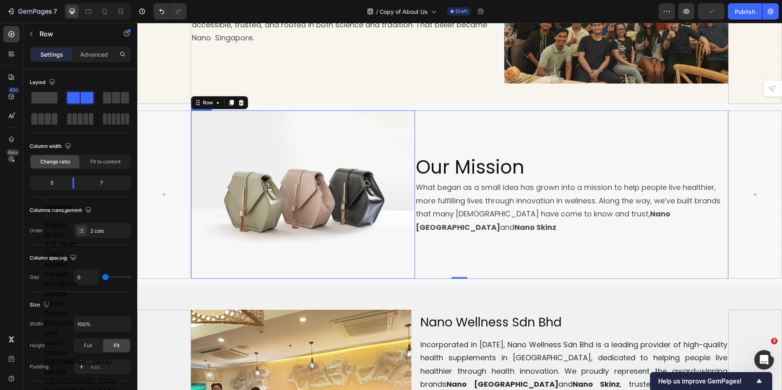
click at [330, 222] on img at bounding box center [303, 194] width 224 height 168
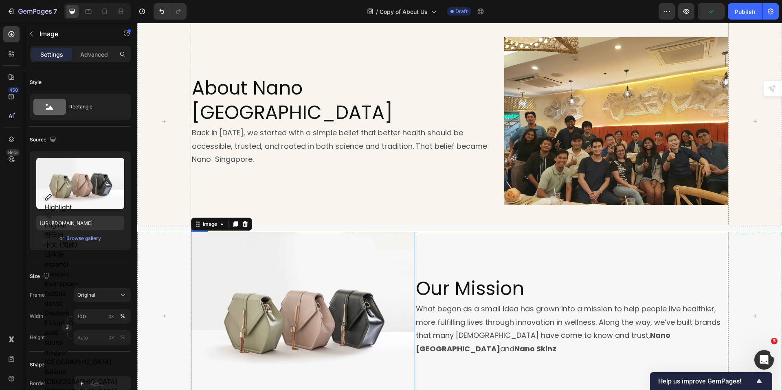
scroll to position [87, 0]
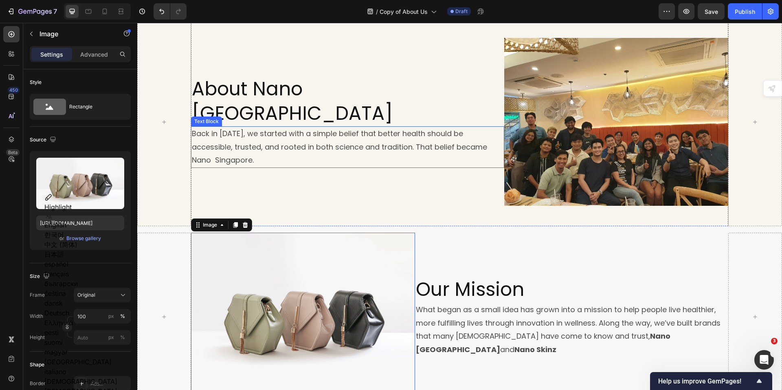
click at [487, 143] on p "Back in [DATE], we started with a simple belief that better health should be ac…" at bounding box center [348, 147] width 312 height 40
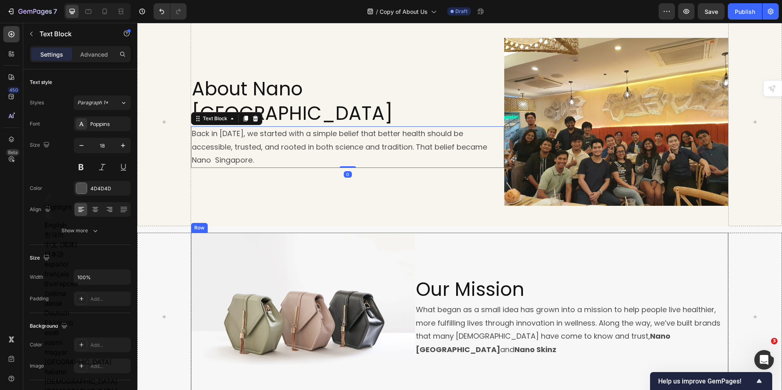
click at [384, 219] on div "About Nano Singapore Heading Back in [DATE], we started with a simple belief th…" at bounding box center [459, 122] width 537 height 209
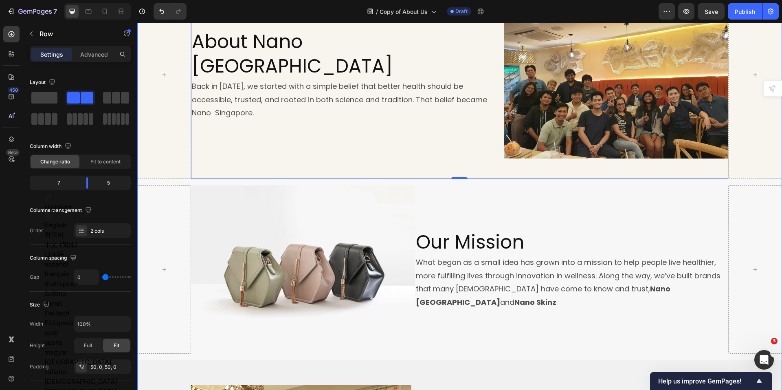
scroll to position [209, 0]
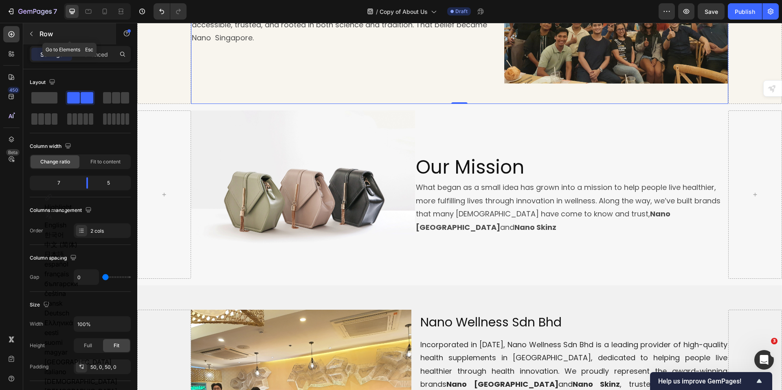
click at [31, 32] on icon "button" at bounding box center [31, 34] width 7 height 7
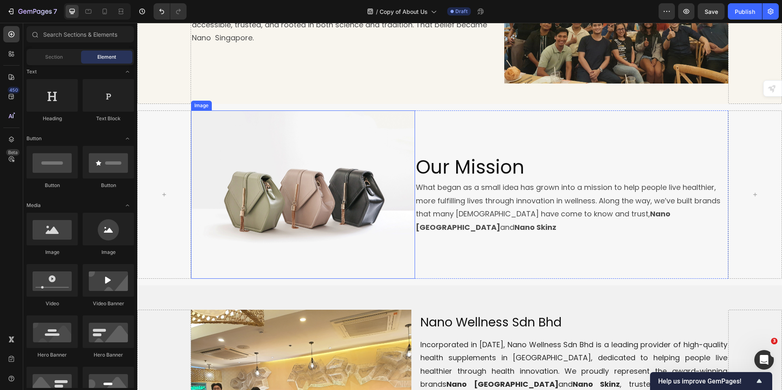
click at [307, 207] on img at bounding box center [303, 194] width 224 height 168
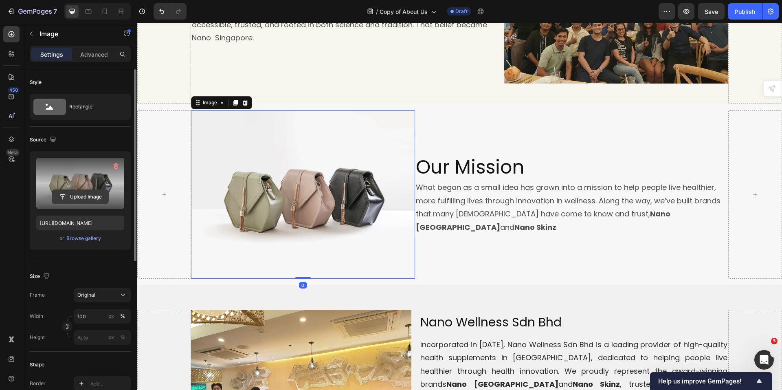
click at [81, 198] on input "file" at bounding box center [80, 197] width 56 height 14
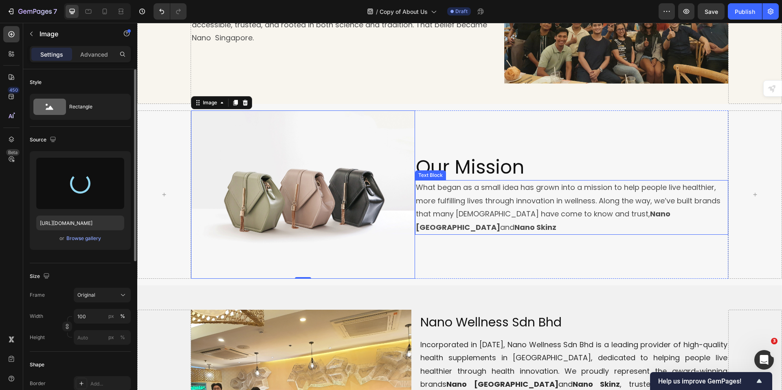
type input "[URL][DOMAIN_NAME]"
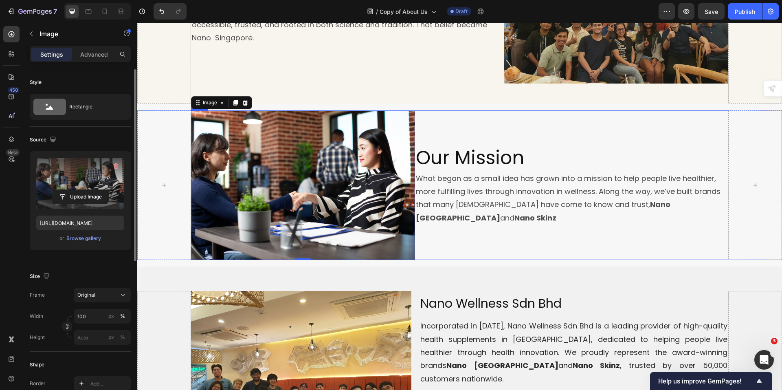
click at [597, 246] on div "Our Mission Heading What began as a small idea has grown into a mission to help…" at bounding box center [572, 184] width 314 height 149
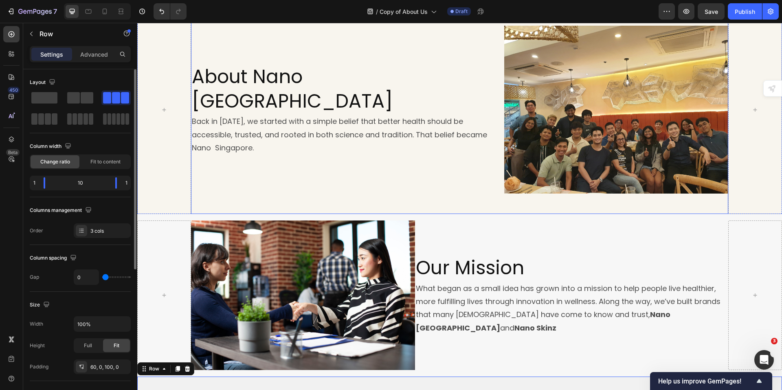
scroll to position [169, 0]
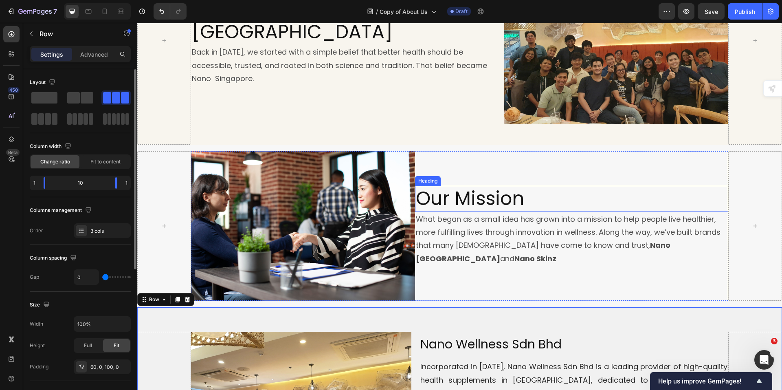
click at [463, 192] on p "Our Mission" at bounding box center [572, 199] width 312 height 24
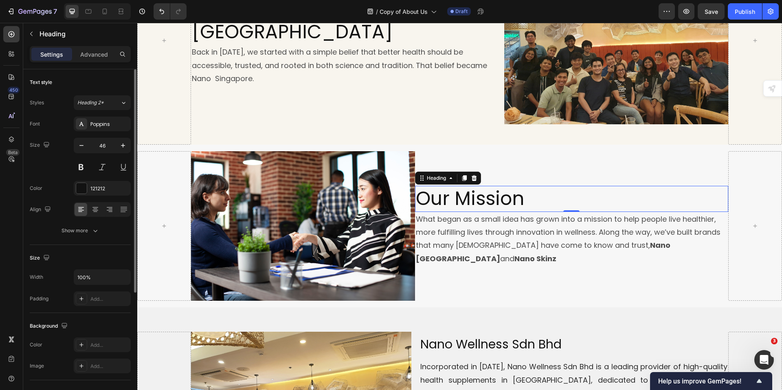
click at [74, 47] on div "Settings Advanced" at bounding box center [80, 54] width 101 height 16
click at [86, 53] on p "Advanced" at bounding box center [94, 54] width 28 height 9
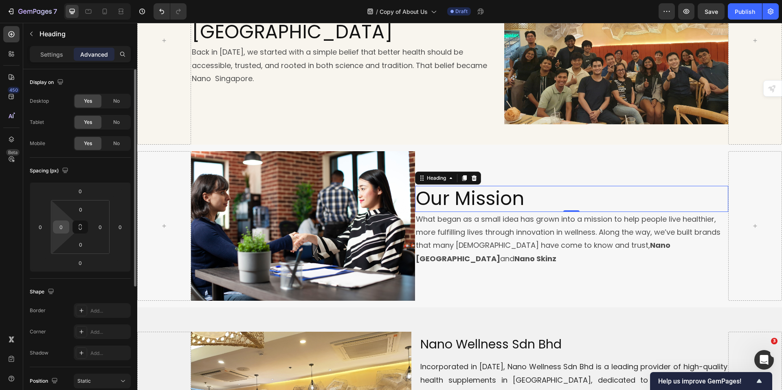
click at [62, 225] on input "0" at bounding box center [61, 227] width 12 height 12
type input "10"
click at [441, 237] on p "What began as a small idea has grown into a mission to help people live healthi…" at bounding box center [572, 239] width 312 height 53
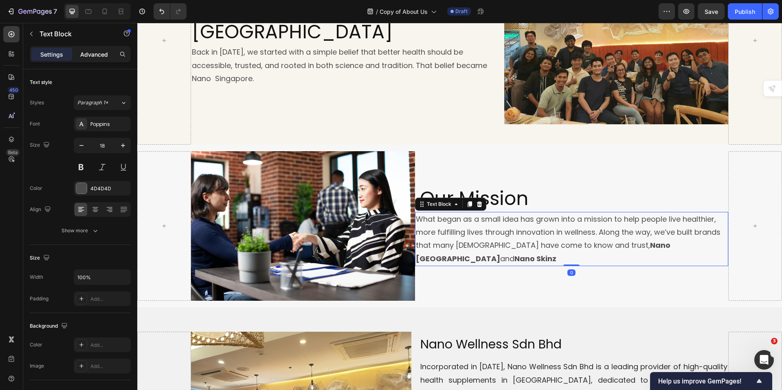
click at [95, 52] on p "Advanced" at bounding box center [94, 54] width 28 height 9
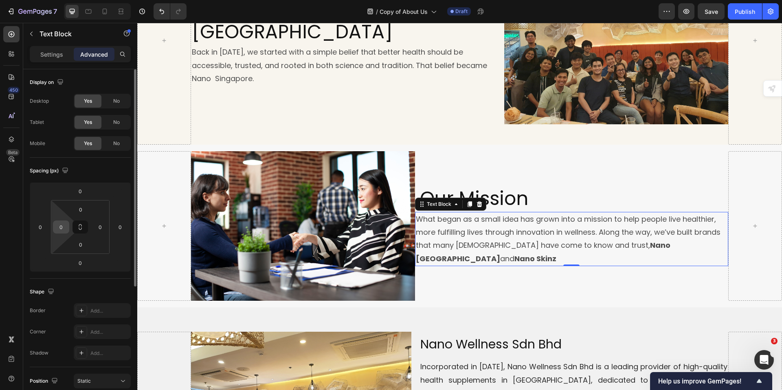
click at [57, 229] on input "0" at bounding box center [61, 227] width 12 height 12
type input "10"
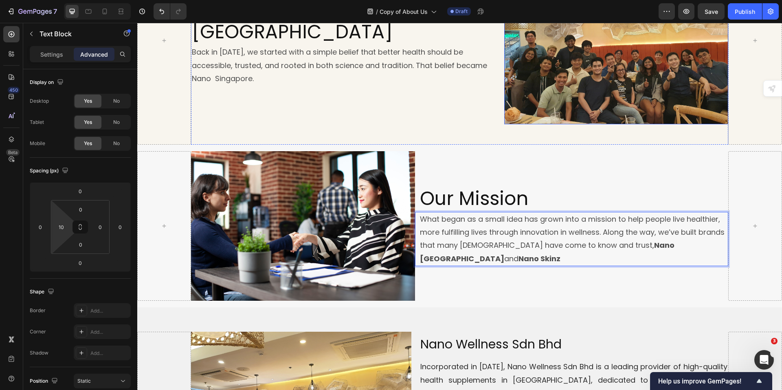
click at [534, 81] on img at bounding box center [616, 40] width 224 height 168
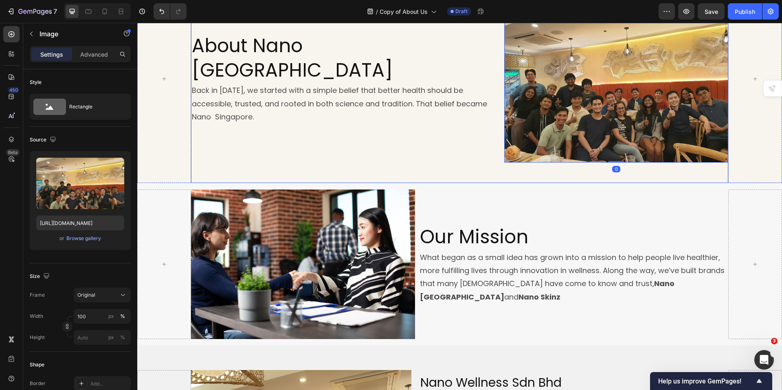
scroll to position [128, 0]
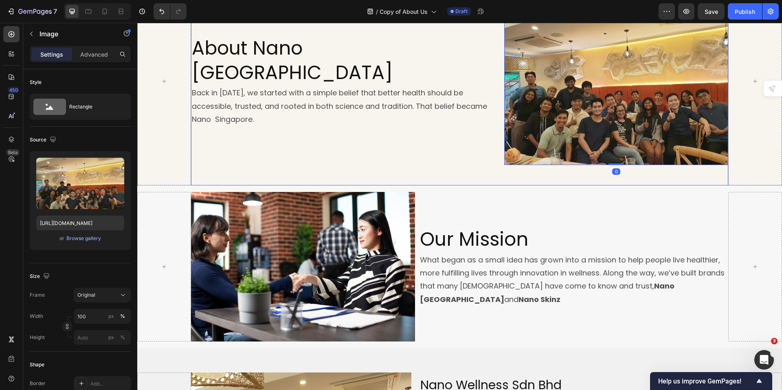
click at [486, 129] on div "About Nano Singapore Heading Back in [DATE], we started with a simple belief th…" at bounding box center [348, 81] width 314 height 168
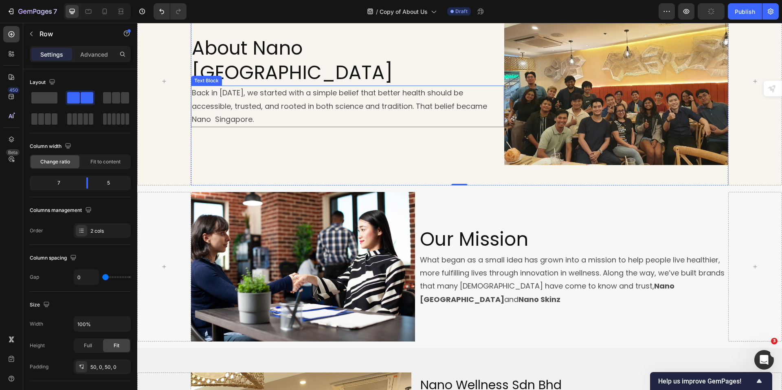
click at [451, 86] on p "Back in [DATE], we started with a simple belief that better health should be ac…" at bounding box center [348, 106] width 312 height 40
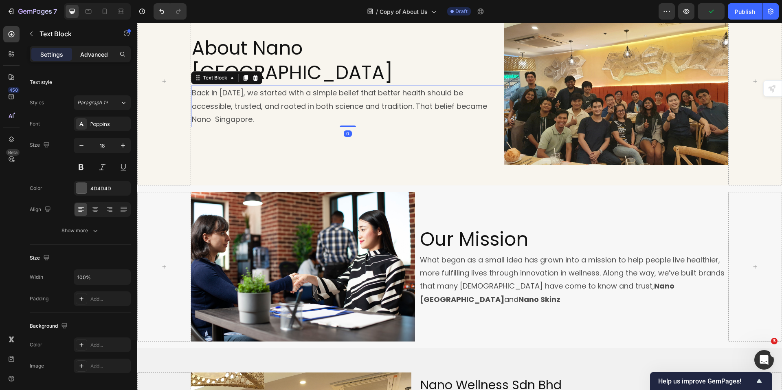
click at [93, 53] on p "Advanced" at bounding box center [94, 54] width 28 height 9
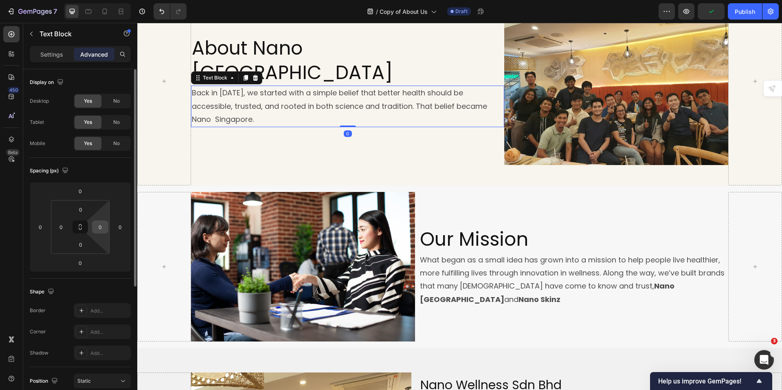
click at [98, 225] on input "0" at bounding box center [100, 227] width 12 height 12
click at [96, 225] on input "0" at bounding box center [100, 227] width 12 height 12
type input "10"
click at [400, 143] on div "About Nano Singapore Heading Back in [DATE], we started with a simple belief th…" at bounding box center [348, 81] width 314 height 168
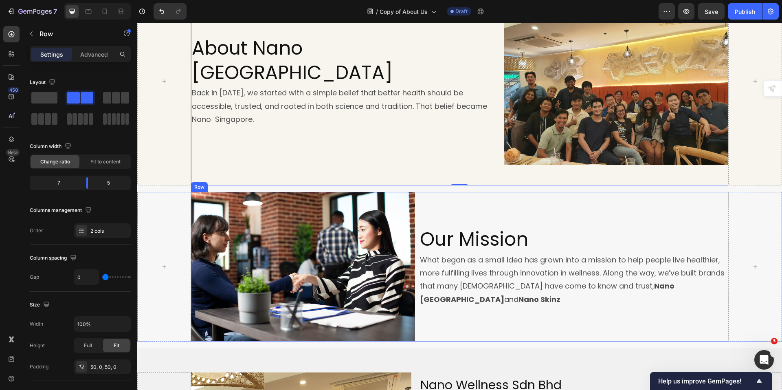
scroll to position [169, 0]
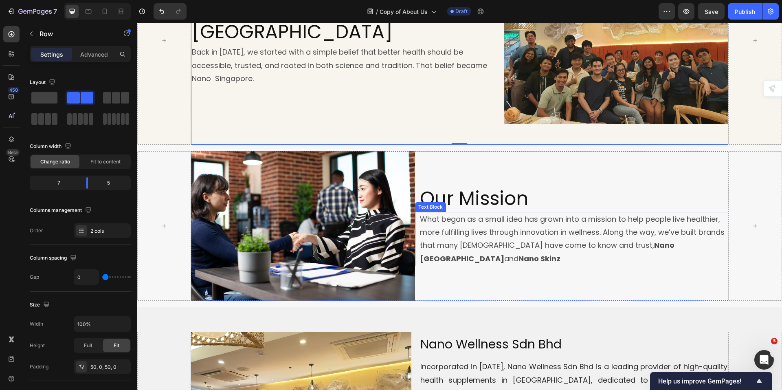
click at [582, 213] on p "What began as a small idea has grown into a mission to help people live healthi…" at bounding box center [574, 239] width 308 height 53
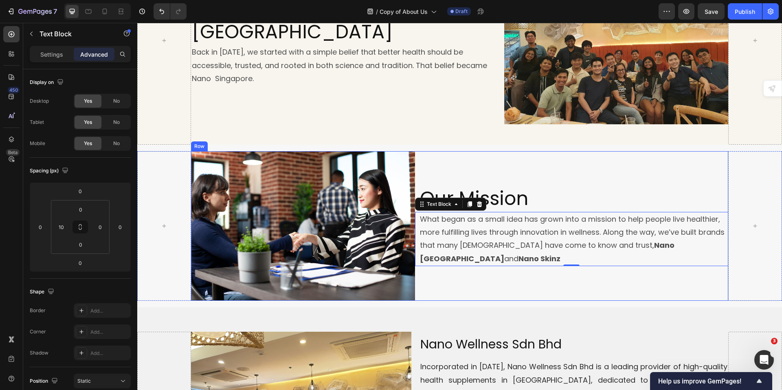
click at [589, 280] on div "Our Mission Heading What began as a small idea has grown into a mission to help…" at bounding box center [572, 225] width 314 height 149
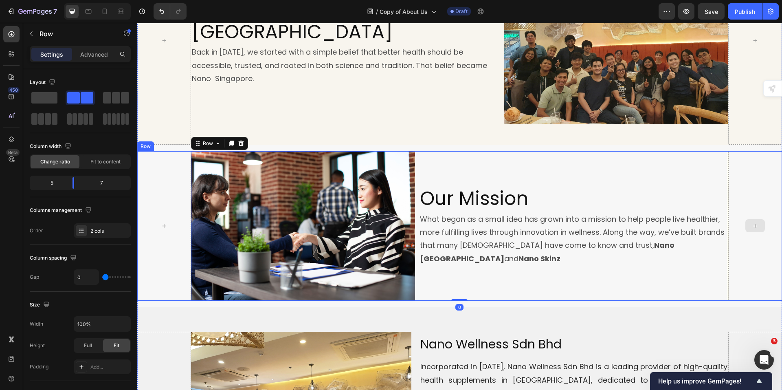
click at [737, 267] on div at bounding box center [756, 225] width 54 height 149
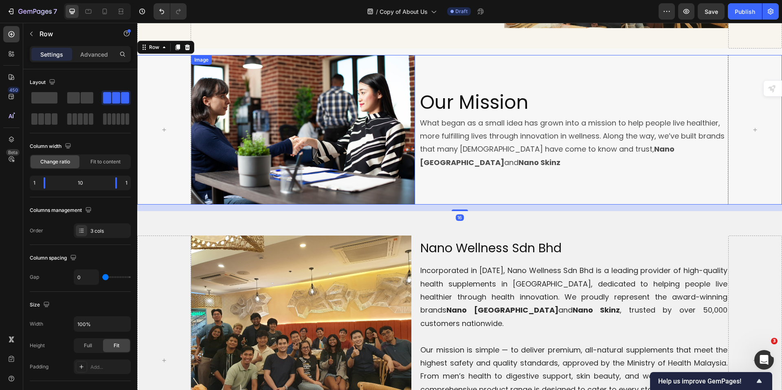
scroll to position [250, 0]
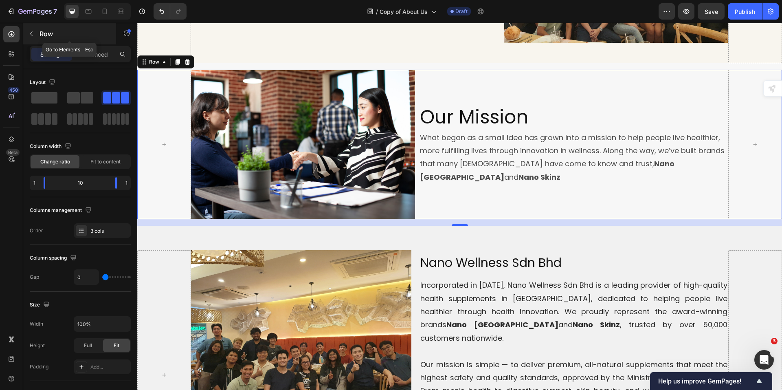
click at [30, 32] on icon "button" at bounding box center [31, 34] width 7 height 7
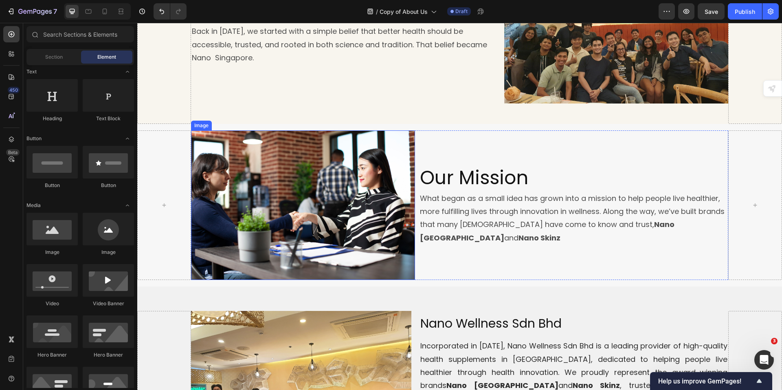
scroll to position [209, 0]
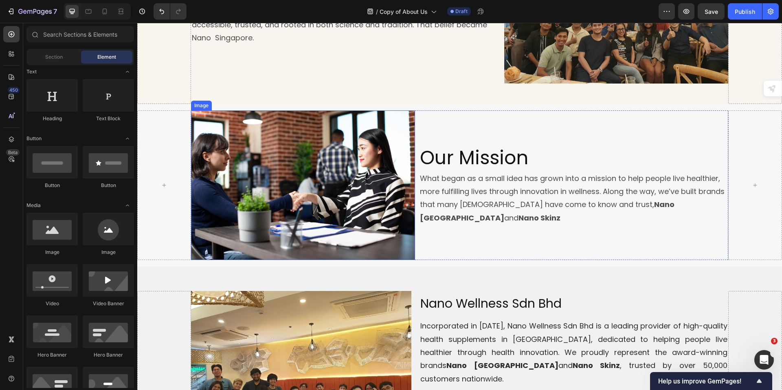
click at [271, 210] on img at bounding box center [303, 184] width 224 height 149
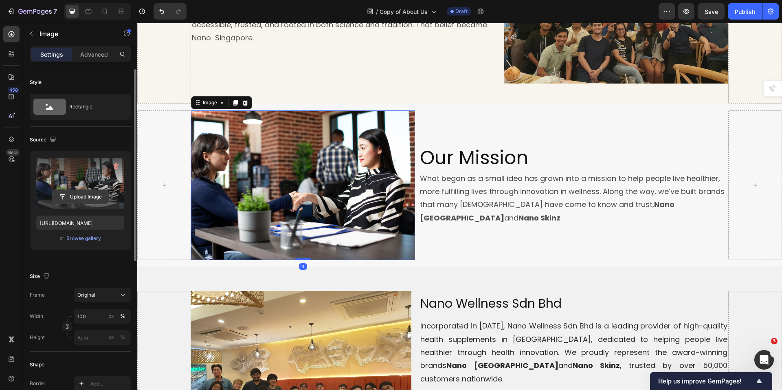
click at [76, 194] on input "file" at bounding box center [80, 197] width 56 height 14
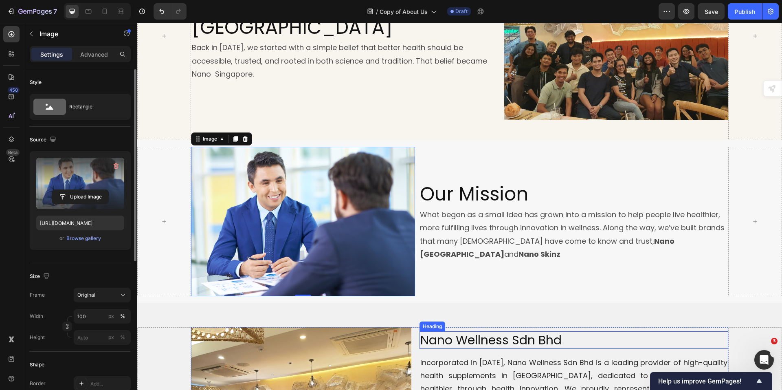
scroll to position [169, 0]
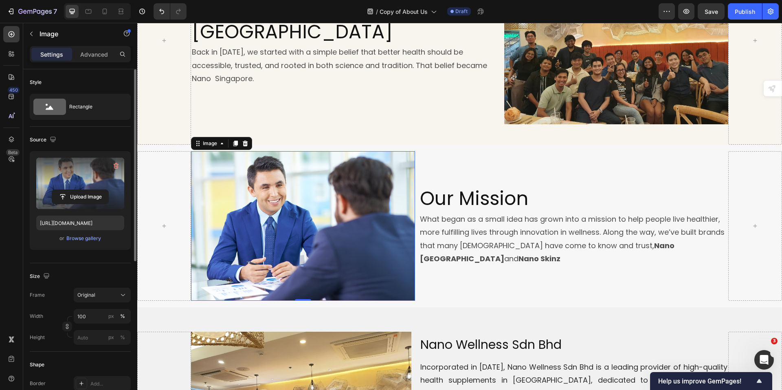
click at [280, 271] on img at bounding box center [303, 226] width 224 height 150
click at [76, 198] on input "file" at bounding box center [80, 197] width 56 height 14
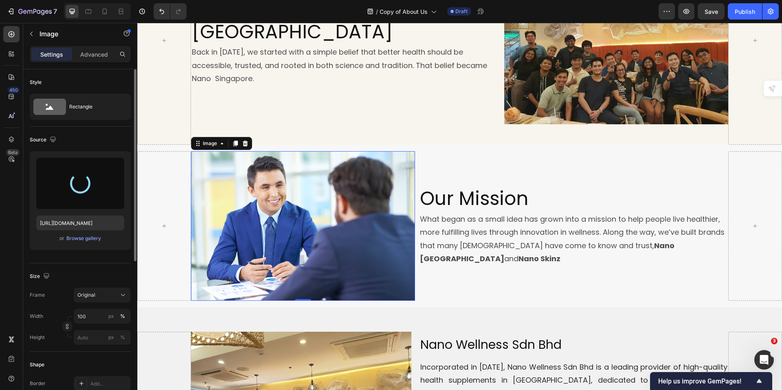
type input "[URL][DOMAIN_NAME]"
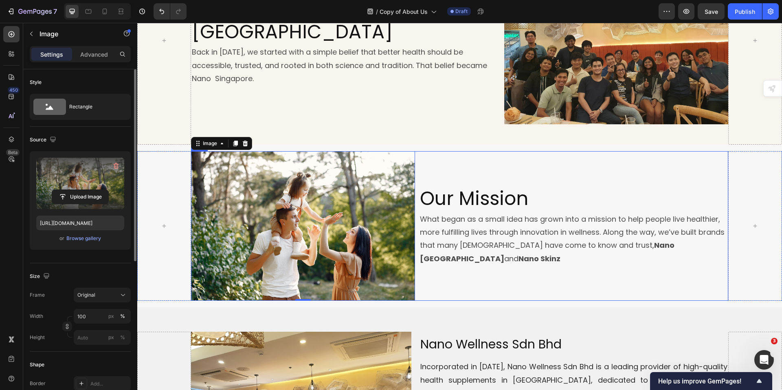
click at [471, 295] on div "Our Mission Heading What began as a small idea has grown into a mission to help…" at bounding box center [572, 225] width 314 height 149
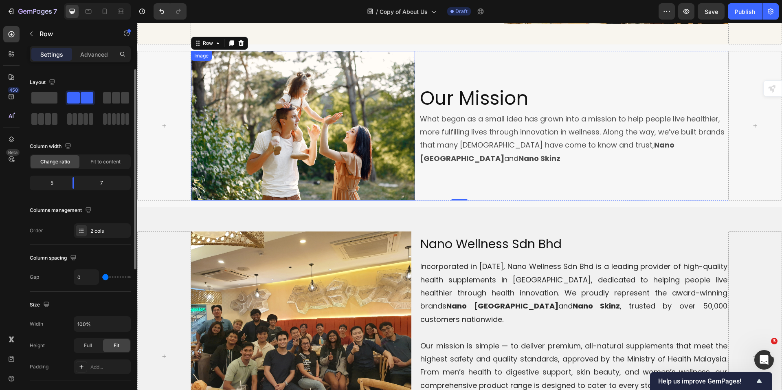
scroll to position [291, 0]
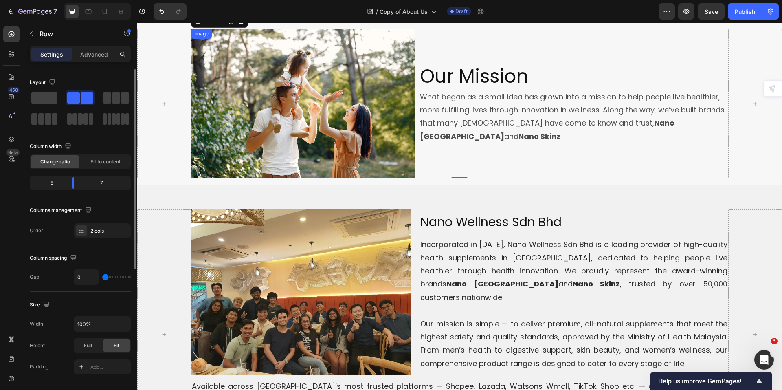
click at [302, 130] on img at bounding box center [303, 103] width 224 height 149
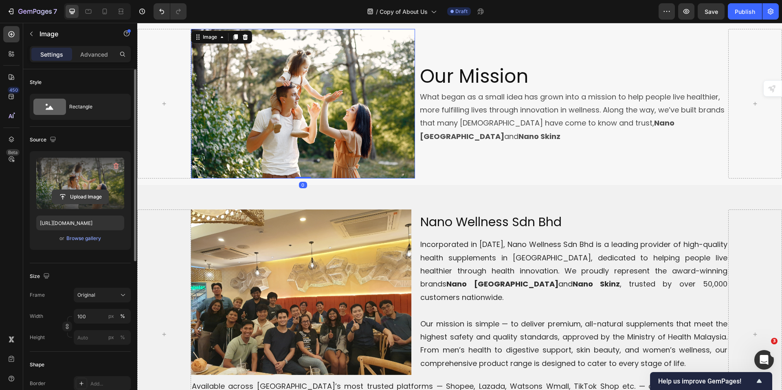
click at [80, 196] on input "file" at bounding box center [80, 197] width 56 height 14
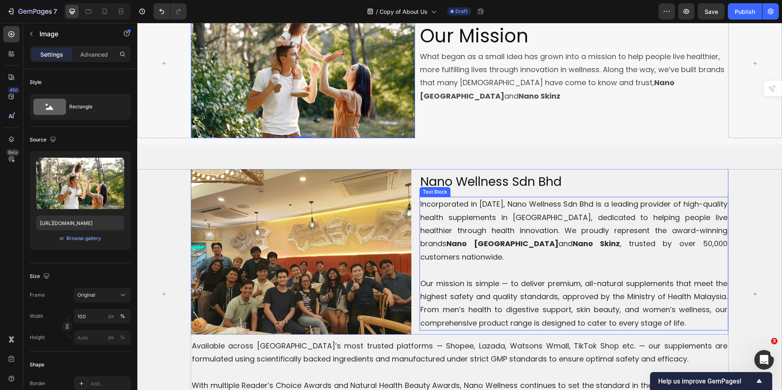
scroll to position [448, 0]
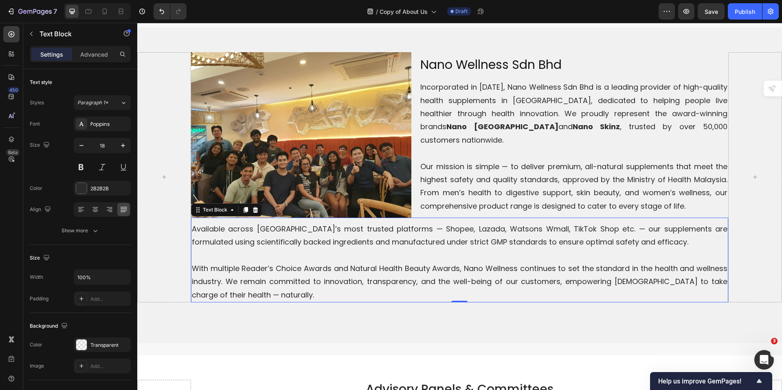
click at [460, 249] on p at bounding box center [460, 255] width 536 height 13
click at [460, 249] on p "Rich Text Editor. Editing area: main" at bounding box center [460, 255] width 536 height 13
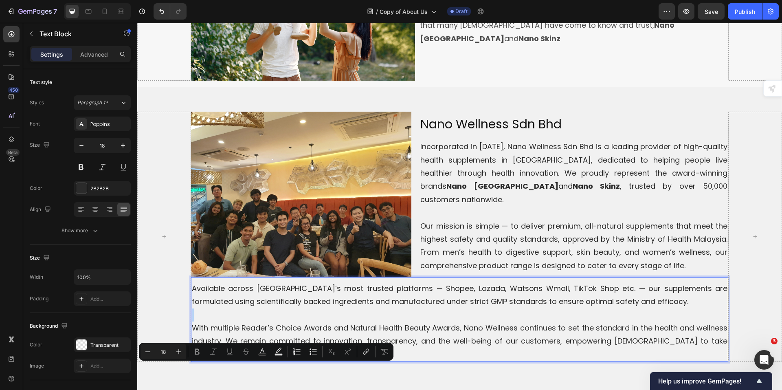
scroll to position [326, 0]
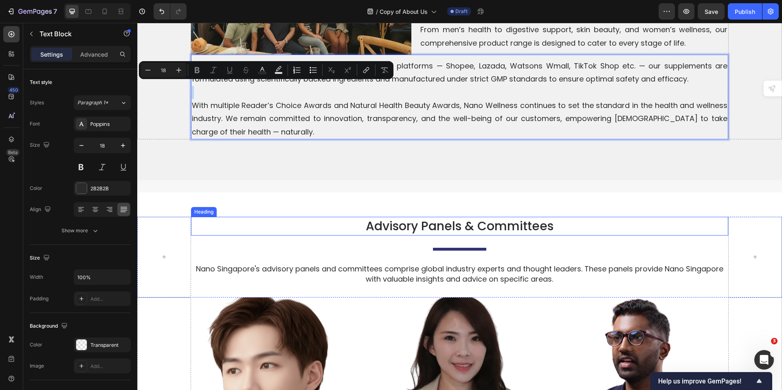
type input "16"
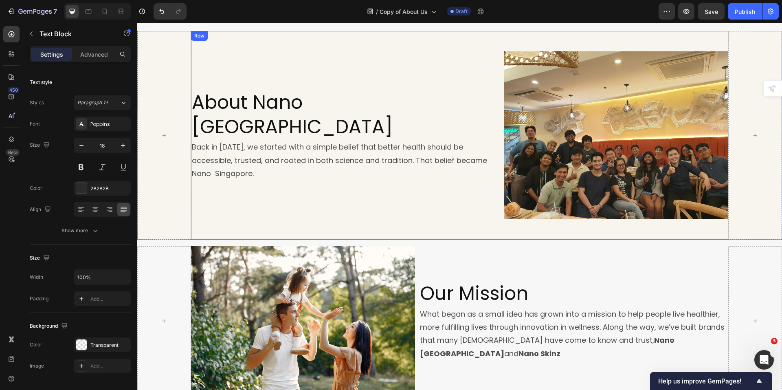
scroll to position [81, 0]
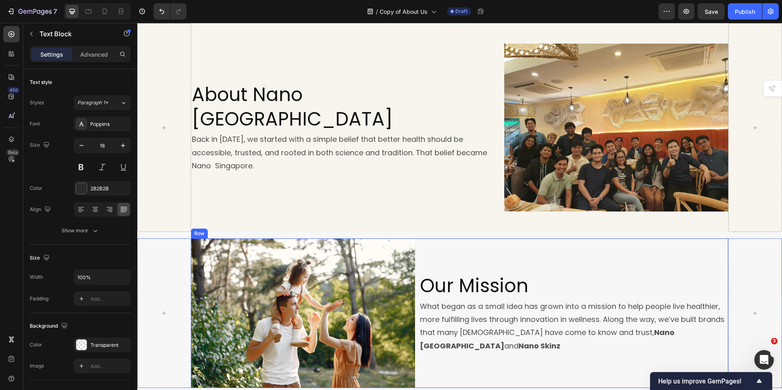
click at [444, 258] on div "Our Mission Heading What began as a small idea has grown into a mission to help…" at bounding box center [572, 312] width 314 height 149
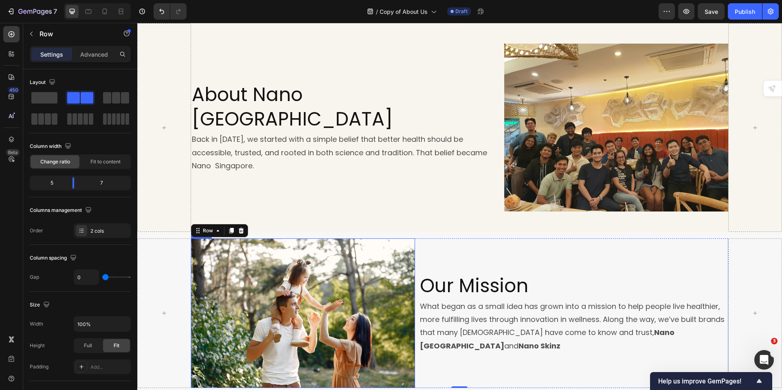
scroll to position [163, 0]
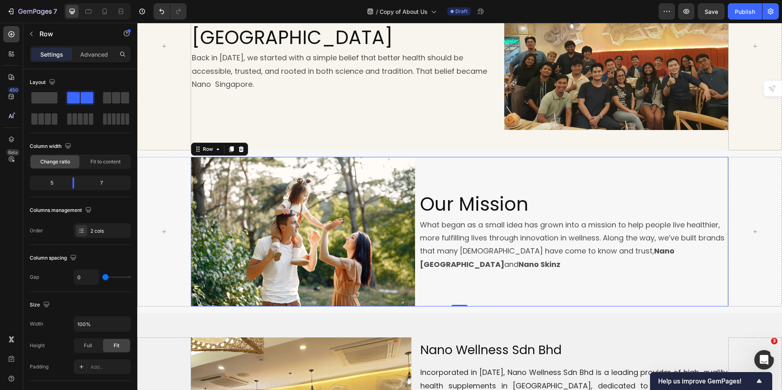
click at [467, 172] on div "Our Mission Heading What began as a small idea has grown into a mission to help…" at bounding box center [572, 231] width 314 height 149
click at [101, 55] on p "Advanced" at bounding box center [94, 54] width 28 height 9
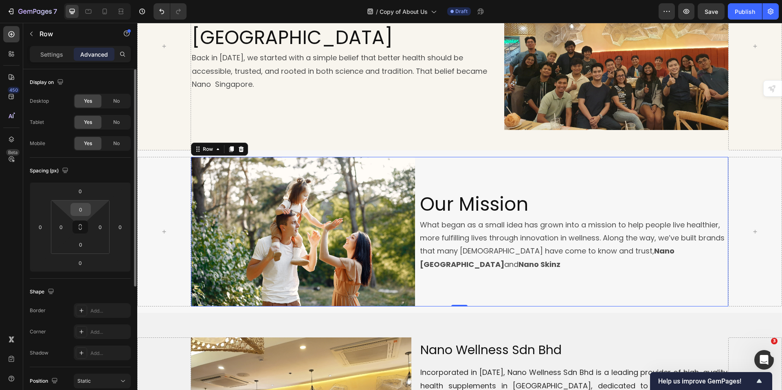
click at [82, 209] on input "0" at bounding box center [81, 209] width 16 height 12
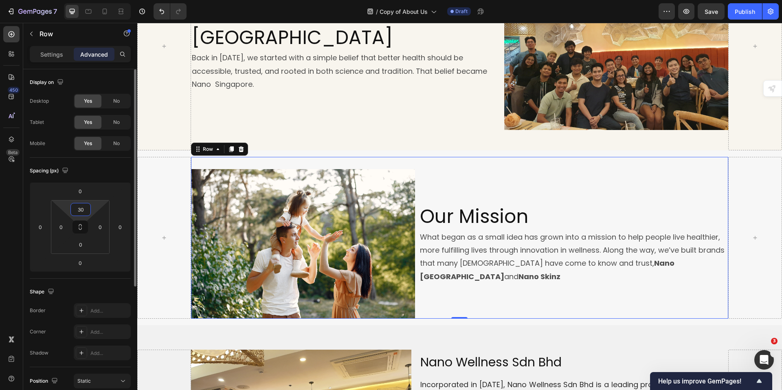
drag, startPoint x: 83, startPoint y: 204, endPoint x: 84, endPoint y: 210, distance: 6.6
click at [83, 206] on input "30" at bounding box center [81, 209] width 16 height 12
click at [84, 210] on input "30" at bounding box center [81, 209] width 16 height 12
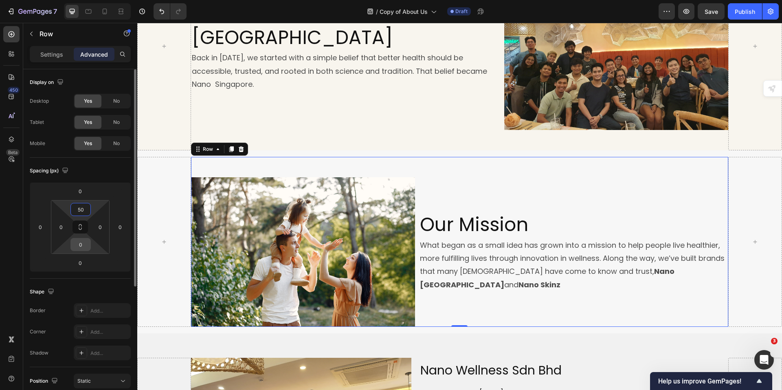
type input "50"
click at [81, 244] on input "0" at bounding box center [81, 244] width 16 height 12
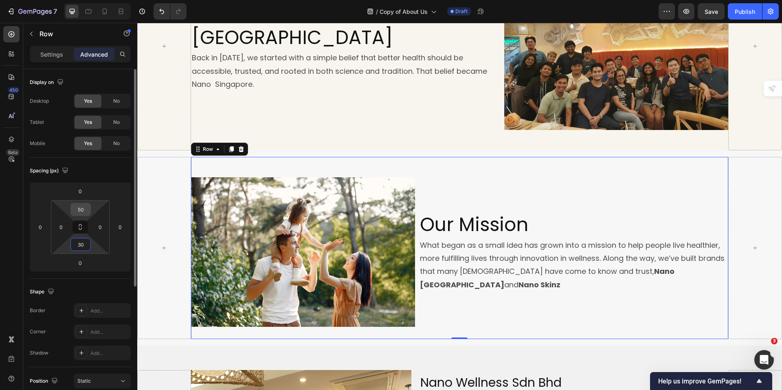
type input "30"
click at [77, 212] on input "50" at bounding box center [81, 209] width 16 height 12
click at [79, 214] on input "50" at bounding box center [81, 209] width 16 height 12
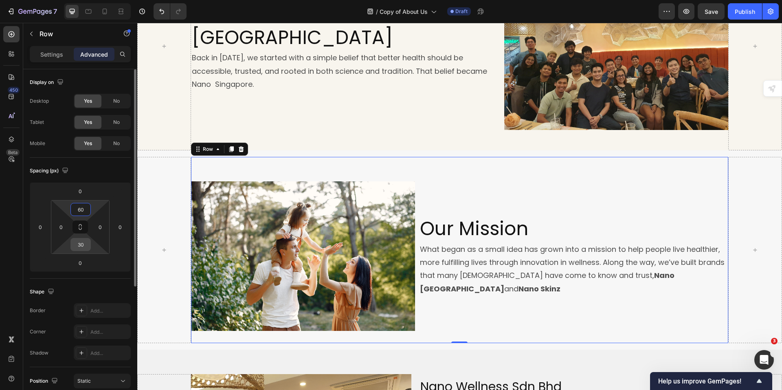
type input "60"
click at [82, 241] on input "30" at bounding box center [81, 244] width 16 height 12
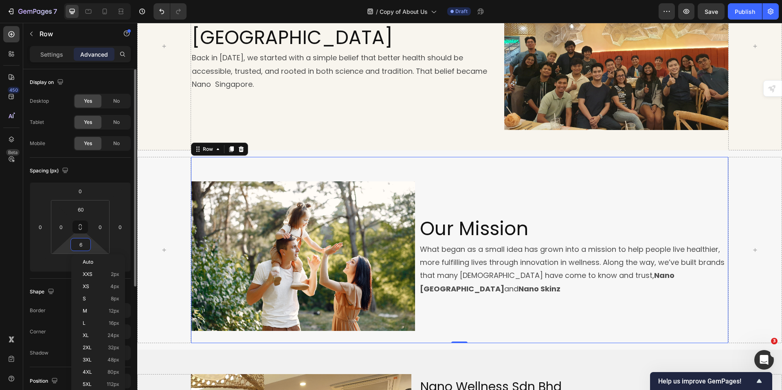
type input "60"
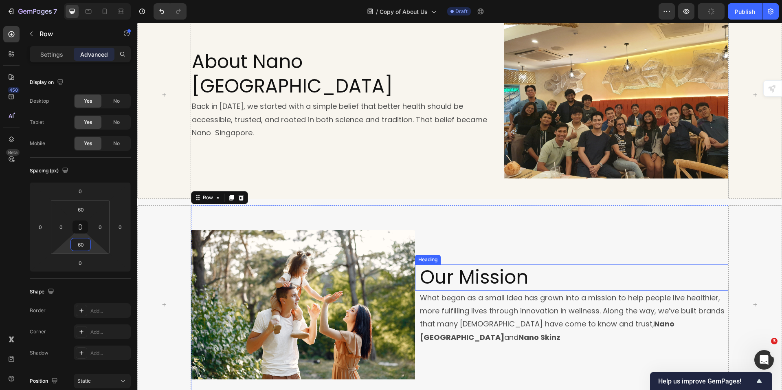
scroll to position [41, 0]
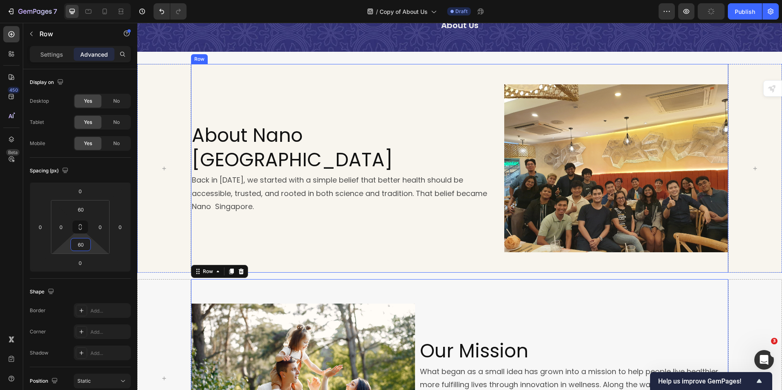
click at [475, 116] on div "About Nano Singapore Heading Back in [DATE], we started with a simple belief th…" at bounding box center [348, 168] width 314 height 168
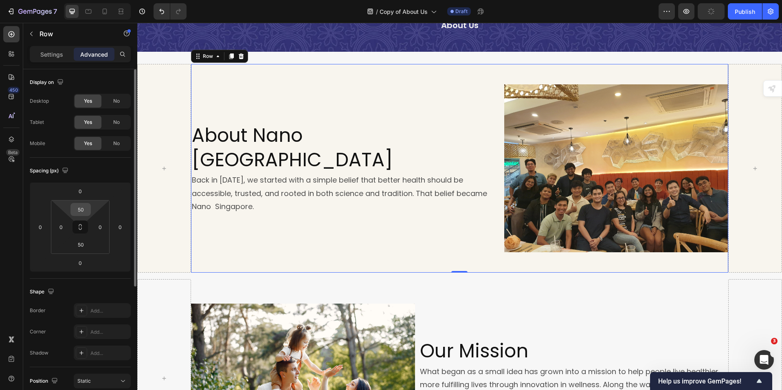
click at [85, 205] on input "50" at bounding box center [81, 209] width 16 height 12
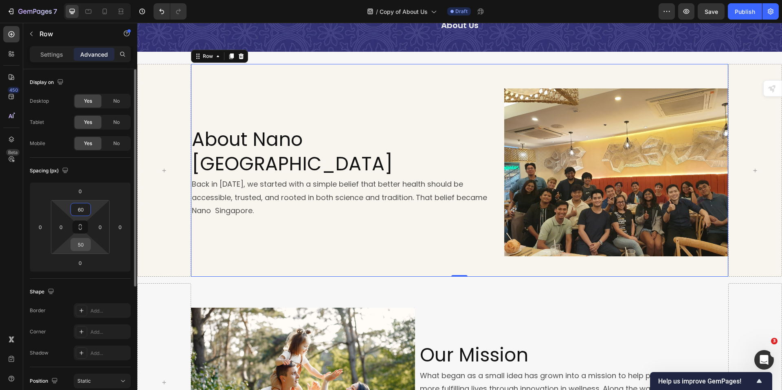
type input "60"
click at [78, 247] on input "50" at bounding box center [81, 244] width 16 height 12
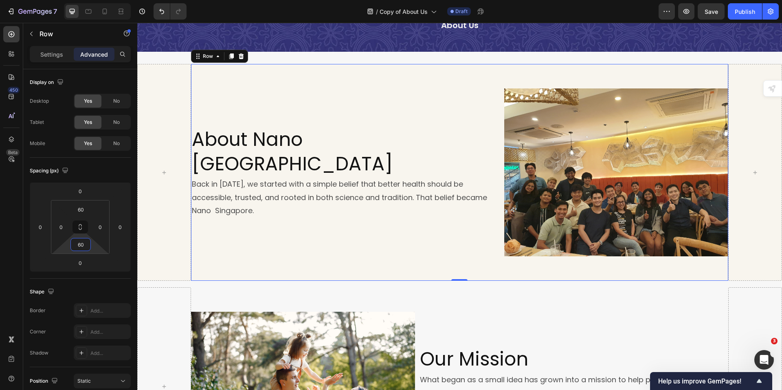
type input "60"
click at [271, 223] on div "About Nano Singapore Heading Back in [DATE], we started with a simple belief th…" at bounding box center [348, 172] width 314 height 168
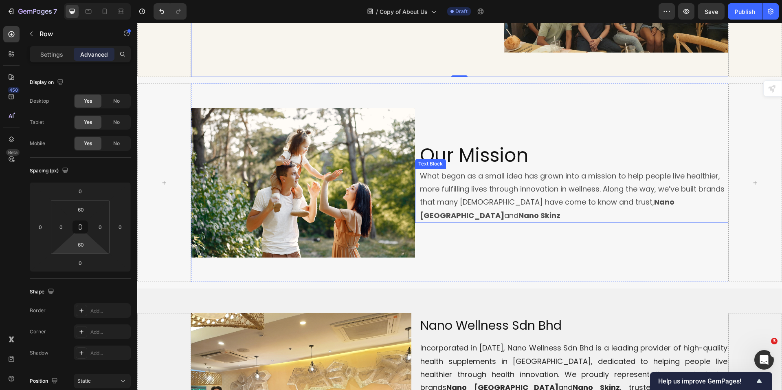
drag, startPoint x: 556, startPoint y: 218, endPoint x: 558, endPoint y: 229, distance: 10.7
click at [557, 218] on p "What began as a small idea has grown into a mission to help people live healthi…" at bounding box center [574, 196] width 308 height 53
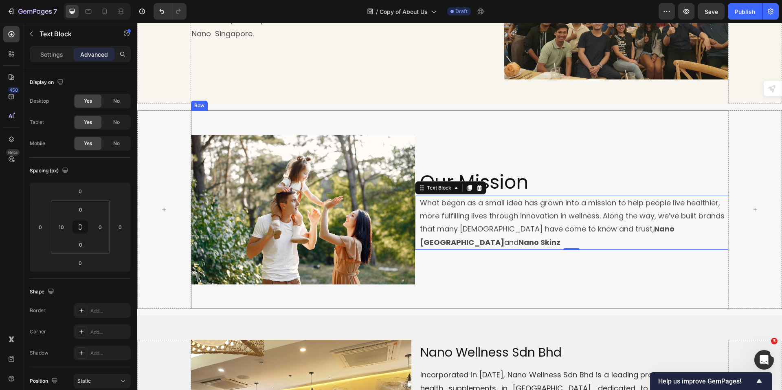
scroll to position [204, 0]
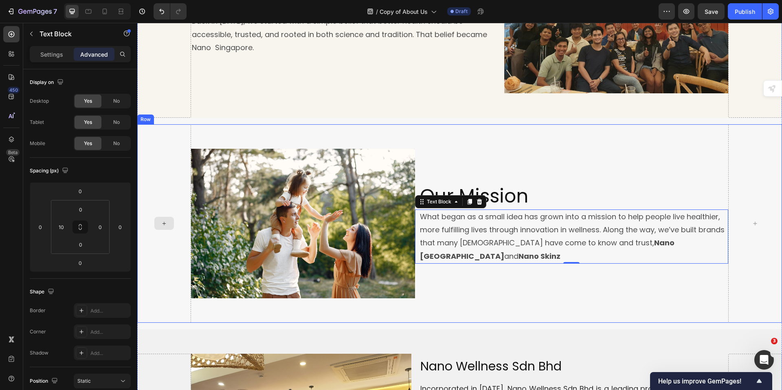
click at [170, 198] on div at bounding box center [164, 223] width 54 height 198
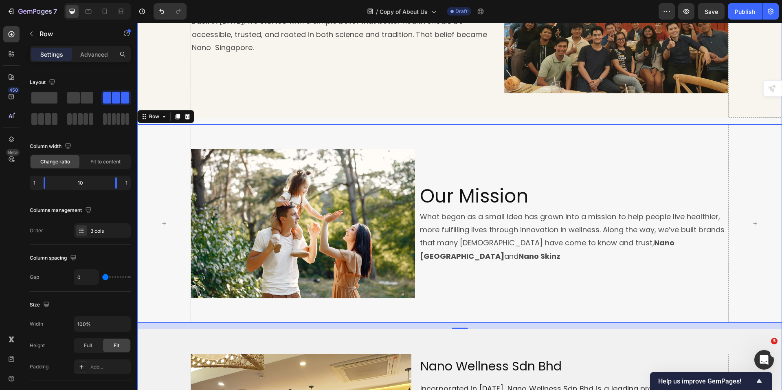
click at [712, 119] on div "Image Nano Wellness Sdn Bhd Heading Title Line Incorporated in [DATE], Nano Wel…" at bounding box center [459, 273] width 645 height 744
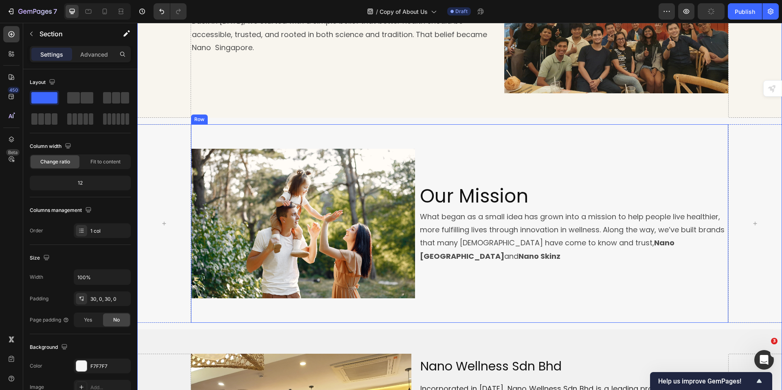
click at [611, 150] on div "Our Mission Heading What began as a small idea has grown into a mission to help…" at bounding box center [572, 223] width 314 height 149
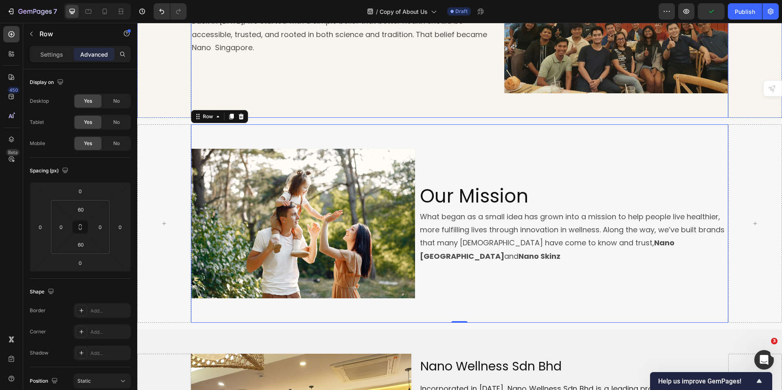
click at [354, 103] on div "About Nano Singapore Heading Back in [DATE], we started with a simple belief th…" at bounding box center [459, 9] width 537 height 217
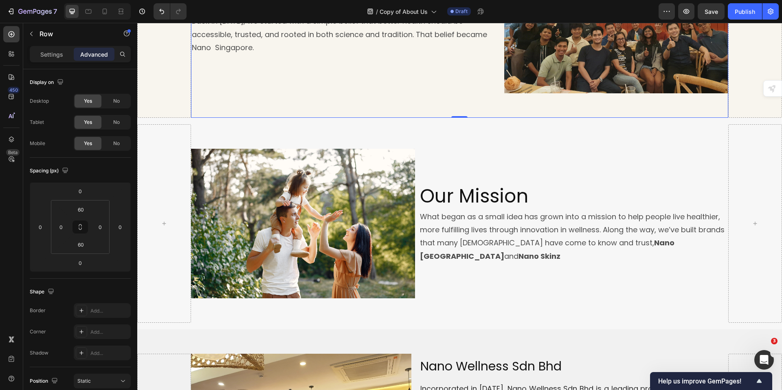
click at [379, 86] on div "About Nano Singapore Heading Back in [DATE], we started with a simple belief th…" at bounding box center [348, 9] width 314 height 168
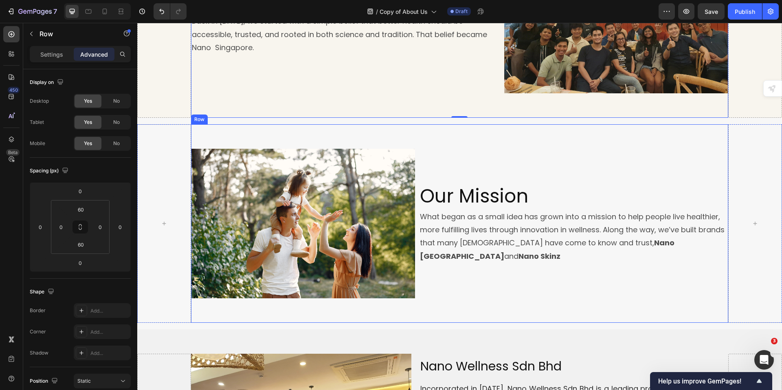
click at [485, 139] on div "Image Our Mission Heading What began as a small idea has grown into a mission t…" at bounding box center [459, 223] width 537 height 198
click at [158, 121] on div "Image Nano Wellness Sdn Bhd Heading Title Line Incorporated in [DATE], Nano Wel…" at bounding box center [459, 273] width 645 height 744
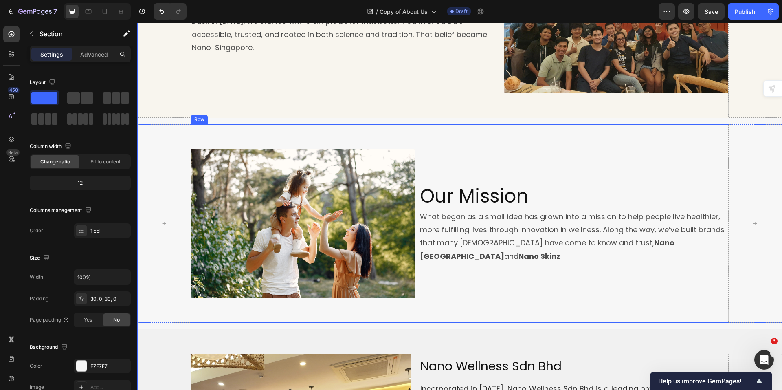
click at [516, 143] on div "Image Our Mission Heading What began as a small idea has grown into a mission t…" at bounding box center [459, 223] width 537 height 198
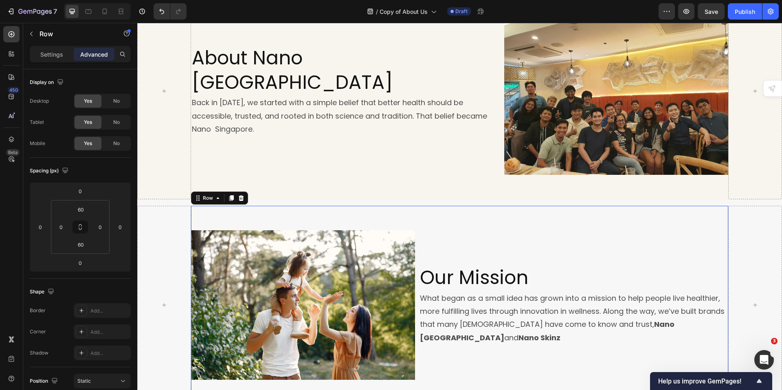
scroll to position [163, 0]
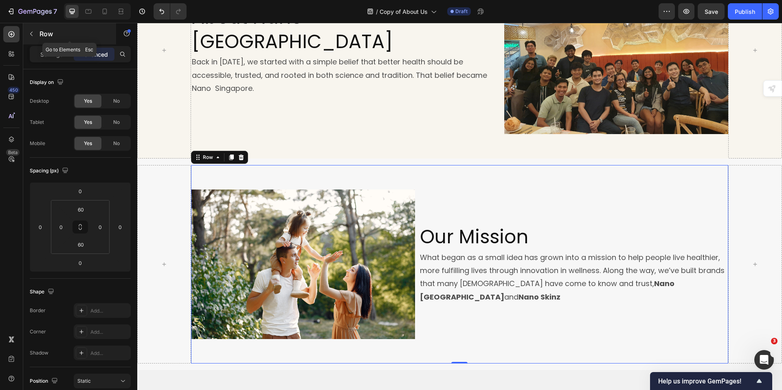
click at [31, 33] on icon "button" at bounding box center [31, 34] width 7 height 7
